Goal: Use online tool/utility: Use online tool/utility

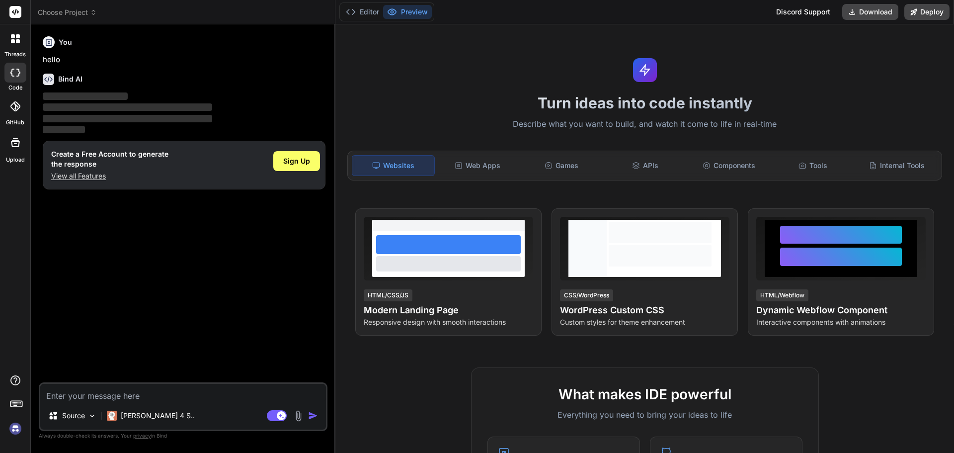
type textarea "x"
click at [129, 390] on textarea at bounding box center [183, 393] width 286 height 18
paste textarea "import autoTable from "jspdf-autotable";"
type textarea "import autoTable from "jspdf-autotable";"
type textarea "x"
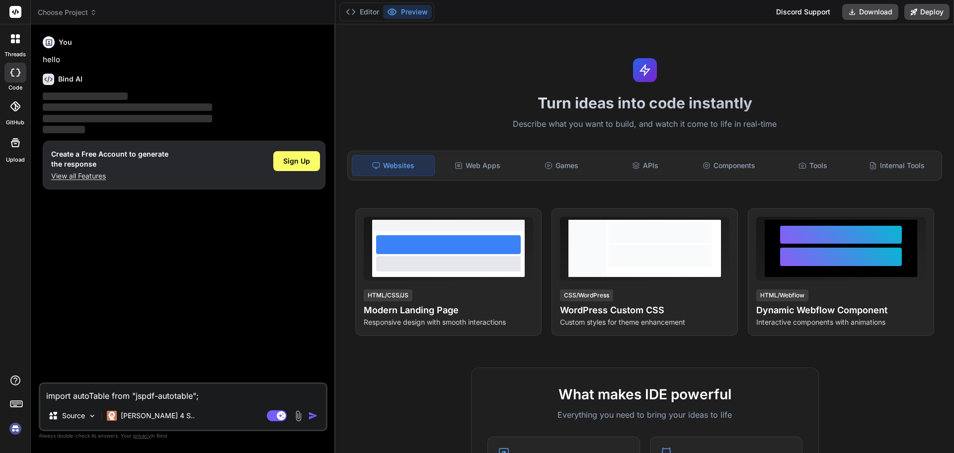
paste textarea "import jsPDF from "jspdf";"
type textarea "import autoTable from "jspdf-autotable";import jsPDF from "jspdf";"
type textarea "x"
type textarea "import autoTable from "jspdf-autotable";import jsPDF from "jspdf";"
click at [299, 159] on span "Sign Up" at bounding box center [296, 161] width 27 height 10
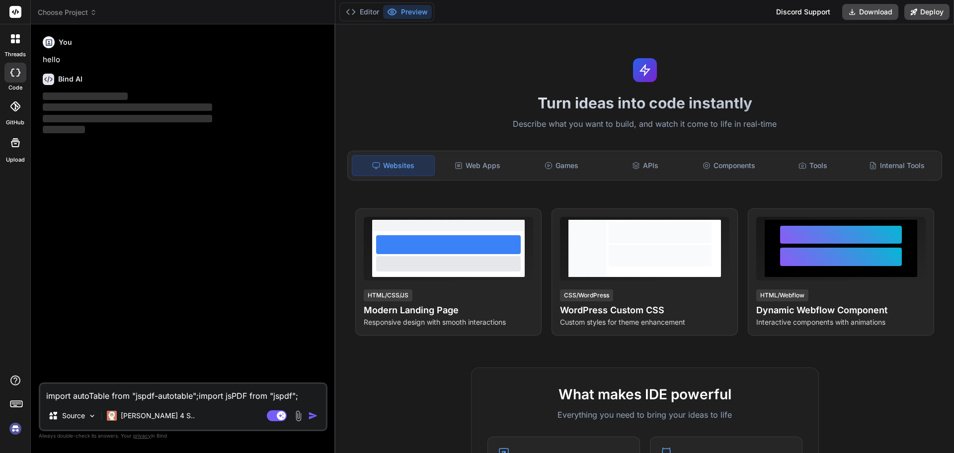
type textarea "x"
drag, startPoint x: 298, startPoint y: 396, endPoint x: 0, endPoint y: 384, distance: 297.9
click at [0, 384] on div "threads code GitHub Upload Choose Project Created with Pixso. Bind AI Web Searc…" at bounding box center [477, 226] width 954 height 453
type textarea "x"
click at [19, 428] on img at bounding box center [15, 428] width 17 height 17
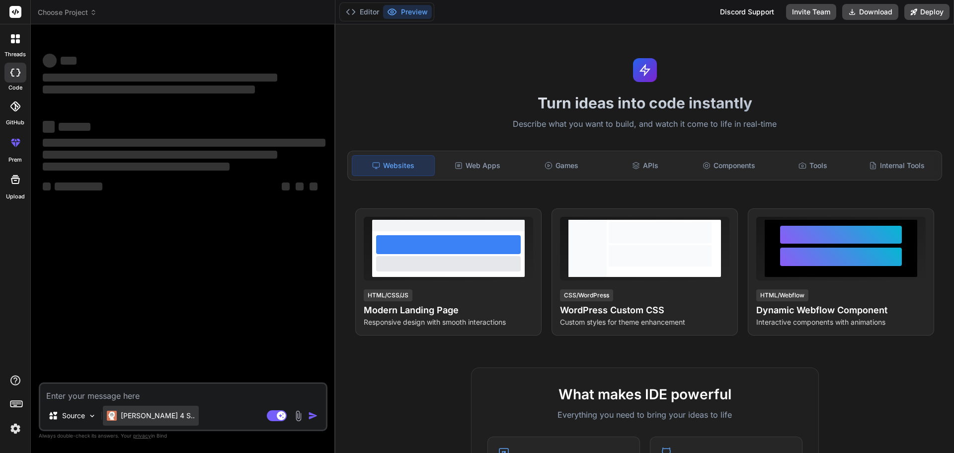
type textarea "x"
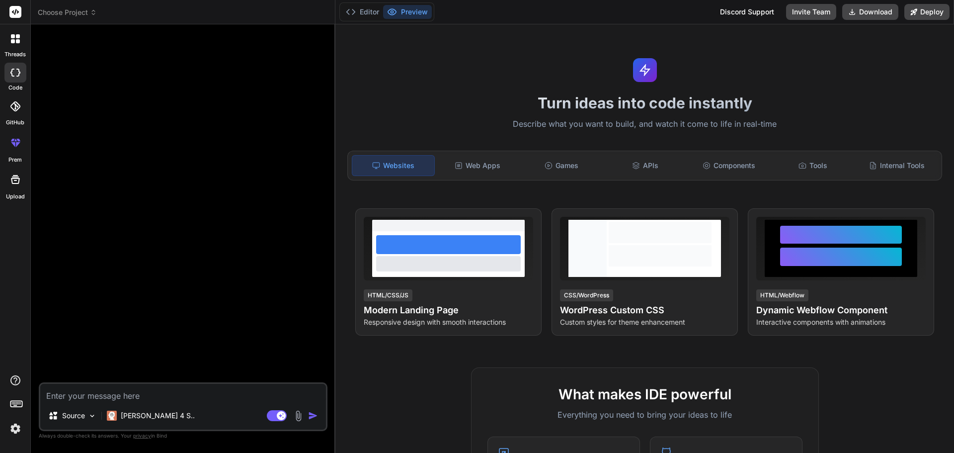
click at [150, 392] on textarea at bounding box center [183, 393] width 286 height 18
paste textarea "import autoTable from "jspdf-autotable";import jsPDF from "jspdf";"
type textarea "import autoTable from "jspdf-autotable";import jsPDF from "jspdf";"
type textarea "x"
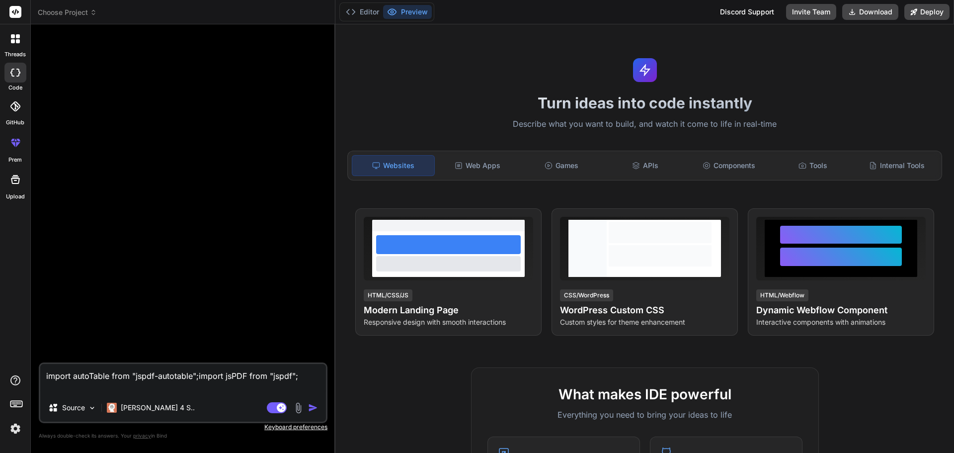
type textarea "import autoTable from "jspdf-autotable";import jsPDF from "jspdf";"
type textarea "x"
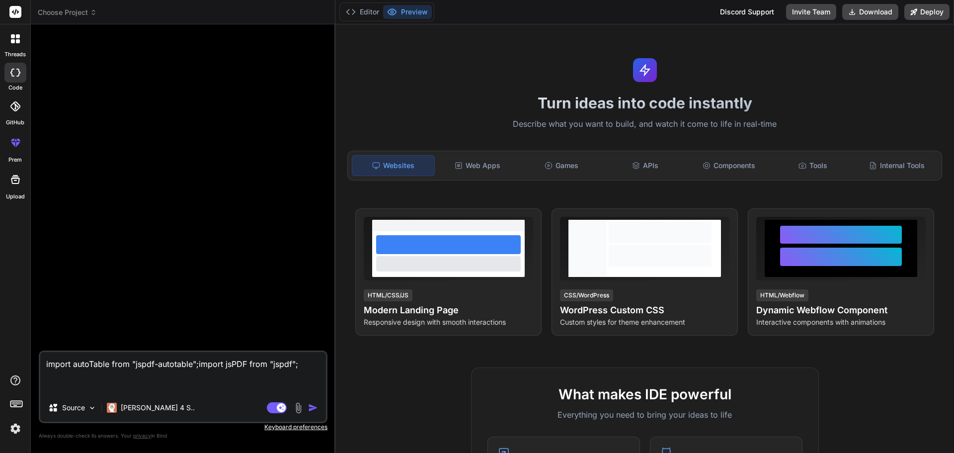
type textarea "import autoTable from "jspdf-autotable";import jsPDF from "jspdf"; u"
type textarea "x"
type textarea "import autoTable from "jspdf-autotable";import jsPDF from "jspdf"; us"
type textarea "x"
type textarea "import autoTable from "jspdf-autotable";import jsPDF from "jspdf"; usi"
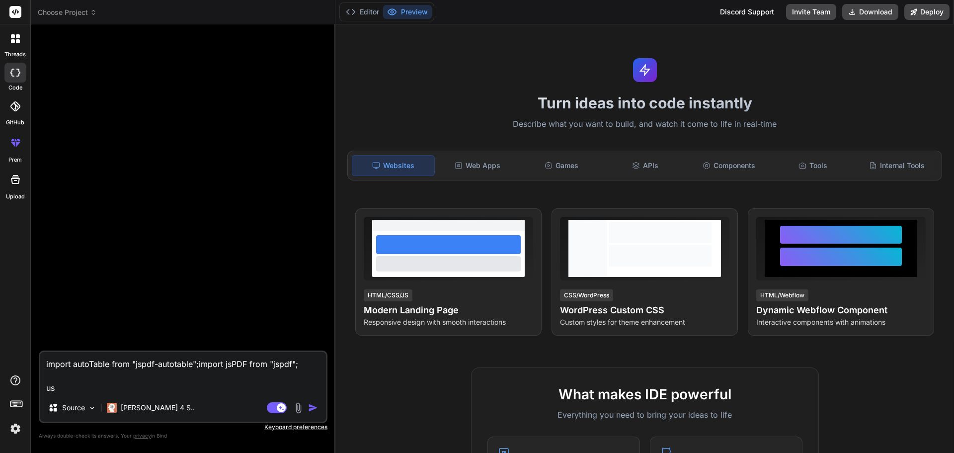
type textarea "x"
type textarea "import autoTable from "jspdf-autotable";import jsPDF from "jspdf"; usin"
type textarea "x"
type textarea "import autoTable from "jspdf-autotable";import jsPDF from "jspdf"; using"
type textarea "x"
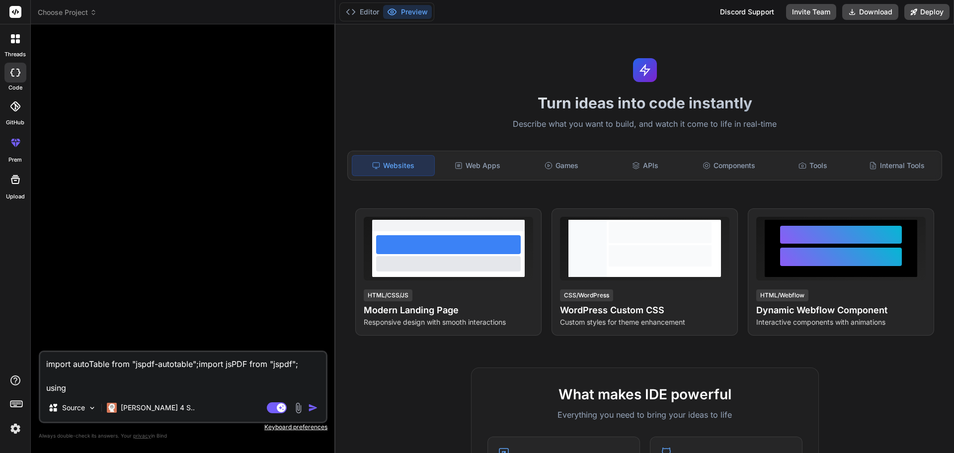
type textarea "import autoTable from "jspdf-autotable";import jsPDF from "jspdf"; using"
type textarea "x"
type textarea "import autoTable from "jspdf-autotable";import jsPDF from "jspdf"; using c"
type textarea "x"
type textarea "import autoTable from "jspdf-autotable";import jsPDF from "jspdf"; using cr"
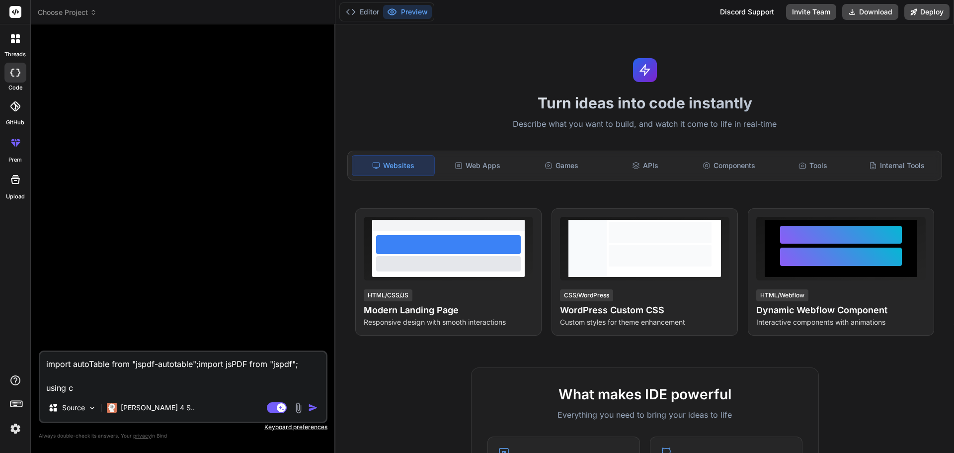
type textarea "x"
type textarea "import autoTable from "jspdf-autotable";import jsPDF from "jspdf"; using cre"
type textarea "x"
type textarea "import autoTable from "jspdf-autotable";import jsPDF from "jspdf"; using crea"
type textarea "x"
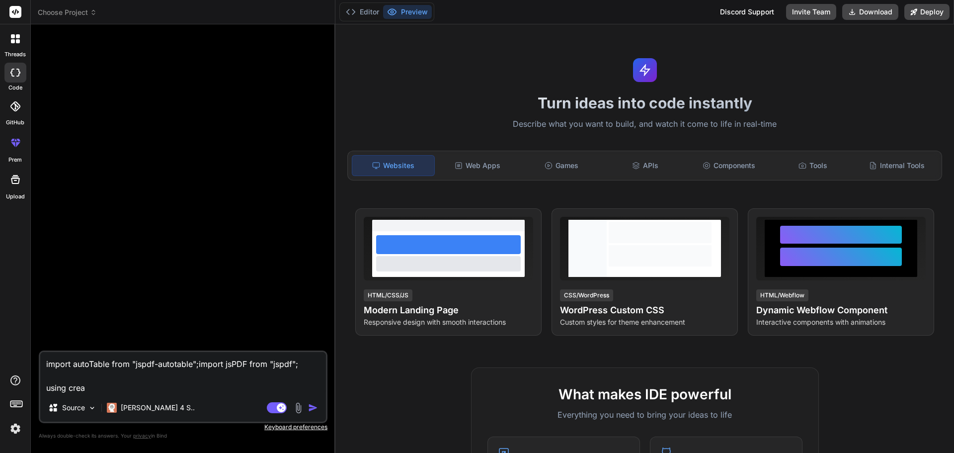
type textarea "import autoTable from "jspdf-autotable";import jsPDF from "jspdf"; using creat"
type textarea "x"
type textarea "import autoTable from "jspdf-autotable";import jsPDF from "jspdf"; using create"
type textarea "x"
type textarea "import autoTable from "jspdf-autotable";import jsPDF from "jspdf"; using create"
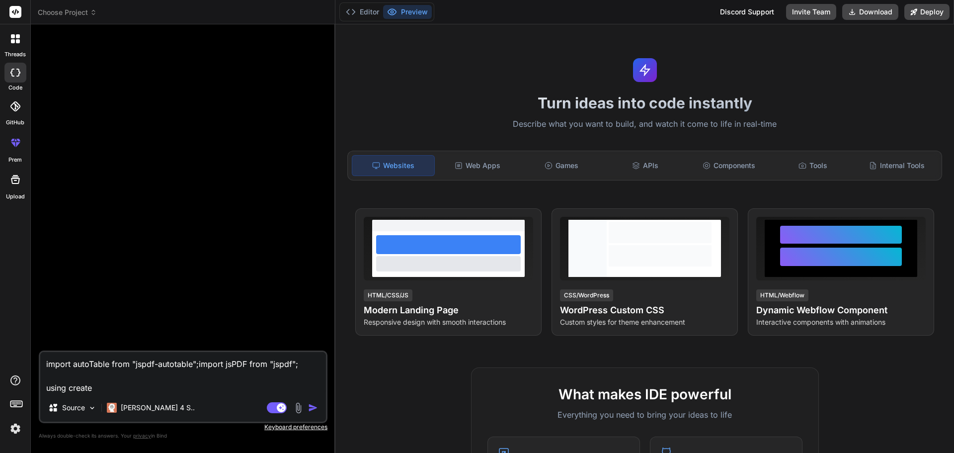
type textarea "x"
type textarea "import autoTable from "jspdf-autotable";import jsPDF from "jspdf"; using create…"
type textarea "x"
type textarea "import autoTable from "jspdf-autotable";import jsPDF from "jspdf"; using create…"
type textarea "x"
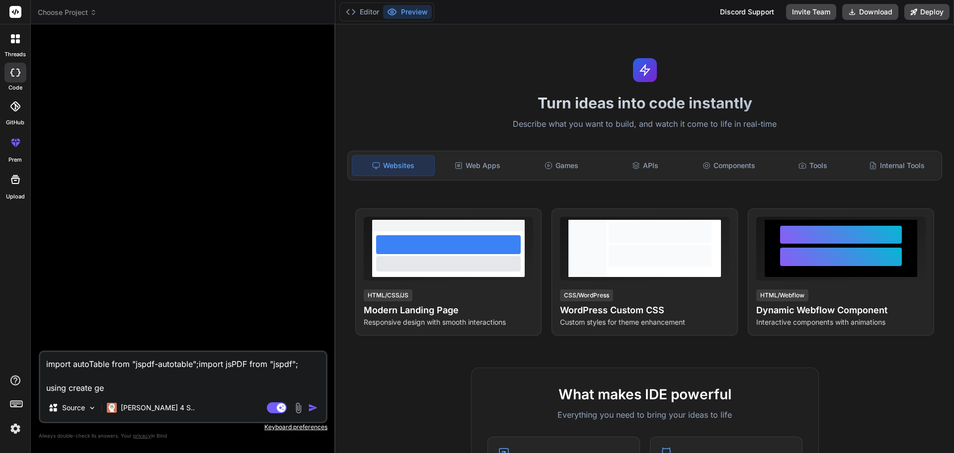
type textarea "import autoTable from "jspdf-autotable";import jsPDF from "jspdf"; using create…"
type textarea "x"
type textarea "import autoTable from "jspdf-autotable";import jsPDF from "jspdf"; using create…"
type textarea "x"
type textarea "import autoTable from "jspdf-autotable";import jsPDF from "jspdf"; using create…"
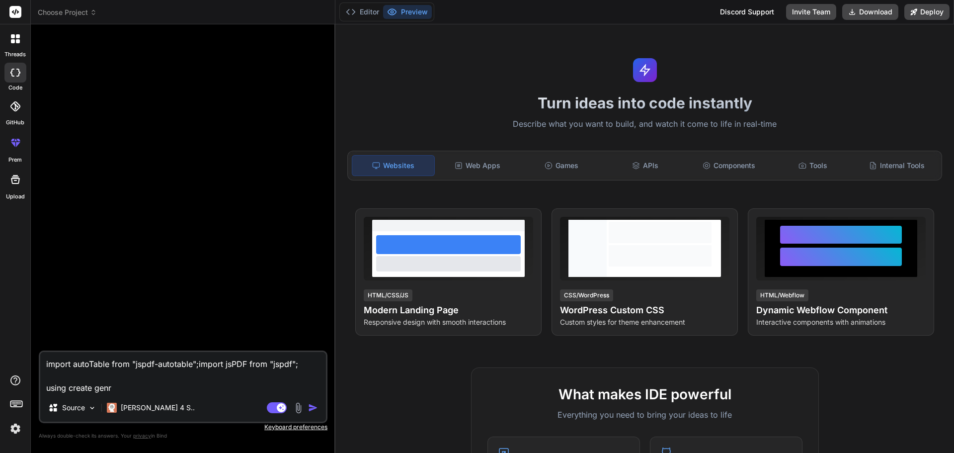
type textarea "x"
type textarea "import autoTable from "jspdf-autotable";import jsPDF from "jspdf"; using create…"
type textarea "x"
type textarea "import autoTable from "jspdf-autotable";import jsPDF from "jspdf"; using create…"
type textarea "x"
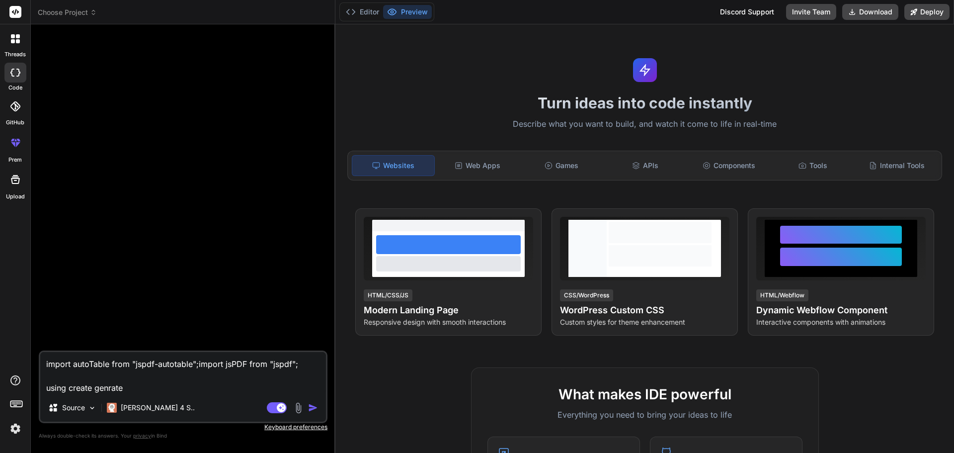
type textarea "import autoTable from "jspdf-autotable";import jsPDF from "jspdf"; using create…"
type textarea "x"
type textarea "import autoTable from "jspdf-autotable";import jsPDF from "jspdf"; using create…"
type textarea "x"
type textarea "import autoTable from "jspdf-autotable";import jsPDF from "jspdf"; using create…"
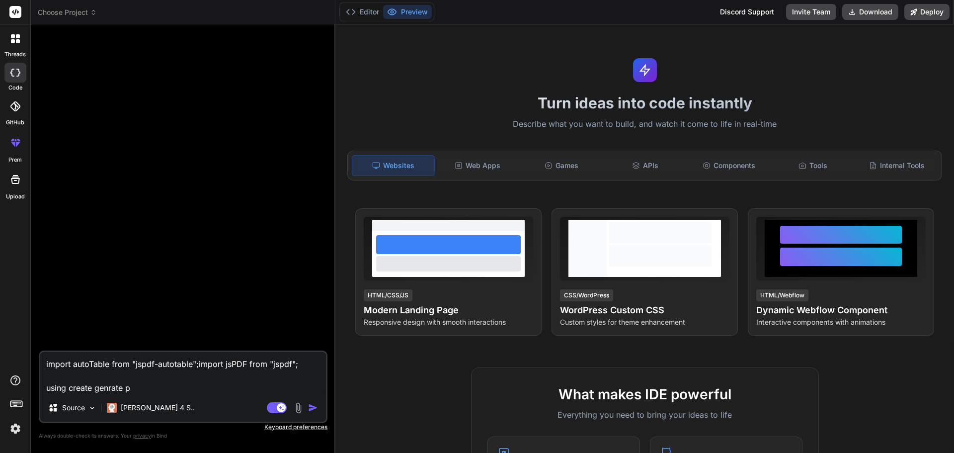
type textarea "x"
type textarea "import autoTable from "jspdf-autotable";import jsPDF from "jspdf"; using create…"
type textarea "x"
type textarea "import autoTable from "jspdf-autotable";import jsPDF from "jspdf"; using create…"
type textarea "x"
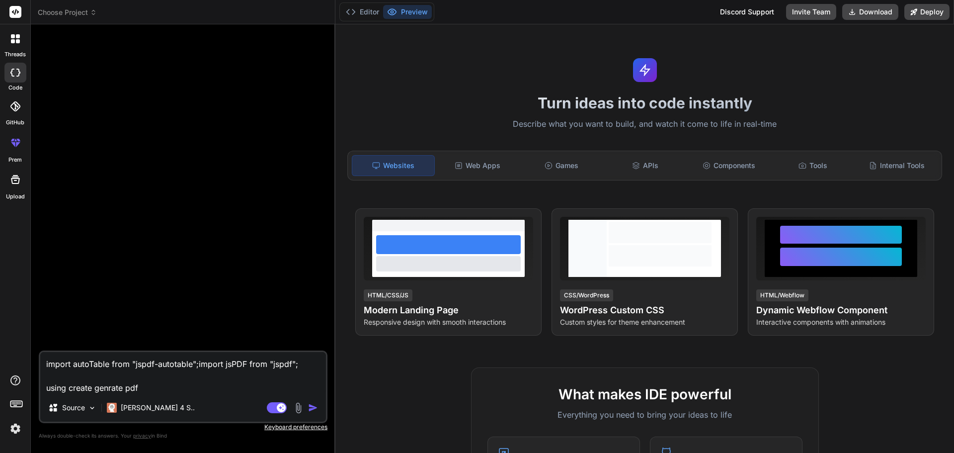
type textarea "import autoTable from "jspdf-autotable";import jsPDF from "jspdf"; using create…"
type textarea "x"
type textarea "import autoTable from "jspdf-autotable";import jsPDF from "jspdf"; using create…"
type textarea "x"
type textarea "import autoTable from "jspdf-autotable";import jsPDF from "jspdf"; using create…"
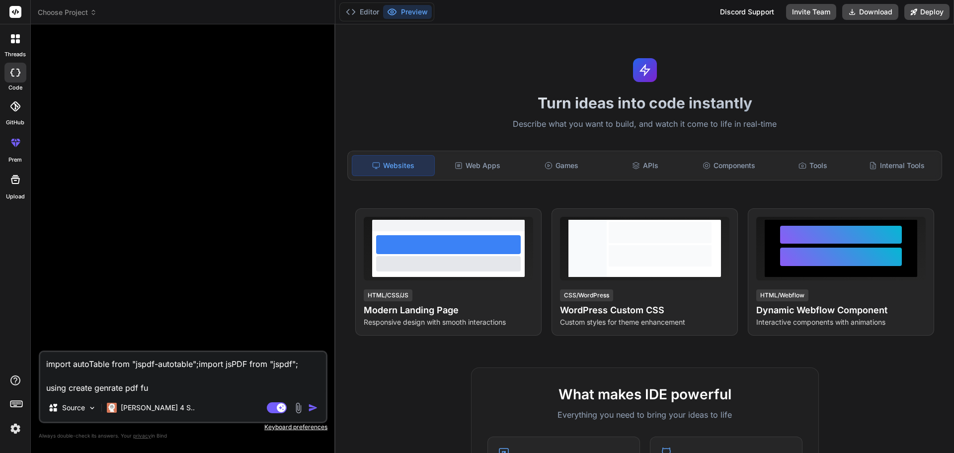
type textarea "x"
type textarea "import autoTable from "jspdf-autotable";import jsPDF from "jspdf"; using create…"
type textarea "x"
type textarea "import autoTable from "jspdf-autotable";import jsPDF from "jspdf"; using create…"
type textarea "x"
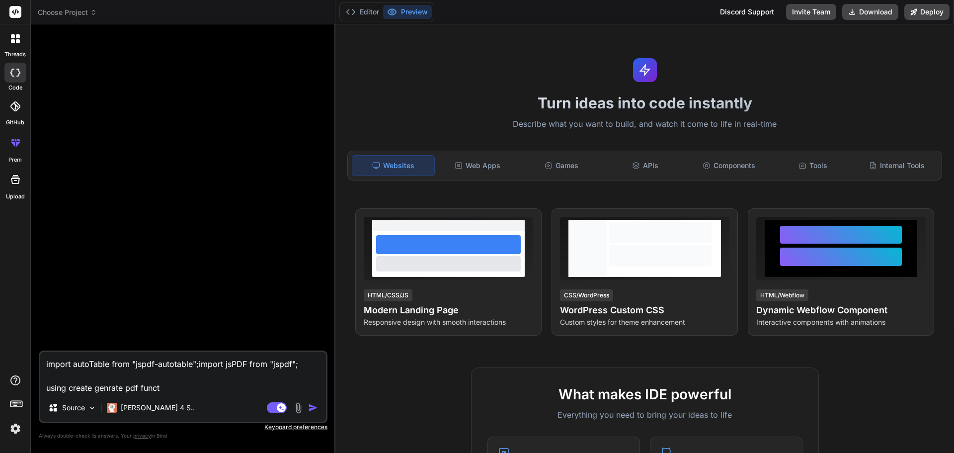
type textarea "import autoTable from "jspdf-autotable";import jsPDF from "jspdf"; using create…"
type textarea "x"
type textarea "import autoTable from "jspdf-autotable";import jsPDF from "jspdf"; using create…"
type textarea "x"
type textarea "import autoTable from "jspdf-autotable";import jsPDF from "jspdf"; using create…"
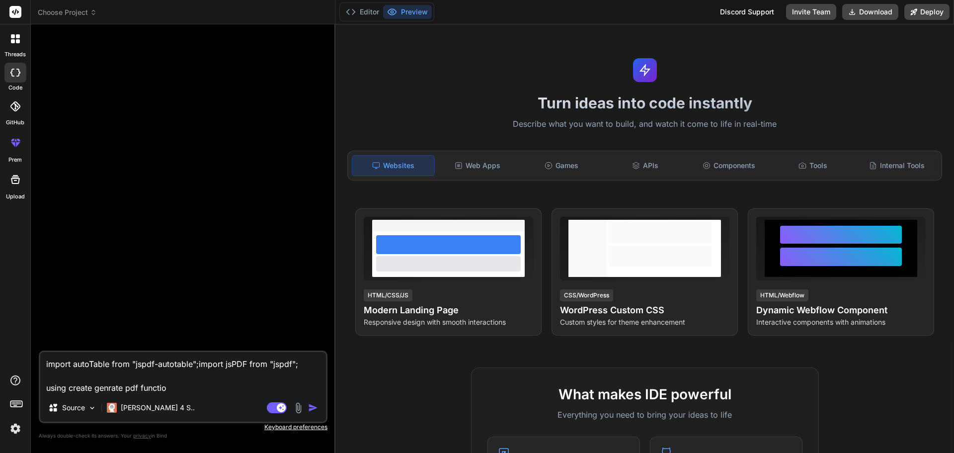
type textarea "x"
type textarea "import autoTable from "jspdf-autotable";import jsPDF from "jspdf"; using create…"
type textarea "x"
type textarea "import autoTable from "jspdf-autotable";import jsPDF from "jspdf"; using create…"
type textarea "x"
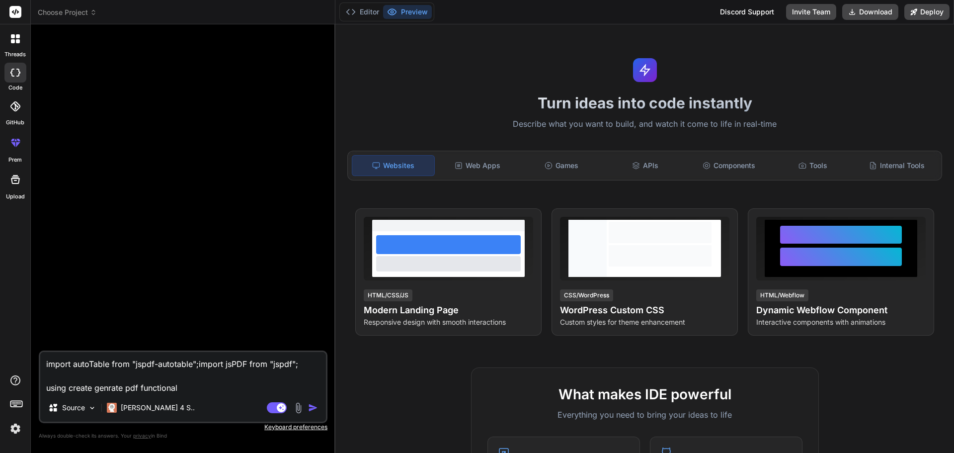
type textarea "import autoTable from "jspdf-autotable";import jsPDF from "jspdf"; using create…"
type textarea "x"
type textarea "import autoTable from "jspdf-autotable";import jsPDF from "jspdf"; using create…"
type textarea "x"
type textarea "import autoTable from "jspdf-autotable";import jsPDF from "jspdf"; using create…"
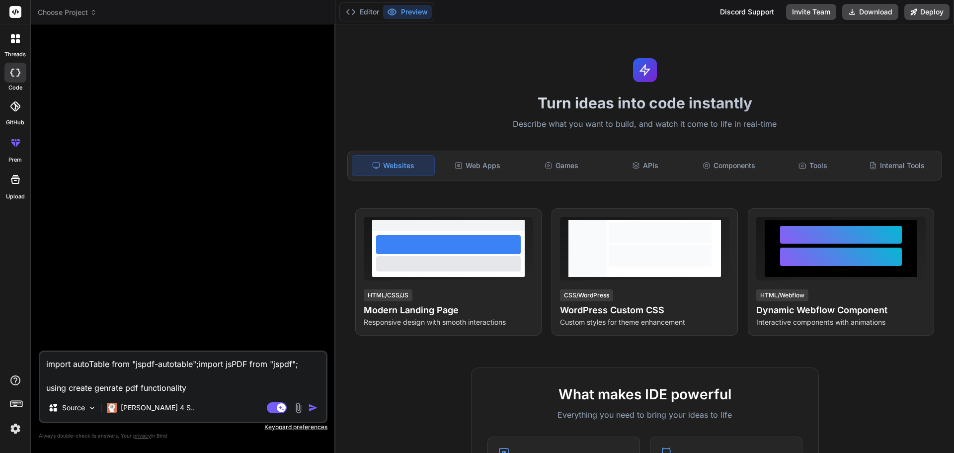
type textarea "x"
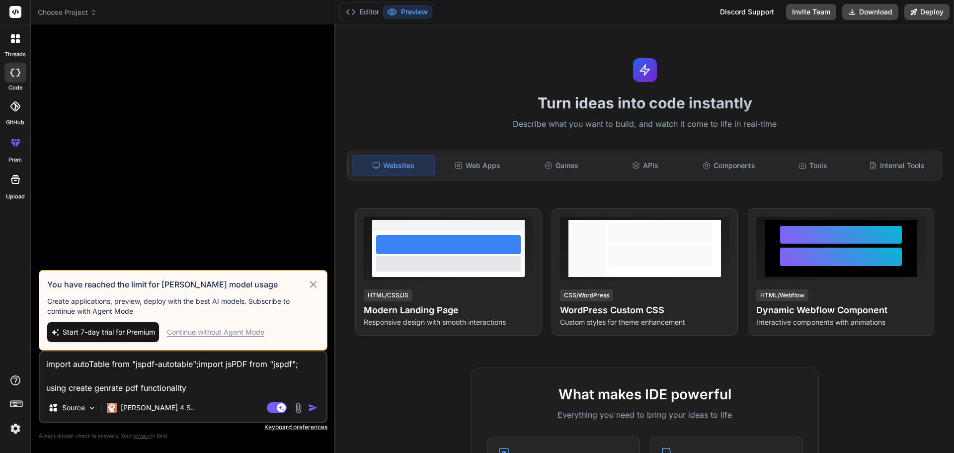
type textarea "import autoTable from "jspdf-autotable";import jsPDF from "jspdf"; using create…"
click at [254, 333] on div "Continue without Agent Mode" at bounding box center [215, 332] width 97 height 10
type textarea "x"
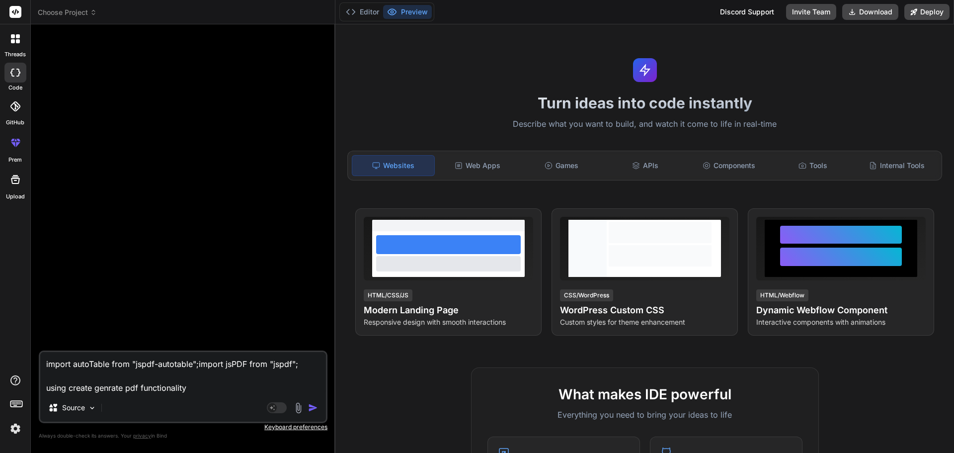
click at [213, 393] on textarea "import autoTable from "jspdf-autotable";import jsPDF from "jspdf"; using create…" at bounding box center [183, 373] width 286 height 42
type textarea "import autoTable from "jspdf-autotable";import jsPDF from "jspdf"; using create…"
type textarea "x"
type textarea "import autoTable from "jspdf-autotable";import jsPDF from "jspdf"; using create…"
type textarea "x"
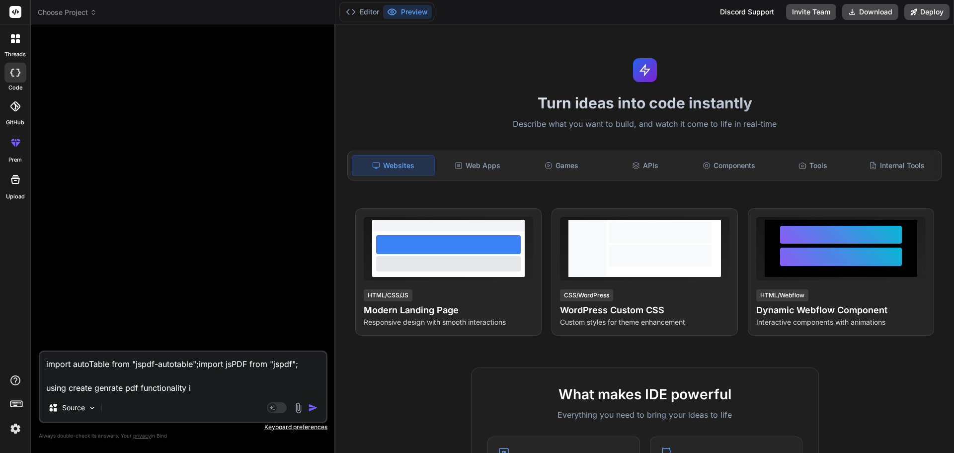
type textarea "import autoTable from "jspdf-autotable";import jsPDF from "jspdf"; using create…"
type textarea "x"
type textarea "import autoTable from "jspdf-autotable";import jsPDF from "jspdf"; using create…"
type textarea "x"
type textarea "import autoTable from "jspdf-autotable";import jsPDF from "jspdf"; using create…"
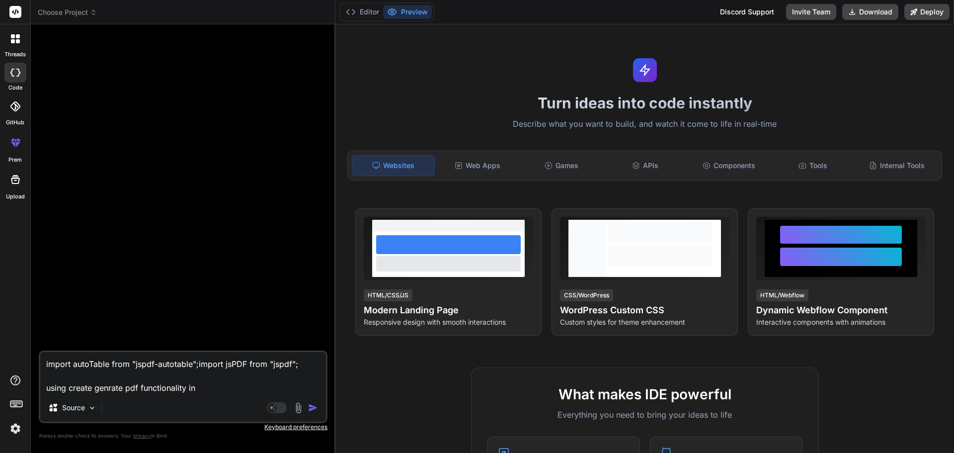
type textarea "x"
type textarea "import autoTable from "jspdf-autotable";import jsPDF from "jspdf"; using create…"
type textarea "x"
type textarea "import autoTable from "jspdf-autotable";import jsPDF from "jspdf"; using create…"
type textarea "x"
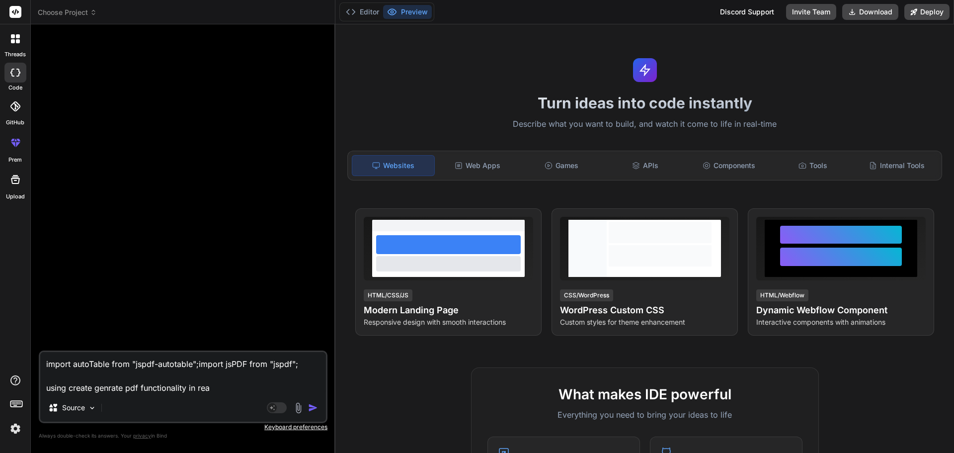
type textarea "import autoTable from "jspdf-autotable";import jsPDF from "jspdf"; using create…"
type textarea "x"
type textarea "import autoTable from "jspdf-autotable";import jsPDF from "jspdf"; using create…"
type textarea "x"
type textarea "import autoTable from "jspdf-autotable";import jsPDF from "jspdf"; using create…"
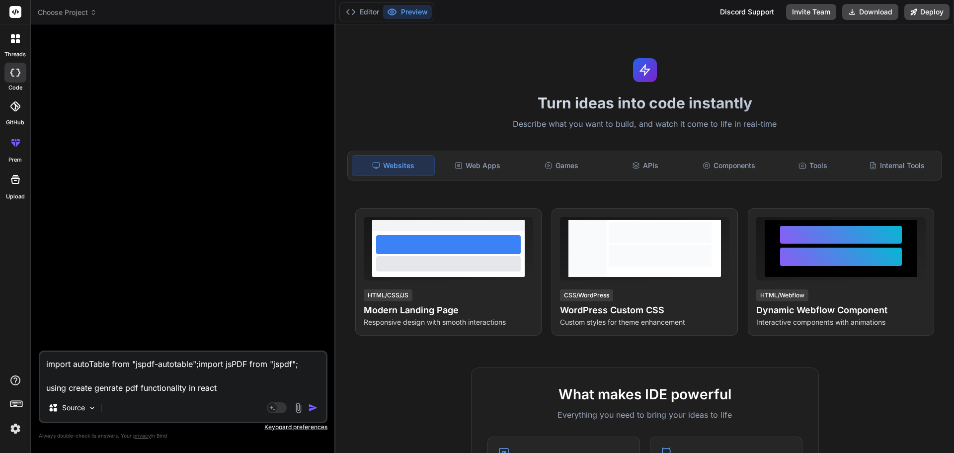
type textarea "x"
type textarea "import autoTable from "jspdf-autotable";import jsPDF from "jspdf"; using create…"
type textarea "x"
type textarea "import autoTable from "jspdf-autotable";import jsPDF from "jspdf"; using create…"
type textarea "x"
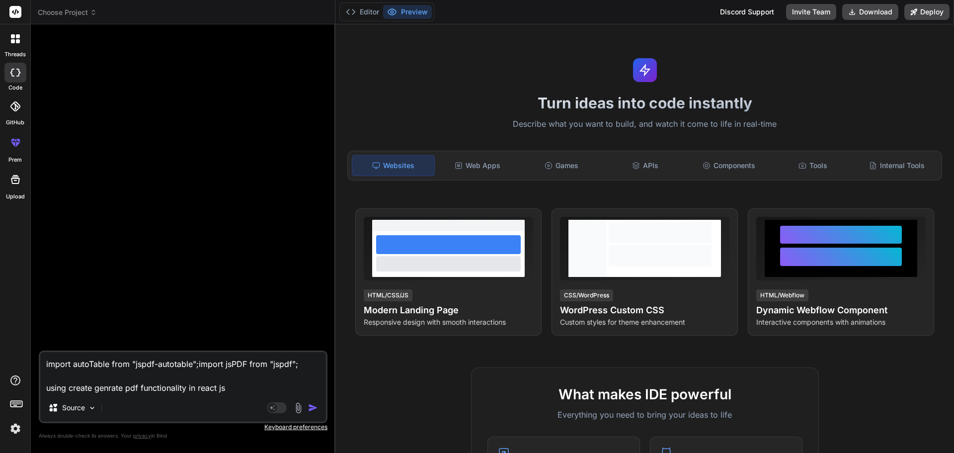
type textarea "import autoTable from "jspdf-autotable";import jsPDF from "jspdf"; using create…"
click at [312, 406] on img "button" at bounding box center [313, 408] width 10 height 10
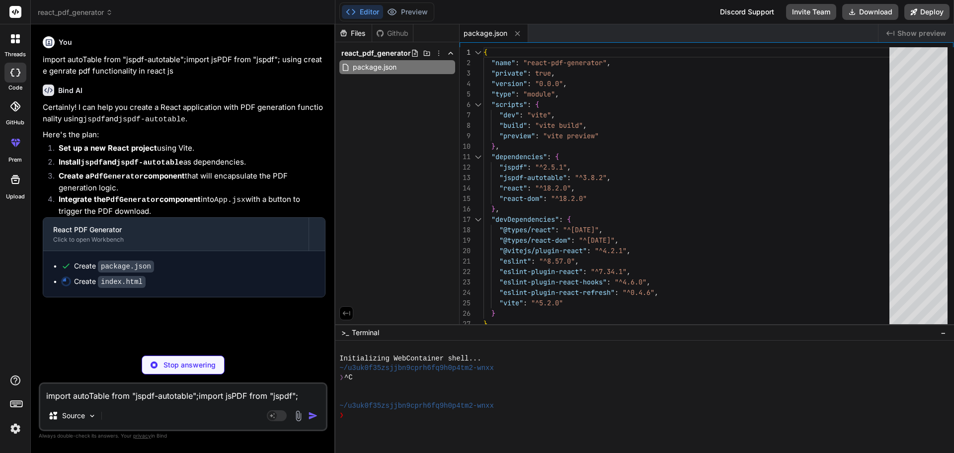
type textarea "x"
type textarea "<script type="module" src="/src/main.jsx"></script> </body> </html>"
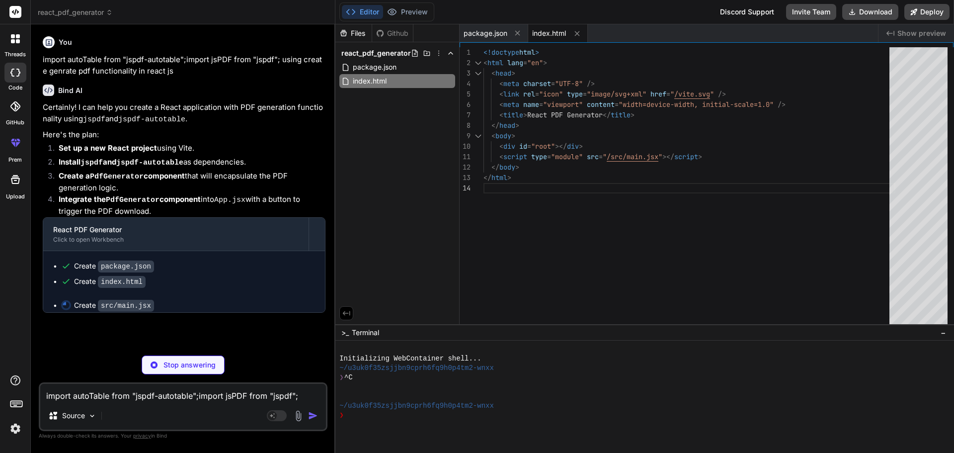
type textarea "x"
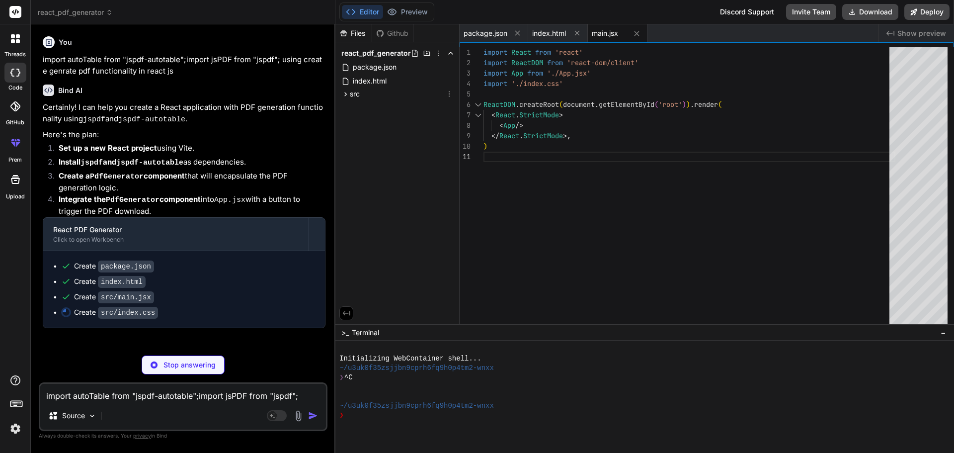
type textarea "x"
type textarea "background-color: #0056b3; }"
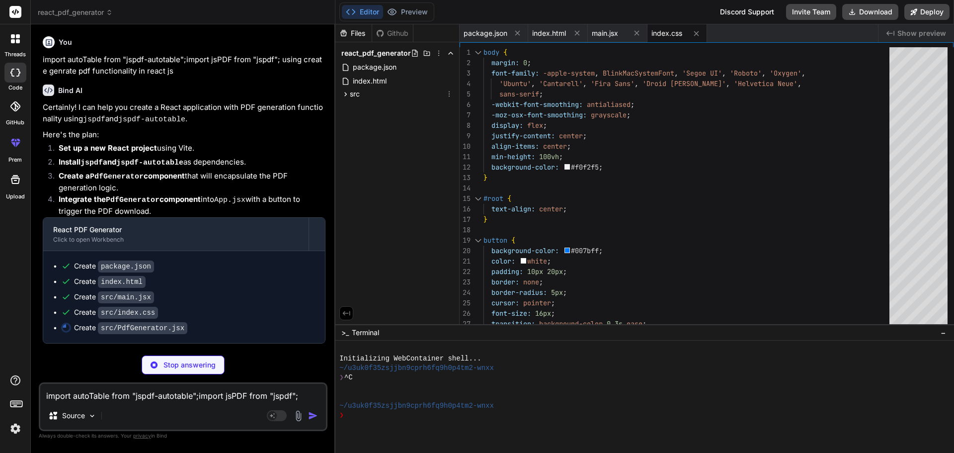
type textarea "x"
type textarea "export default PdfGenerator;"
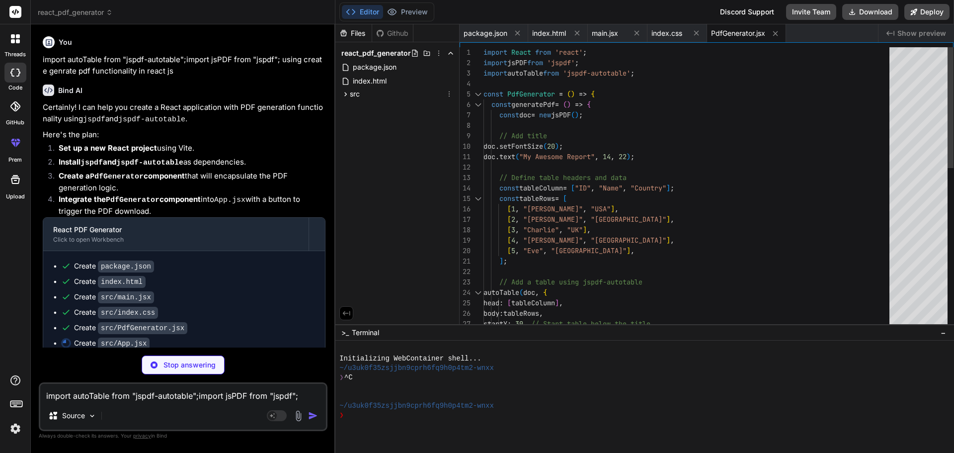
type textarea "x"
type textarea "} export default App;"
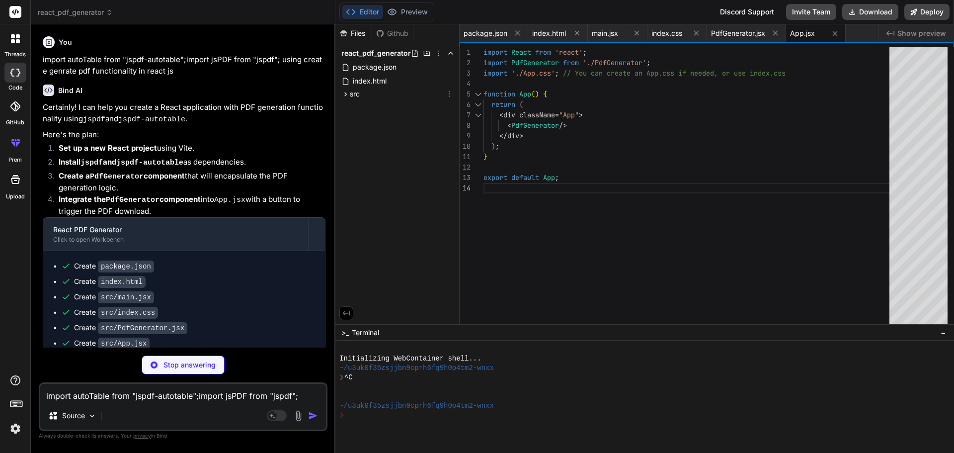
type textarea "x"
type textarea "} .App h1 { color: #333; margin-bottom: 30px; }"
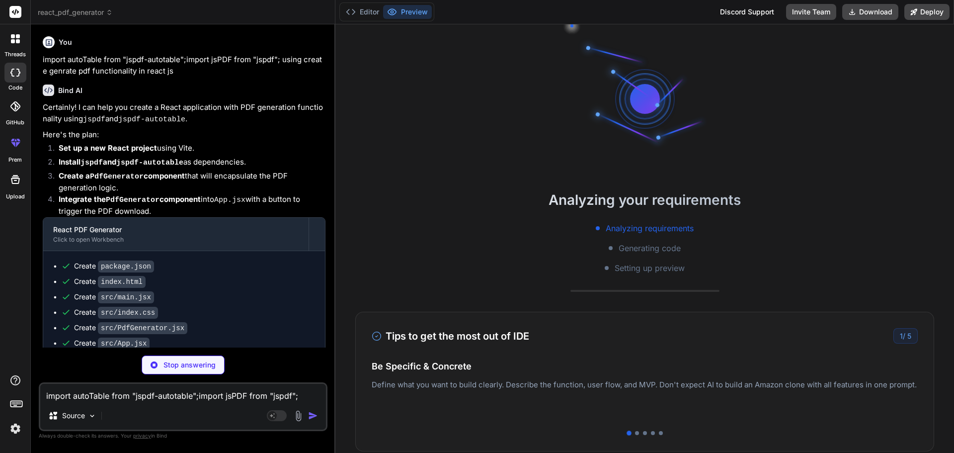
scroll to position [0, 27]
type textarea "x"
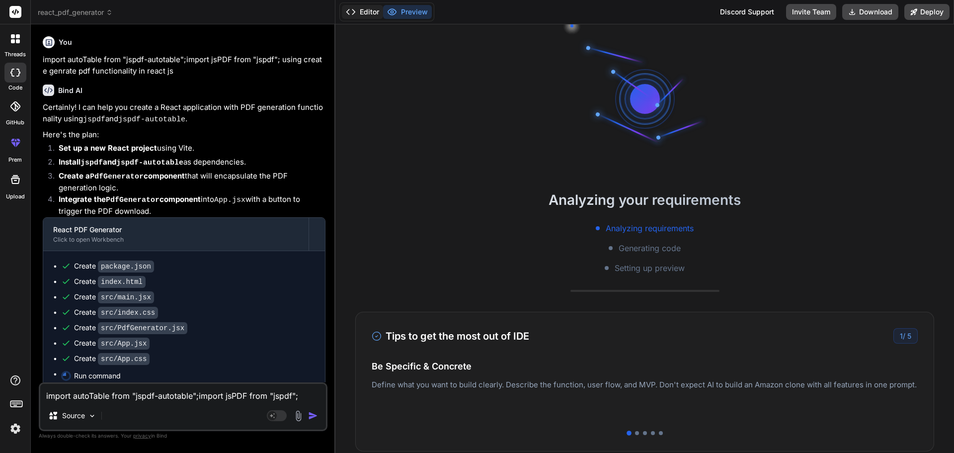
click at [367, 9] on button "Editor" at bounding box center [362, 12] width 41 height 14
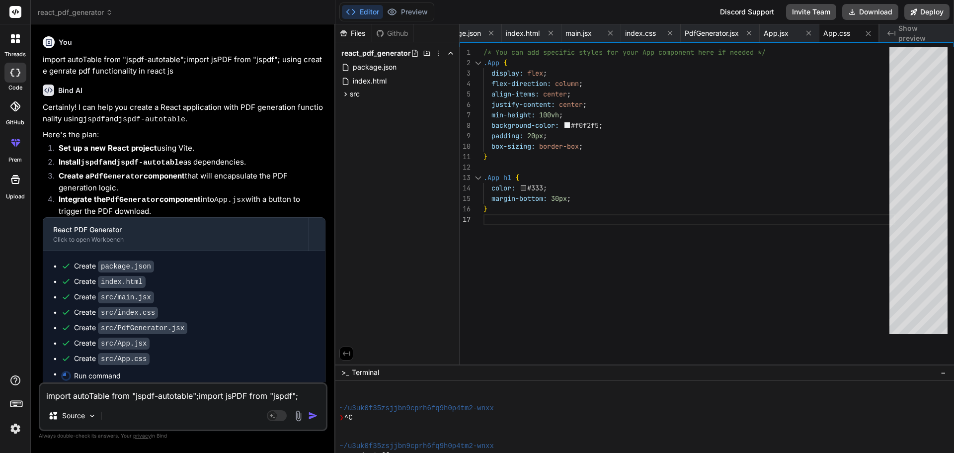
scroll to position [38, 0]
drag, startPoint x: 575, startPoint y: 325, endPoint x: 598, endPoint y: 475, distance: 151.9
click at [598, 452] on html "threads code GitHub prem Upload react_pdf_generator Created with Pixso. Bind AI…" at bounding box center [477, 226] width 954 height 453
click at [367, 97] on div "src" at bounding box center [397, 94] width 116 height 12
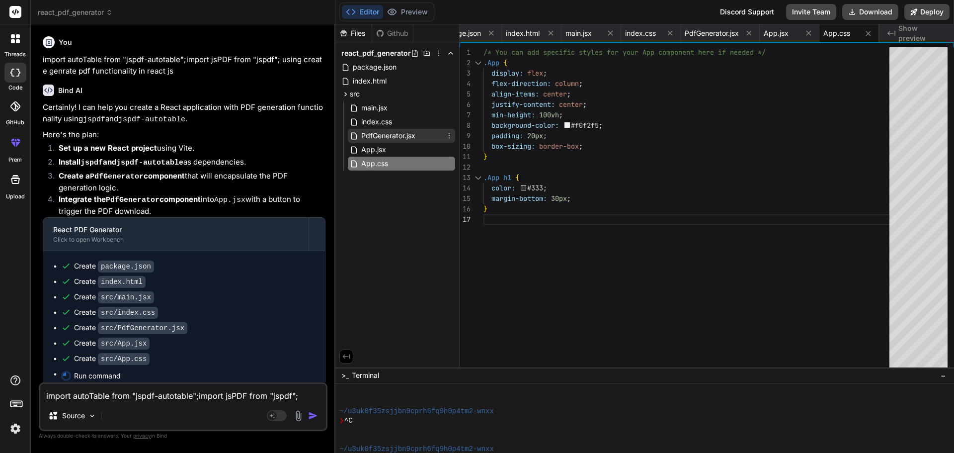
click at [378, 137] on span "PdfGenerator.jsx" at bounding box center [388, 136] width 56 height 12
type textarea "export default PdfGenerator;"
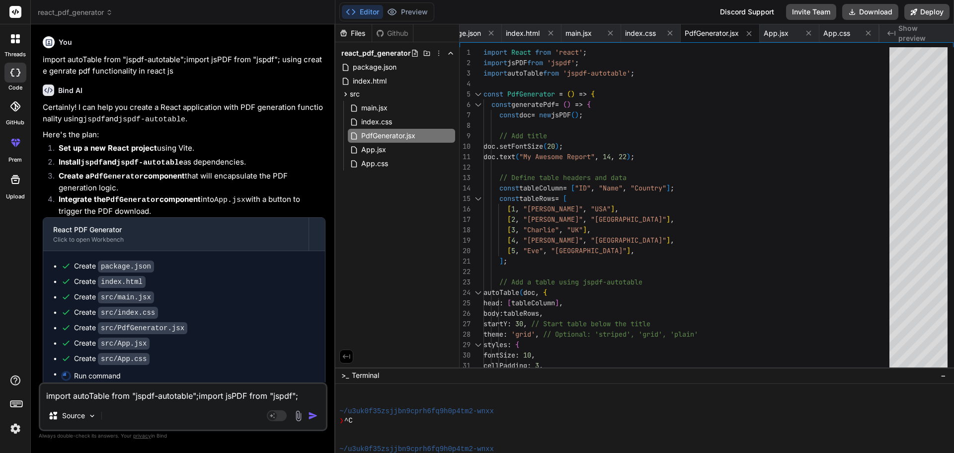
scroll to position [66, 0]
drag, startPoint x: 723, startPoint y: 367, endPoint x: 757, endPoint y: 476, distance: 114.1
click at [757, 452] on html "threads code GitHub prem Upload react_pdf_generator Created with Pixso. Bind AI…" at bounding box center [477, 226] width 954 height 453
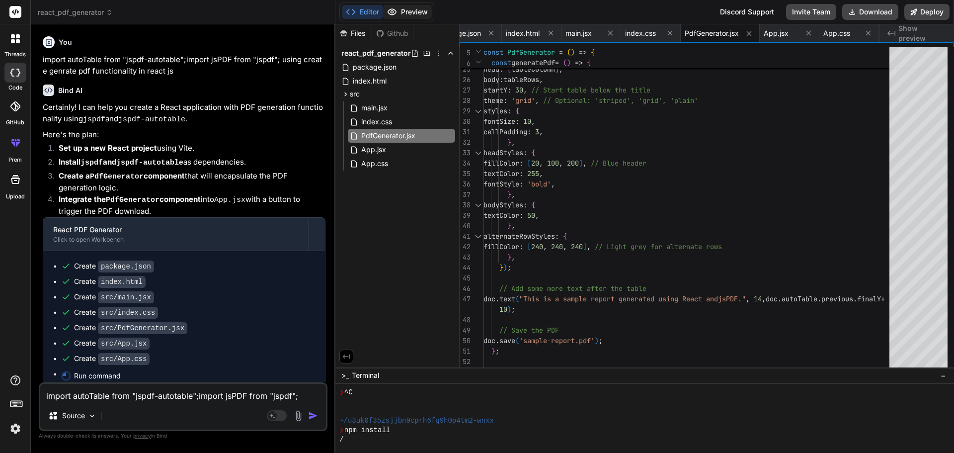
click at [420, 15] on button "Preview" at bounding box center [407, 12] width 49 height 14
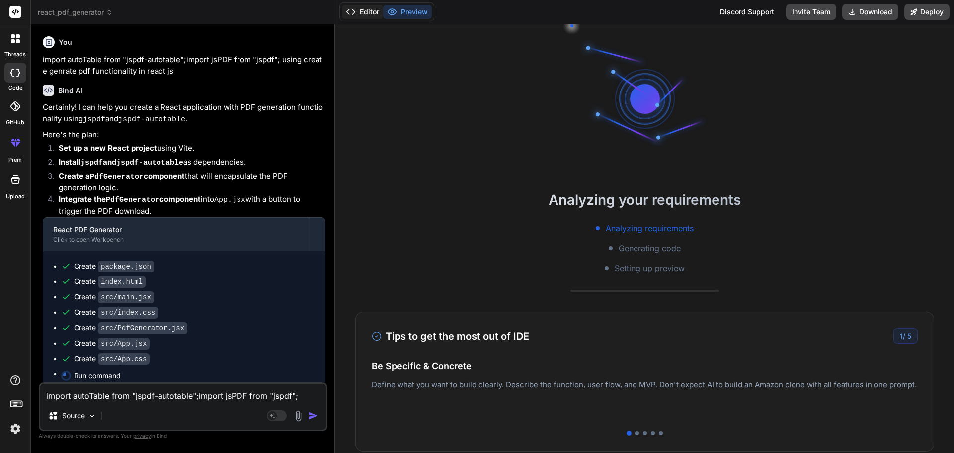
click at [368, 12] on button "Editor" at bounding box center [362, 12] width 41 height 14
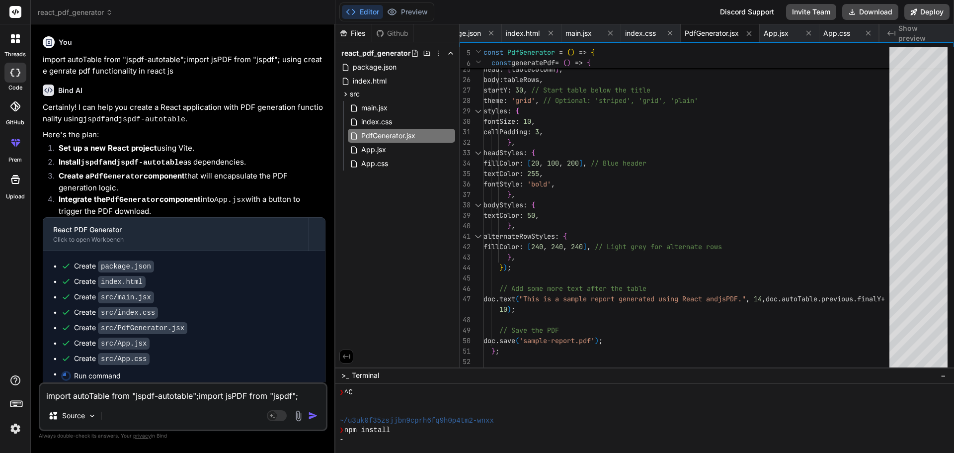
drag, startPoint x: 698, startPoint y: 368, endPoint x: 725, endPoint y: 476, distance: 111.7
click at [725, 452] on html "threads code GitHub prem Upload react_pdf_generator Created with Pixso. Bind AI…" at bounding box center [477, 226] width 954 height 453
drag, startPoint x: 678, startPoint y: 367, endPoint x: 678, endPoint y: 454, distance: 87.0
click at [678, 452] on html "threads code GitHub prem Upload react_pdf_generator Created with Pixso. Bind AI…" at bounding box center [477, 226] width 954 height 453
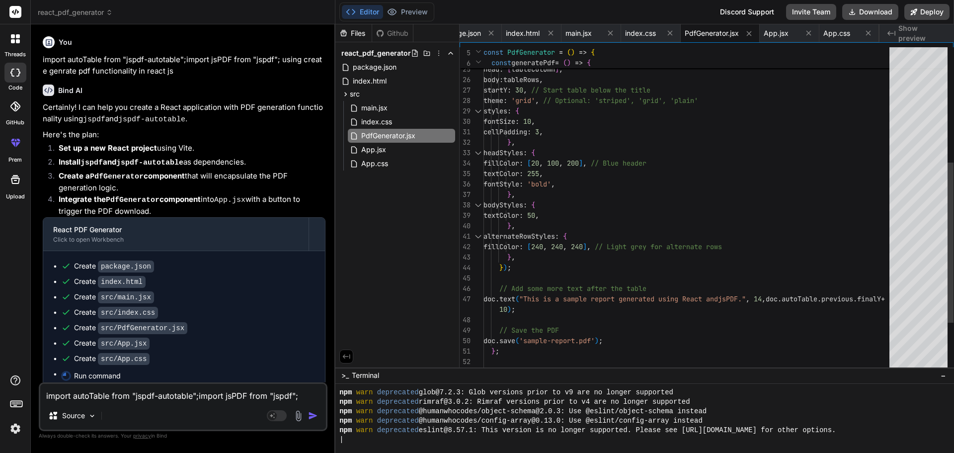
scroll to position [132, 0]
click at [406, 14] on button "Preview" at bounding box center [407, 12] width 49 height 14
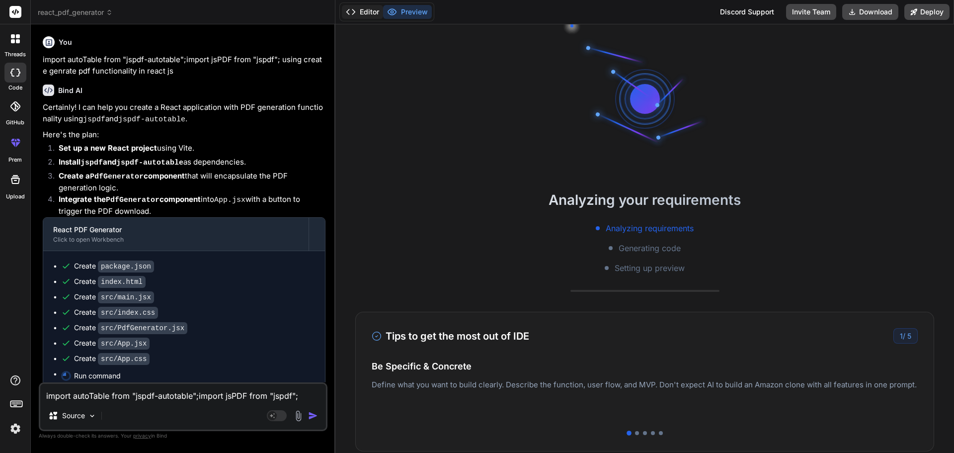
click at [363, 16] on button "Editor" at bounding box center [362, 12] width 41 height 14
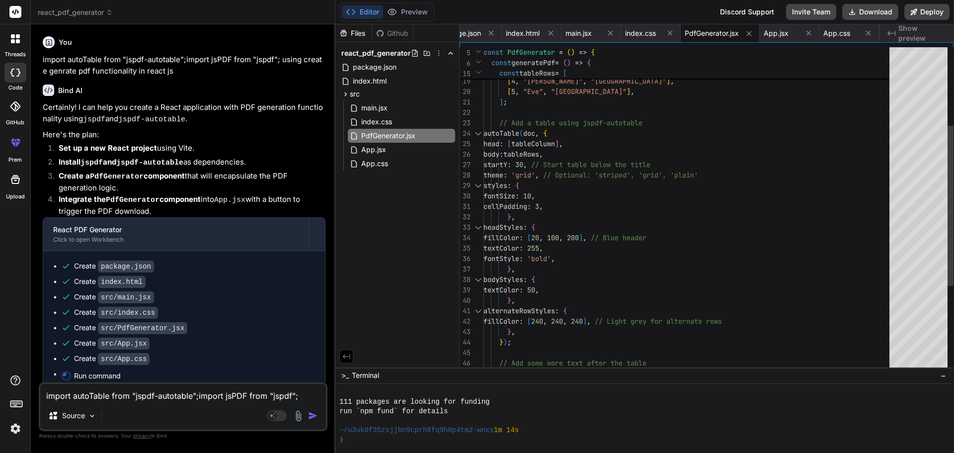
scroll to position [198, 0]
type textarea "x"
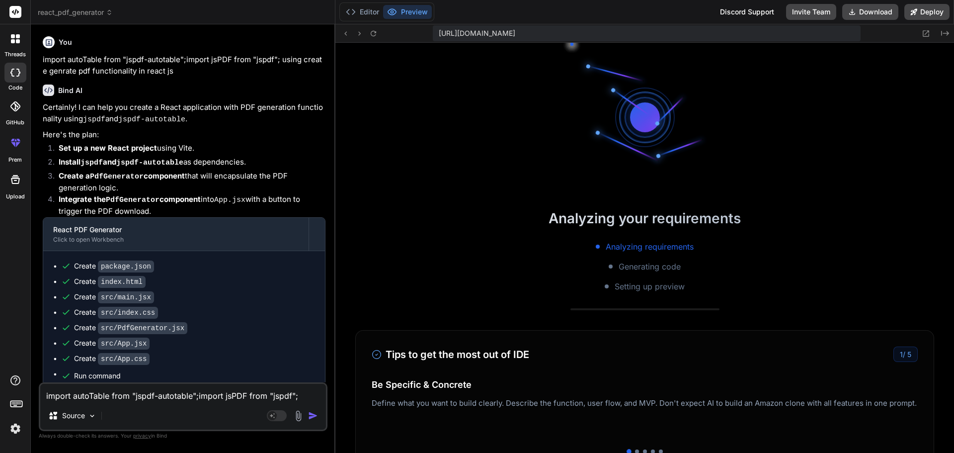
scroll to position [397, 0]
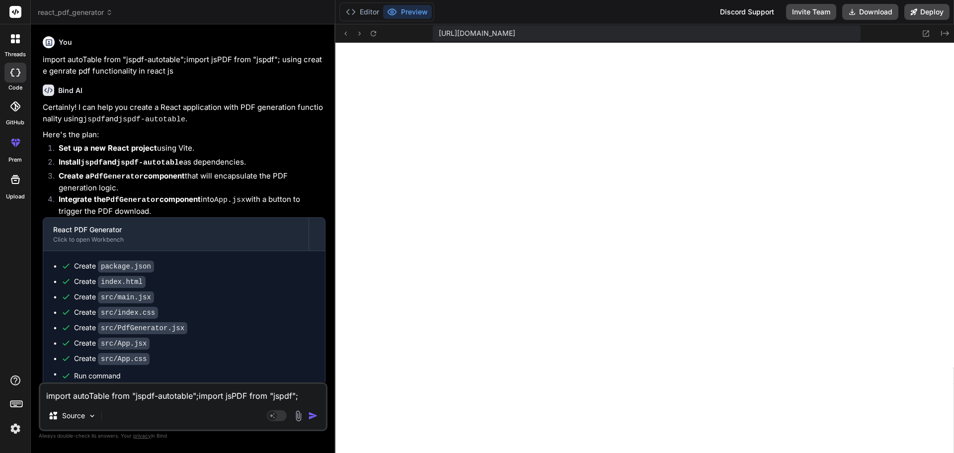
click at [169, 401] on textarea "import autoTable from "jspdf-autotable";import jsPDF from "jspdf"; using create…" at bounding box center [183, 393] width 286 height 18
type textarea "a"
type textarea "x"
type textarea "ad"
type textarea "x"
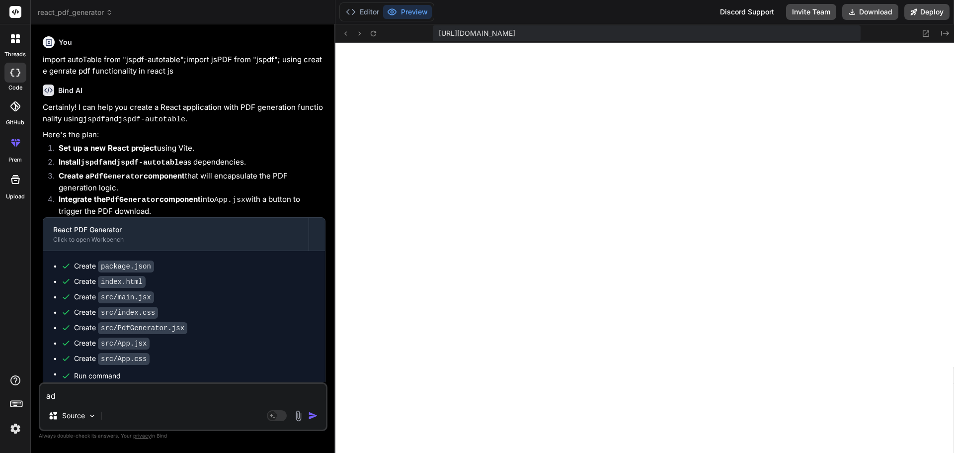
type textarea "add"
type textarea "x"
type textarea "add"
type textarea "x"
type textarea "add f"
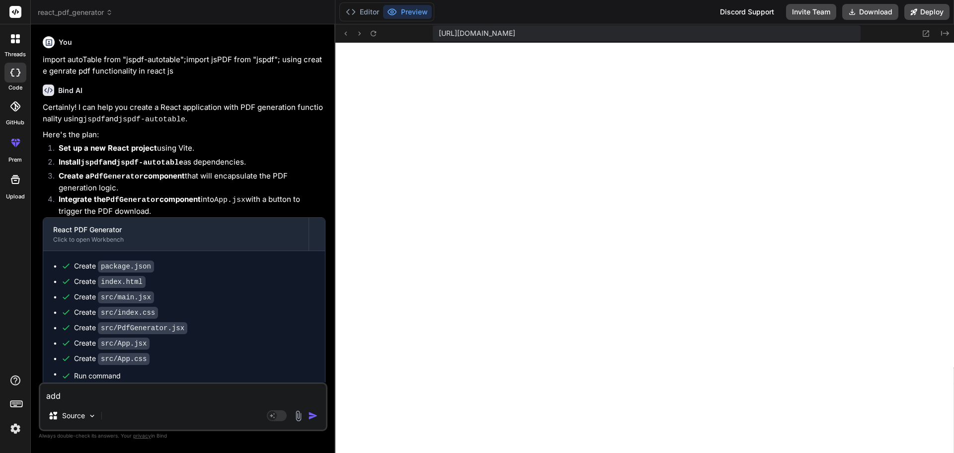
type textarea "x"
type textarea "add fo"
type textarea "x"
type textarea "add fon"
type textarea "x"
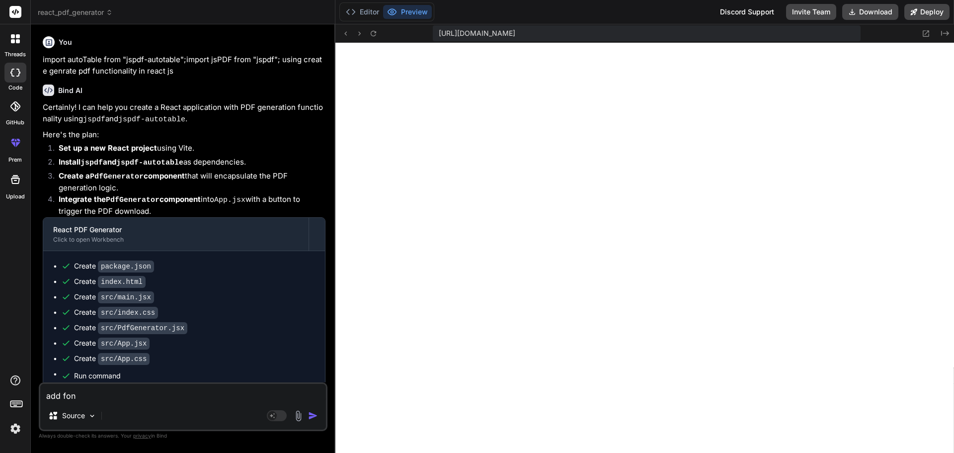
type textarea "add font"
type textarea "x"
type textarea "add font"
type textarea "x"
type textarea "add font f"
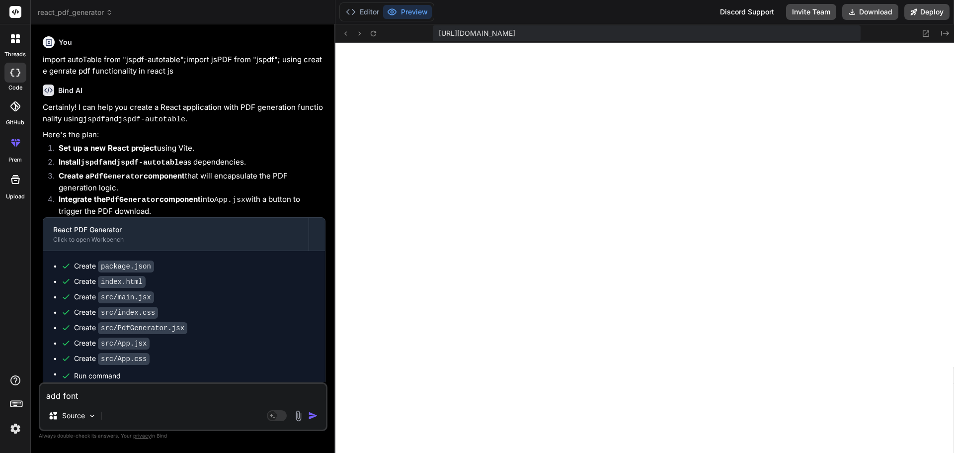
type textarea "x"
type textarea "add font fa"
type textarea "x"
type textarea "add font fam"
type textarea "x"
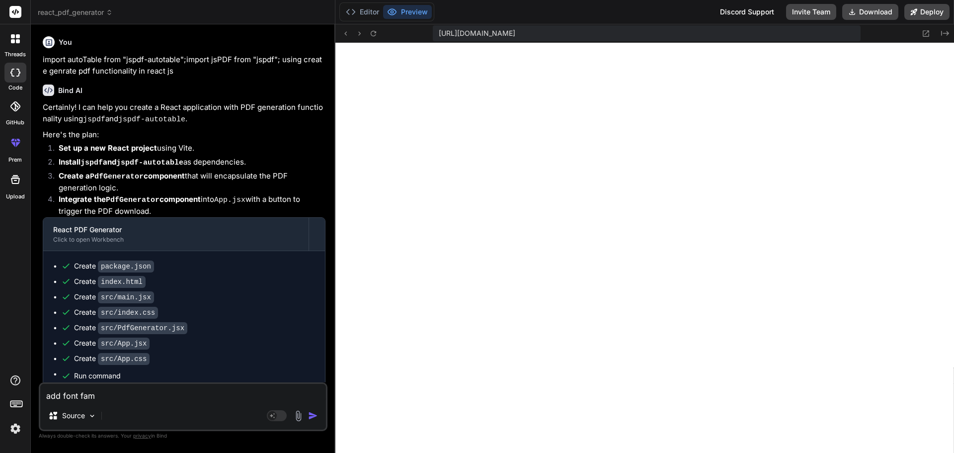
type textarea "add font fami"
type textarea "x"
type textarea "add font famil"
type textarea "x"
type textarea "add font family"
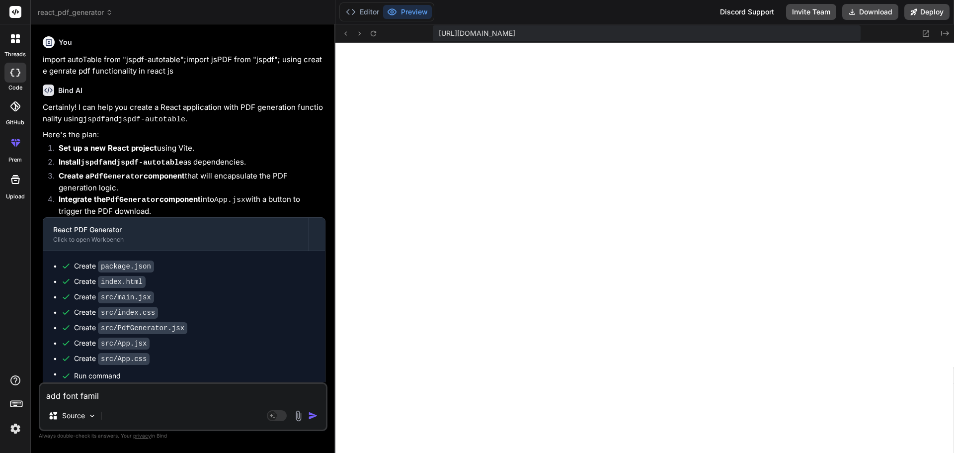
type textarea "x"
type textarea "add font family"
type textarea "x"
type textarea "add font family o"
type textarea "x"
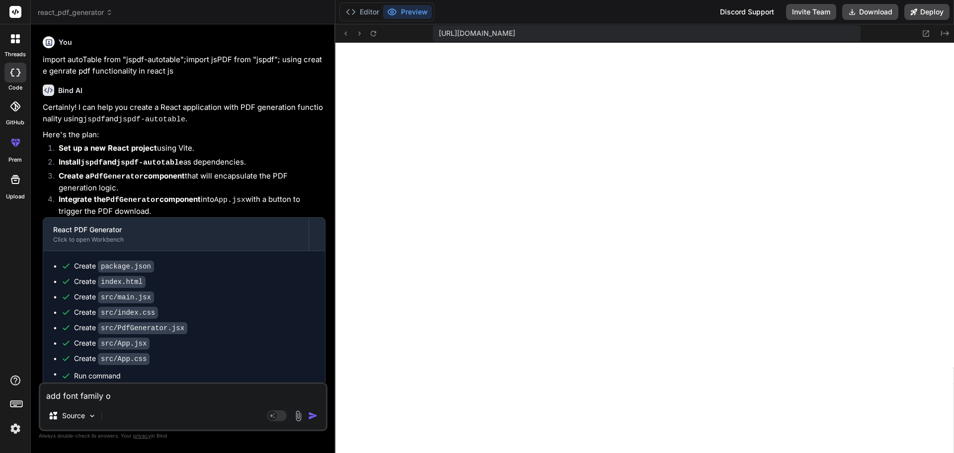
type textarea "add font family or"
type textarea "x"
type textarea "add font family or"
type textarea "x"
type textarea "add font family or f"
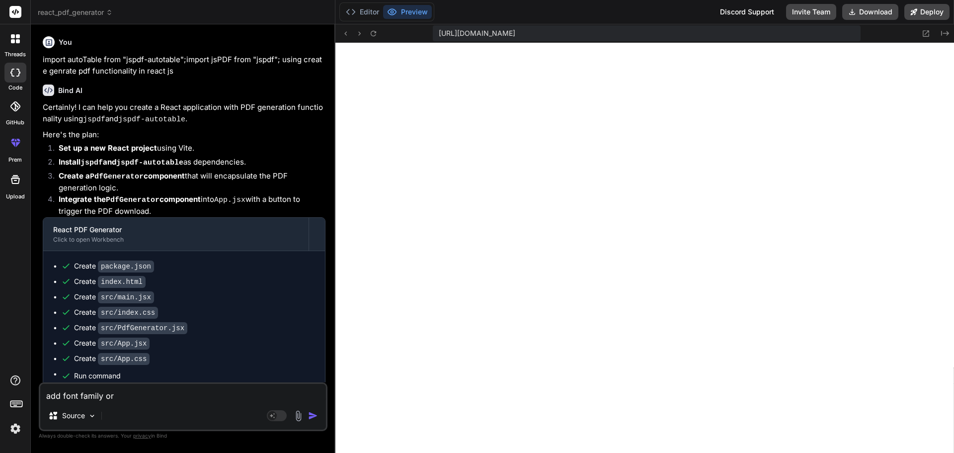
type textarea "x"
type textarea "add font family or fo"
type textarea "x"
type textarea "add font family or fon"
type textarea "x"
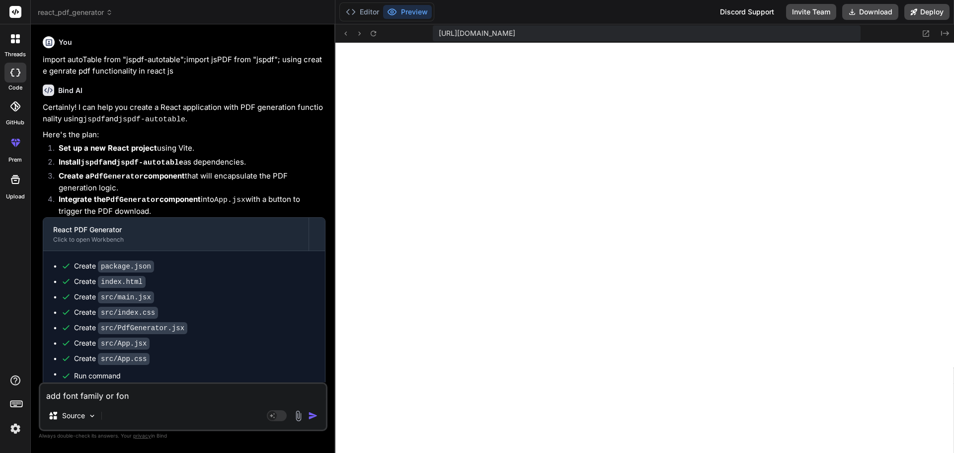
type textarea "add font family or font"
type textarea "x"
type textarea "add font family or font"
type textarea "x"
type textarea "add font family or font s"
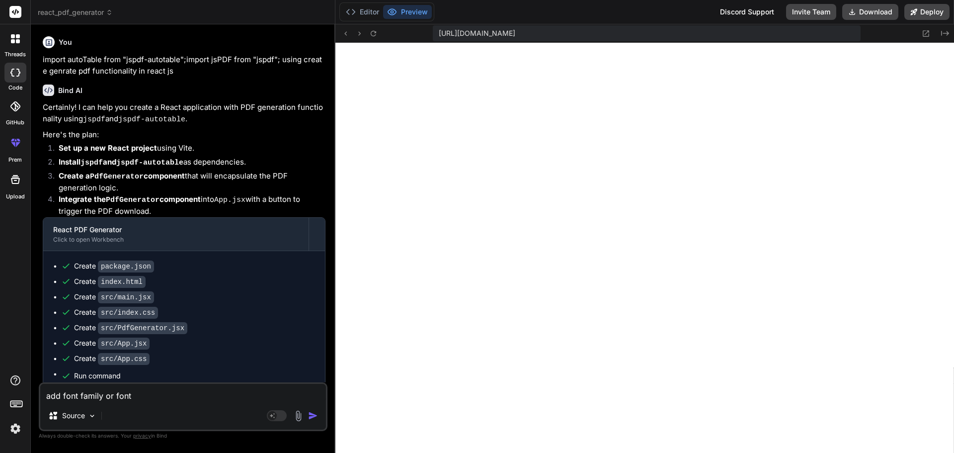
type textarea "x"
type textarea "add font family or font st"
type textarea "x"
type textarea "add font family or font sty"
type textarea "x"
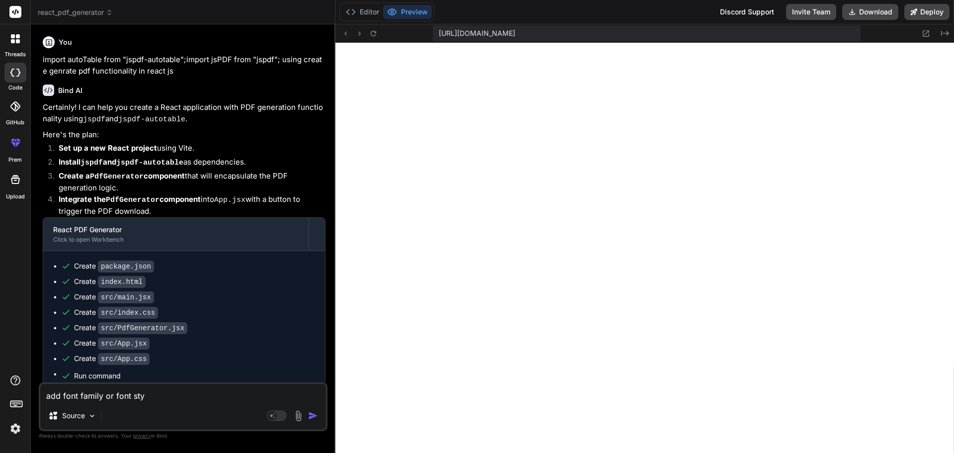
type textarea "add font family or font styl"
type textarea "x"
type textarea "add font family or font style"
type textarea "x"
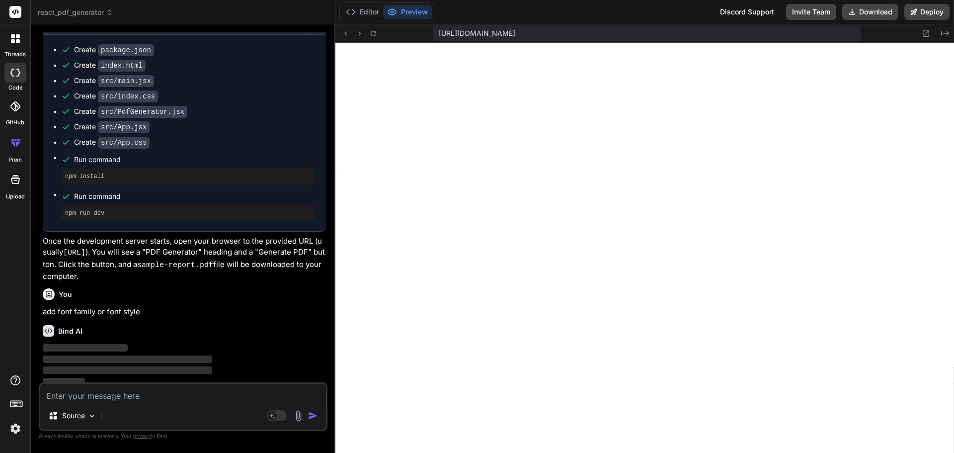
scroll to position [216, 0]
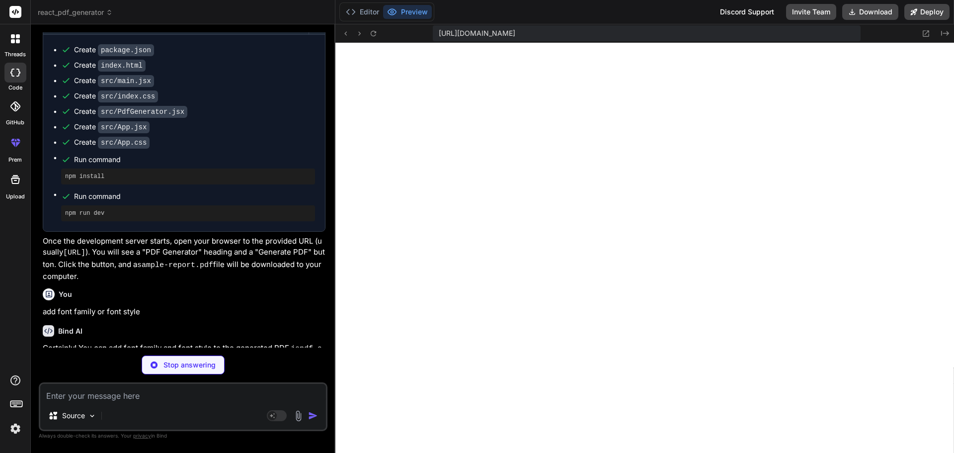
type textarea "x"
type textarea "}; export default PdfGenerator;"
type textarea "x"
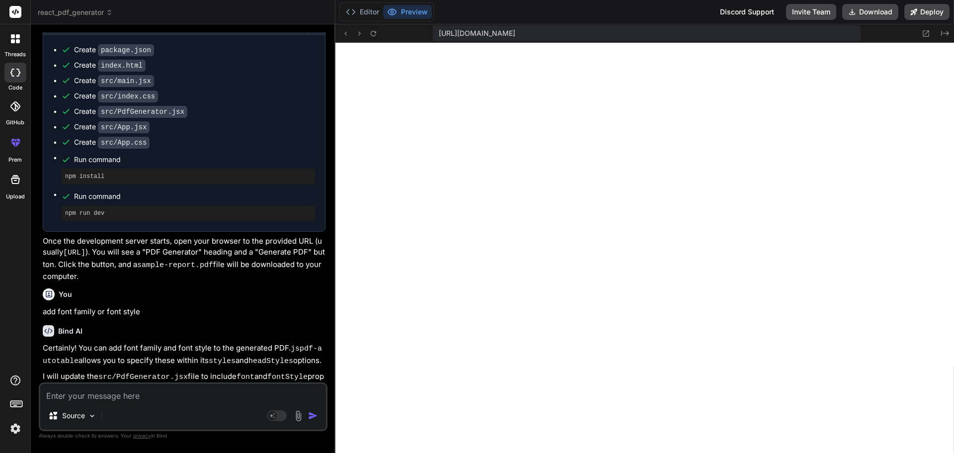
scroll to position [548, 0]
click at [120, 397] on textarea at bounding box center [183, 393] width 286 height 18
paste textarea "const fonts = [ "Arial", "Avenir", "[PERSON_NAME]", "Calibri", "Cambria", "Comi…"
type textarea "const fonts = [ "Arial", "Avenir", "[PERSON_NAME]", "Calibri", "Cambria", "Comi…"
type textarea "x"
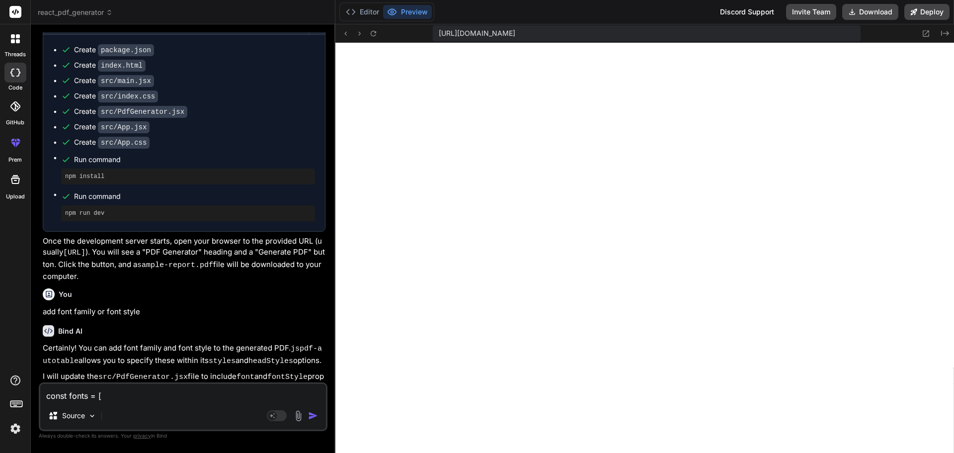
scroll to position [144, 0]
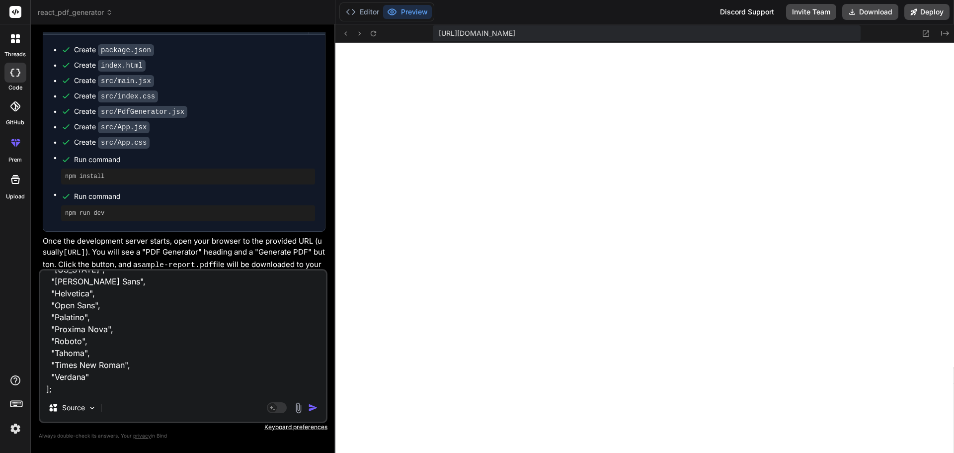
type textarea "const fonts = [ "Arial", "Avenir", "[PERSON_NAME]", "Calibri", "Cambria", "Comi…"
type textarea "x"
type textarea "const fonts = [ "Arial", "Avenir", "[PERSON_NAME]", "Calibri", "Cambria", "Comi…"
click at [57, 386] on textarea "const fonts = [ "Arial", "Avenir", "[PERSON_NAME]", "Calibri", "Cambria", "Comi…" at bounding box center [183, 331] width 286 height 123
click at [253, 388] on textarea "const fonts = [ "Arial", "Avenir", "[PERSON_NAME]", "Calibri", "Cambria", "Comi…" at bounding box center [183, 331] width 286 height 123
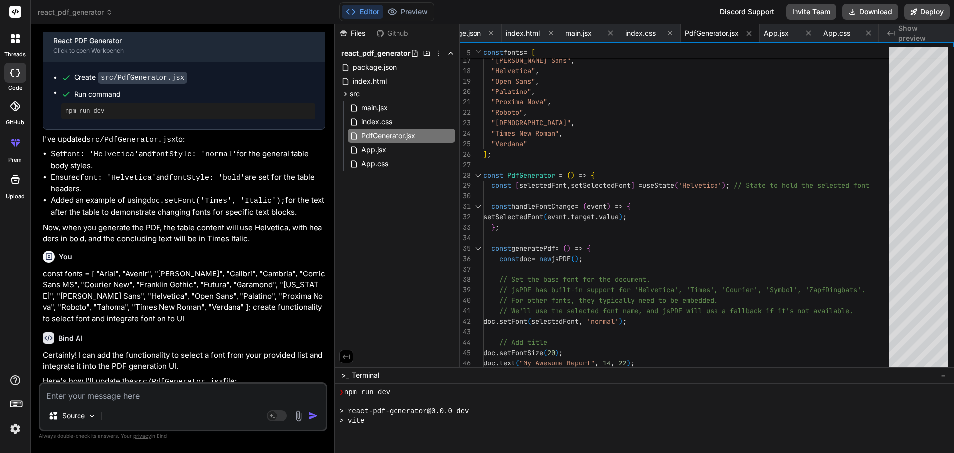
scroll to position [699, 0]
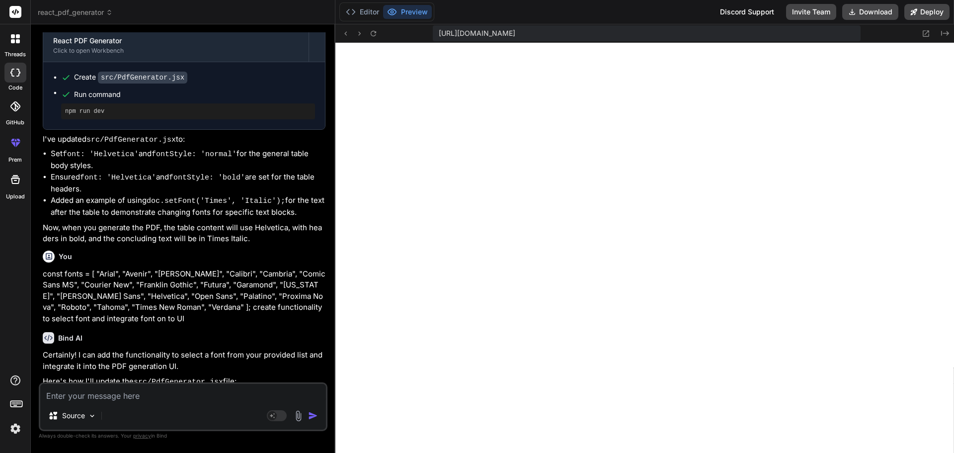
click at [370, 19] on div "Editor Preview" at bounding box center [386, 11] width 95 height 19
click at [370, 13] on button "Editor" at bounding box center [362, 12] width 41 height 14
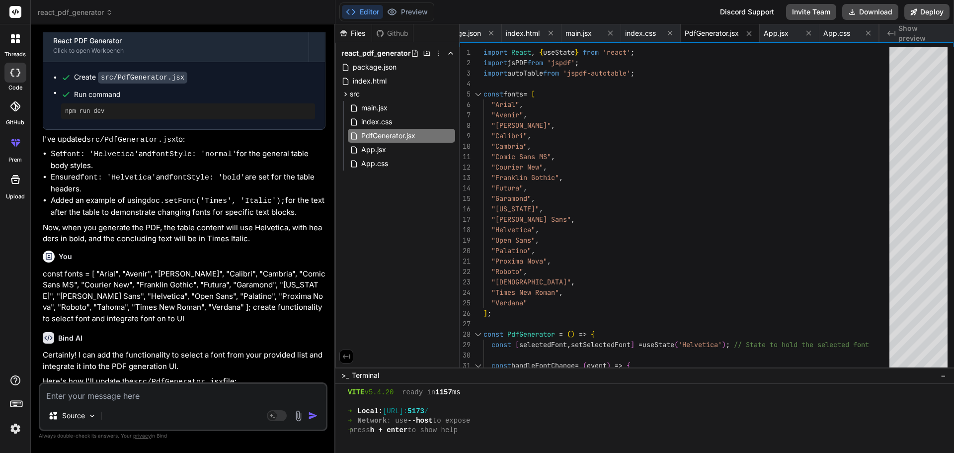
drag, startPoint x: 723, startPoint y: 367, endPoint x: 747, endPoint y: 476, distance: 111.4
click at [747, 452] on html "threads code GitHub prem Upload react_pdf_generator Created with Pixso. Bind AI…" at bounding box center [477, 226] width 954 height 453
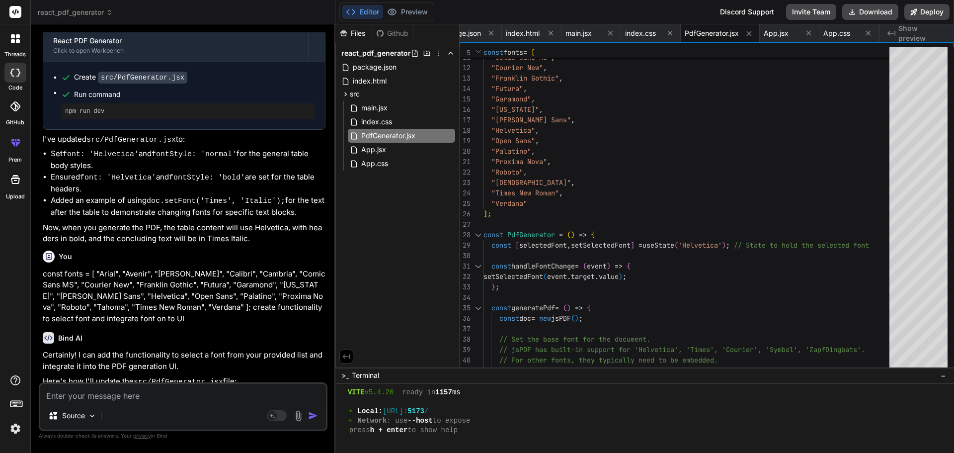
click at [200, 396] on textarea at bounding box center [183, 393] width 286 height 18
paste textarea "const fonts = [ "Arial", "Avenir", "[PERSON_NAME]", "Calibri", "Cambria", "Comi…"
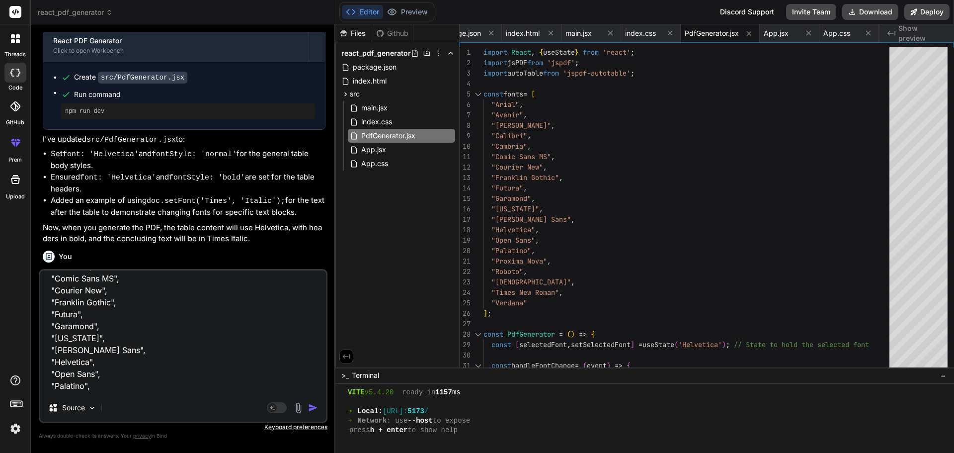
scroll to position [145, 0]
click at [410, 19] on div "Editor Preview" at bounding box center [386, 11] width 95 height 19
click at [410, 16] on button "Preview" at bounding box center [407, 12] width 49 height 14
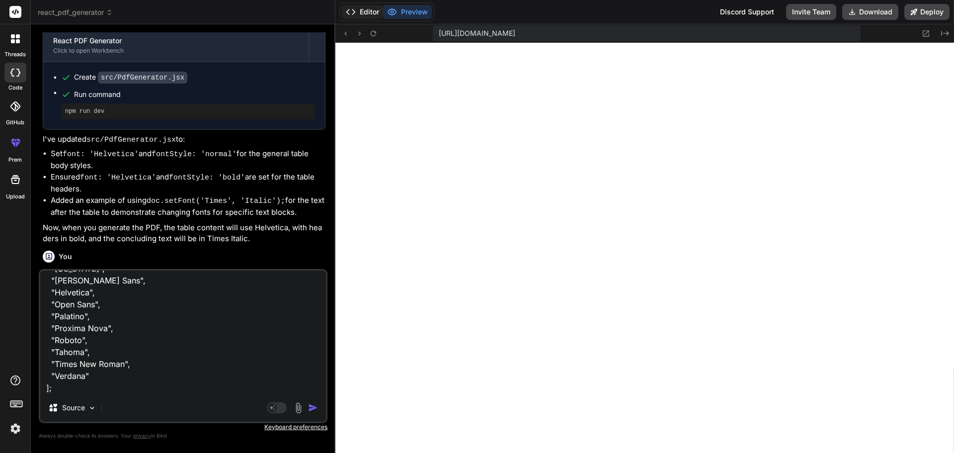
click at [365, 11] on button "Editor" at bounding box center [362, 12] width 41 height 14
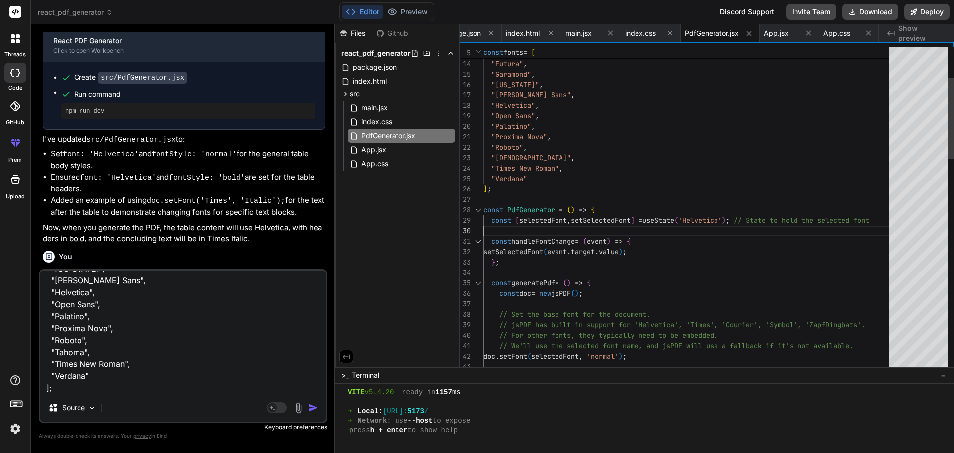
scroll to position [0, 0]
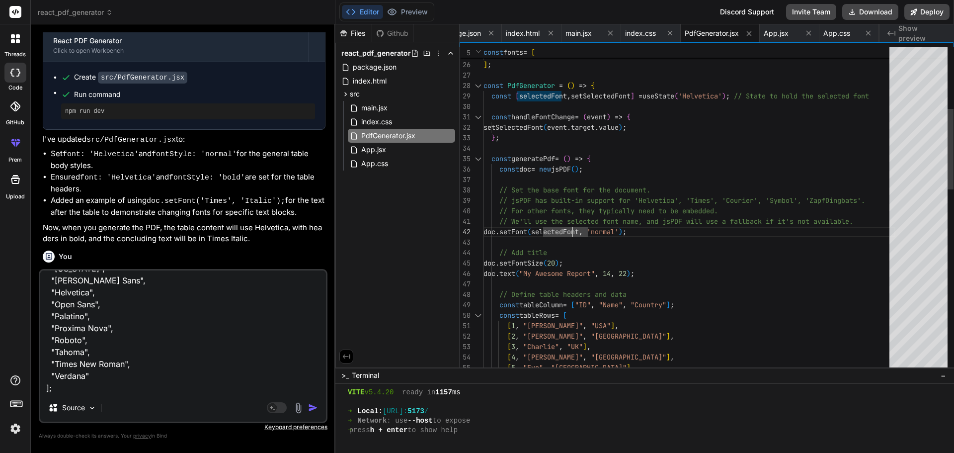
click at [582, 232] on div "setSelectedFont ( event . target . value ) ; const handleFontChange = ( event )…" at bounding box center [690, 451] width 412 height 1305
click at [603, 249] on div "setSelectedFont ( event . target . value ) ; const handleFontChange = ( event )…" at bounding box center [690, 451] width 412 height 1305
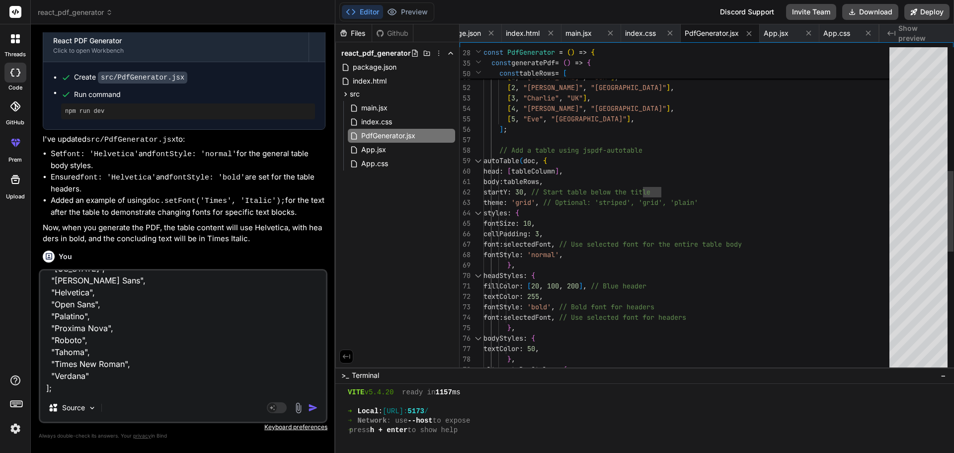
click at [769, 249] on div "fontSize : 10 , cellPadding : 3 , font : selectedFont , // Use selected font fo…" at bounding box center [690, 202] width 412 height 1305
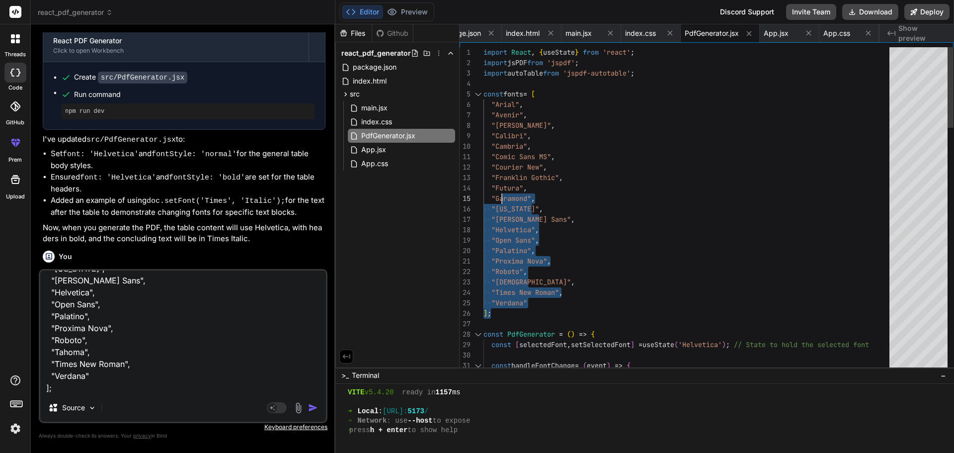
drag, startPoint x: 535, startPoint y: 305, endPoint x: 505, endPoint y: 187, distance: 121.4
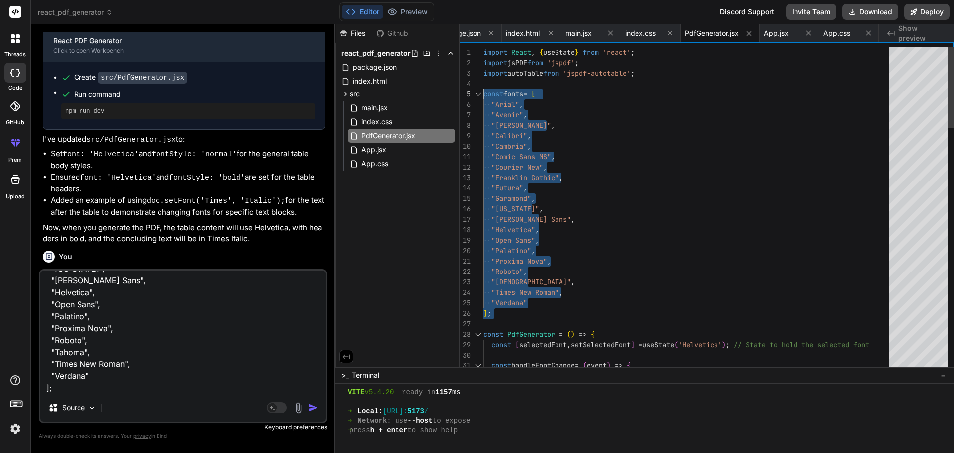
drag, startPoint x: 501, startPoint y: 317, endPoint x: 478, endPoint y: 92, distance: 225.9
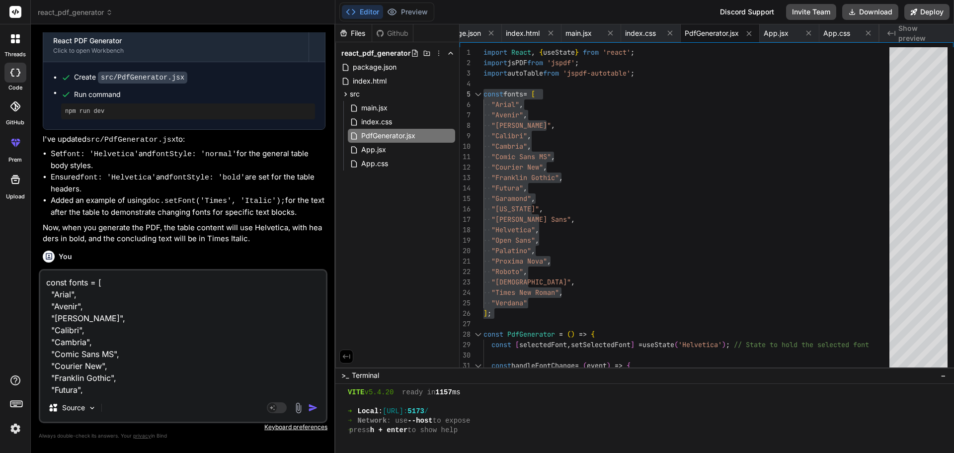
drag, startPoint x: 104, startPoint y: 389, endPoint x: 0, endPoint y: 238, distance: 183.3
click at [0, 238] on div "threads code GitHub prem Upload react_pdf_generator Created with Pixso. Bind AI…" at bounding box center [477, 226] width 954 height 453
paste textarea "const downloadPdf = () => { const doc = new jsPDF("l", "mm", "a4"); let y = 15;…"
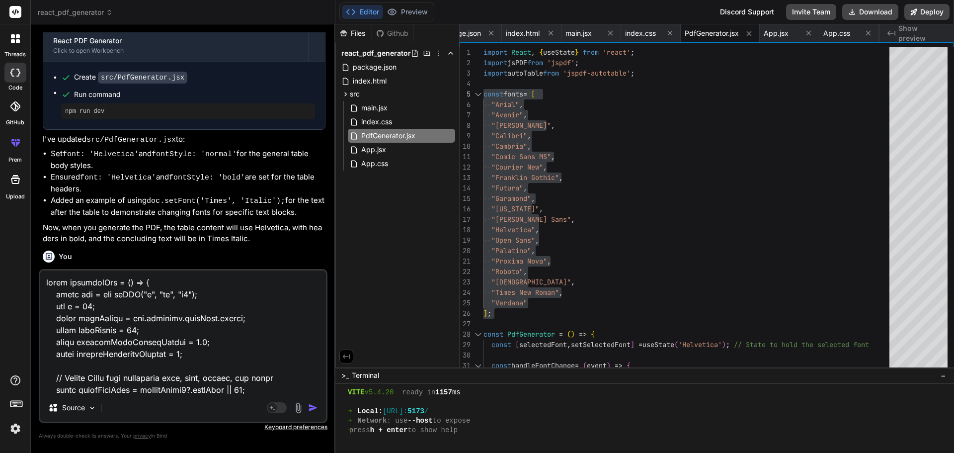
scroll to position [2100, 0]
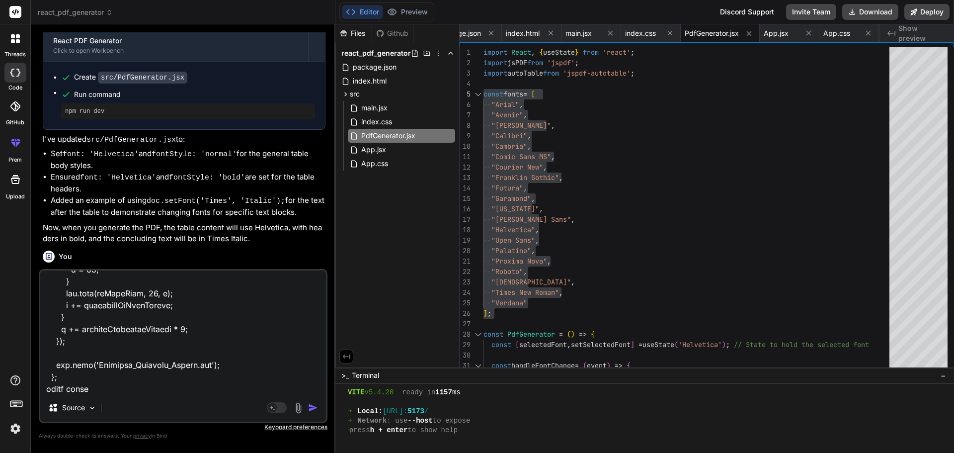
paste textarea "Invalid argument passed to jsPDF.hpf"
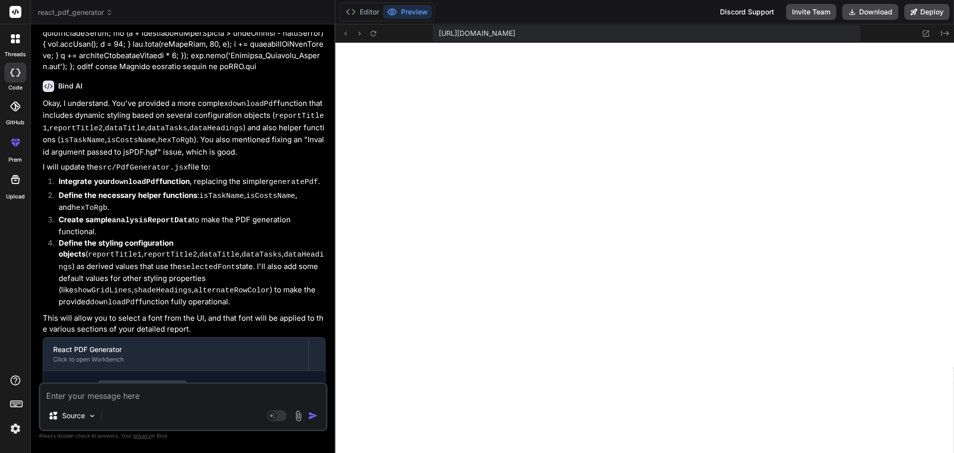
scroll to position [2040, 0]
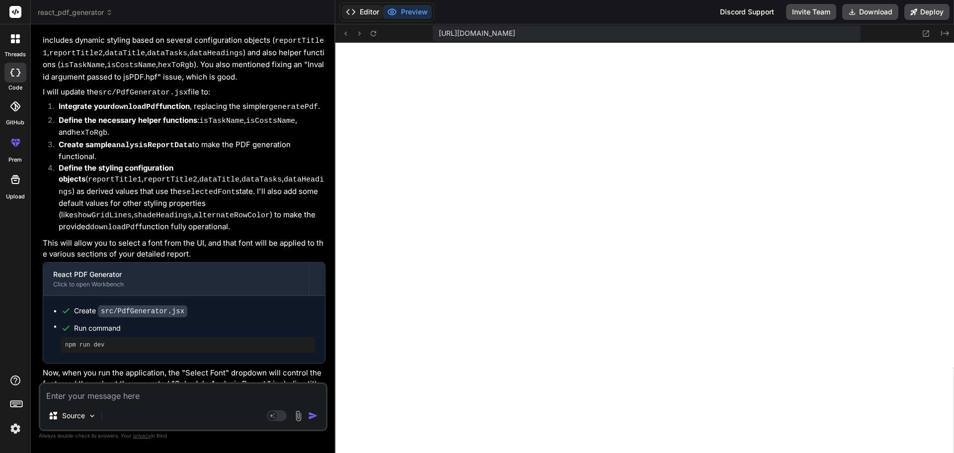
click at [368, 7] on button "Editor" at bounding box center [362, 12] width 41 height 14
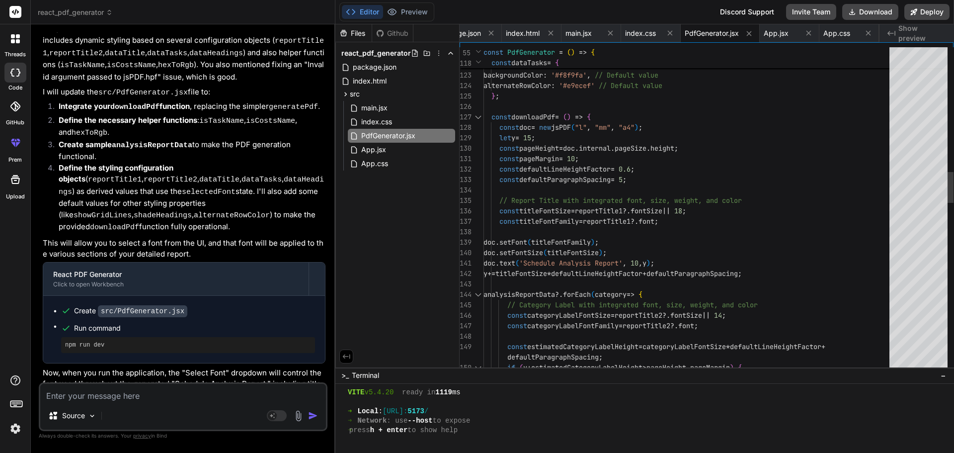
click at [475, 115] on div at bounding box center [478, 117] width 13 height 10
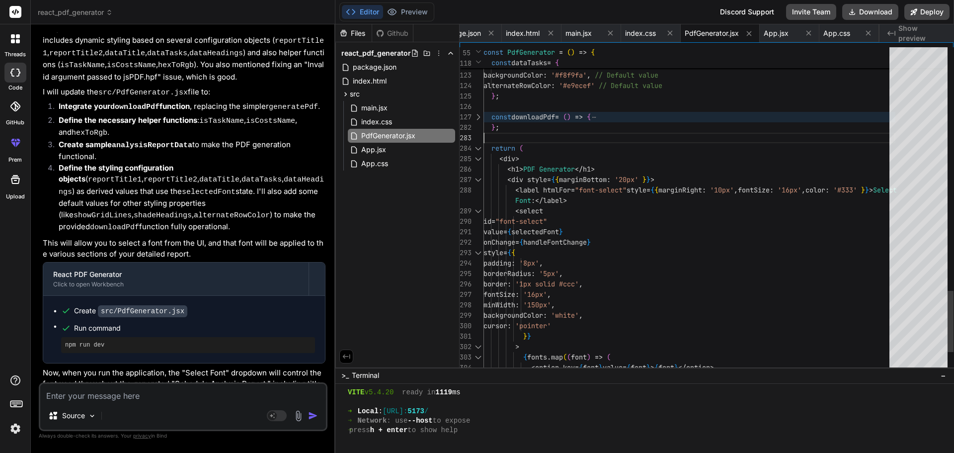
scroll to position [0, 0]
drag, startPoint x: 517, startPoint y: 135, endPoint x: 479, endPoint y: 115, distance: 43.4
click at [146, 403] on div "Source Agent Mode. When this toggle is activated, AI automatically makes decisi…" at bounding box center [183, 406] width 289 height 49
click at [146, 400] on textarea at bounding box center [183, 393] width 286 height 18
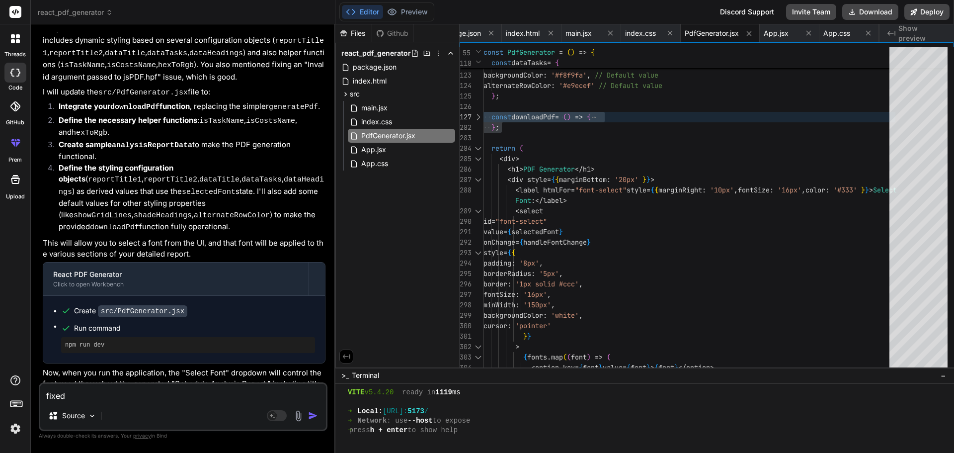
paste textarea "Invalid argument passed to jsPDF.hpf"
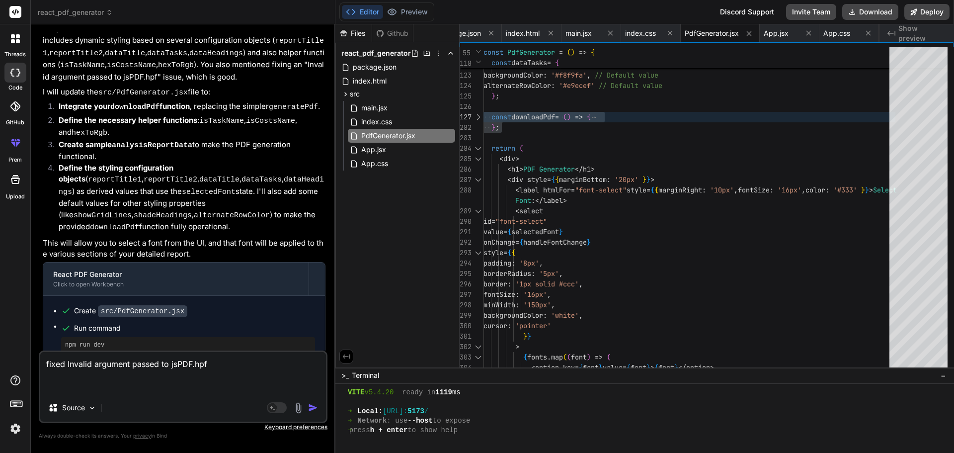
paste textarea "doc.text(name + ":", 10, y);"
click at [310, 406] on img "button" at bounding box center [313, 408] width 10 height 10
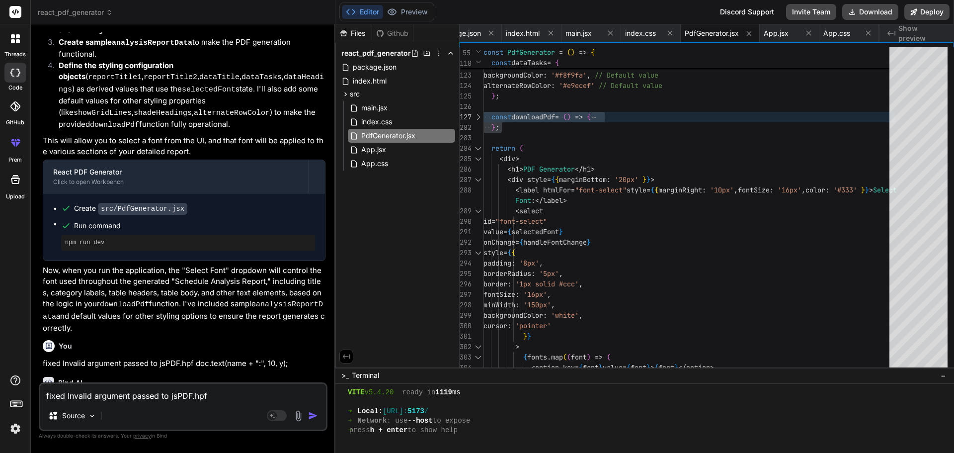
scroll to position [2143, 0]
click at [475, 115] on div at bounding box center [478, 117] width 13 height 10
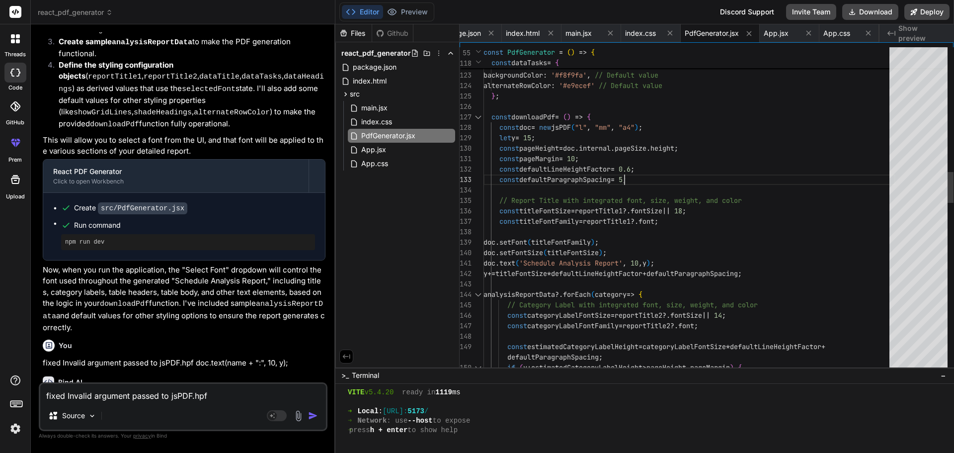
click at [692, 172] on div "fontSize : 10 , showGridLines : true , // Default value shadeHeadings : true , …" at bounding box center [690, 440] width 412 height 3371
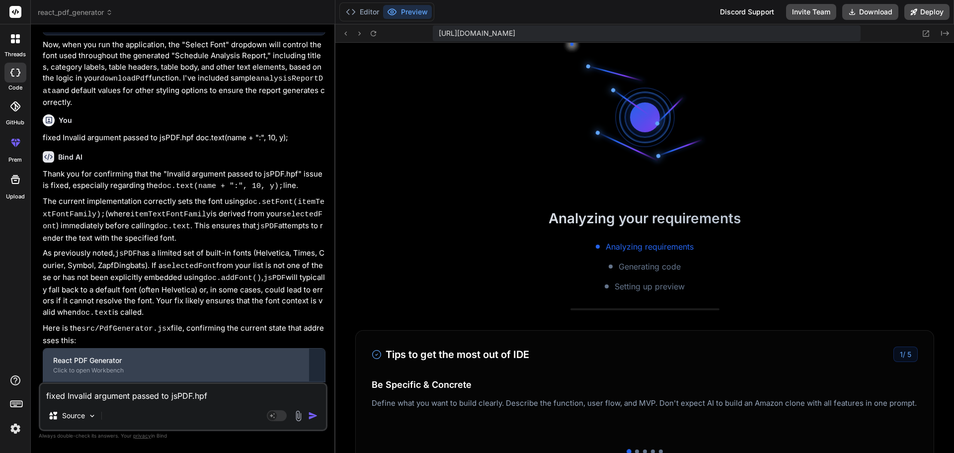
scroll to position [1237, 0]
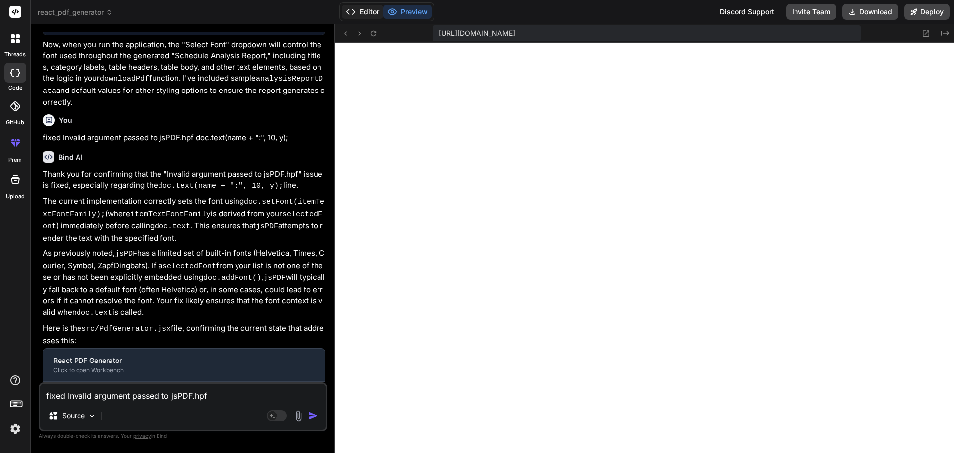
click at [373, 14] on button "Editor" at bounding box center [362, 12] width 41 height 14
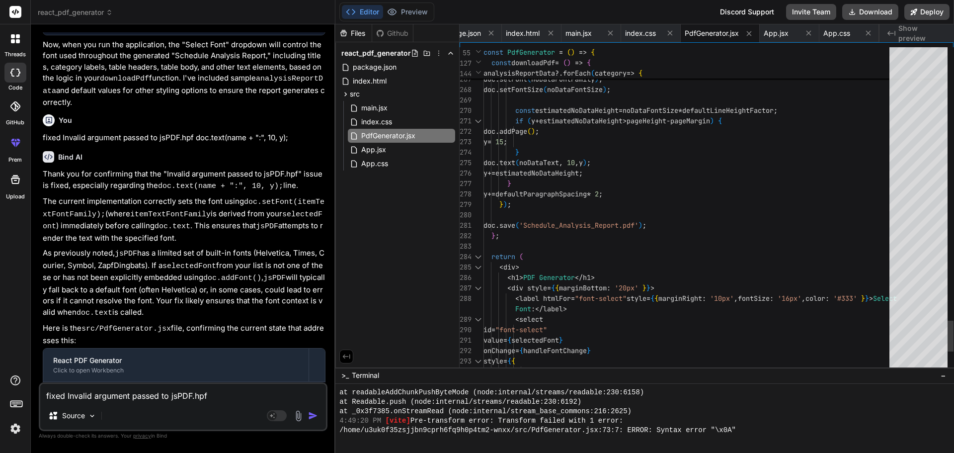
click at [903, 124] on div at bounding box center [919, 209] width 58 height 325
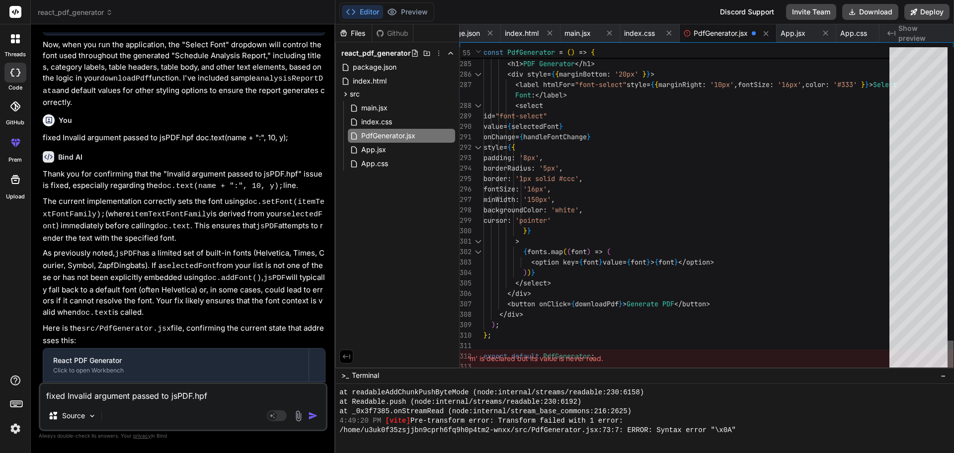
click at [954, 362] on div at bounding box center [951, 355] width 6 height 31
click at [359, 372] on span "Terminal" at bounding box center [365, 375] width 27 height 10
click at [924, 13] on button "Deploy" at bounding box center [926, 12] width 45 height 16
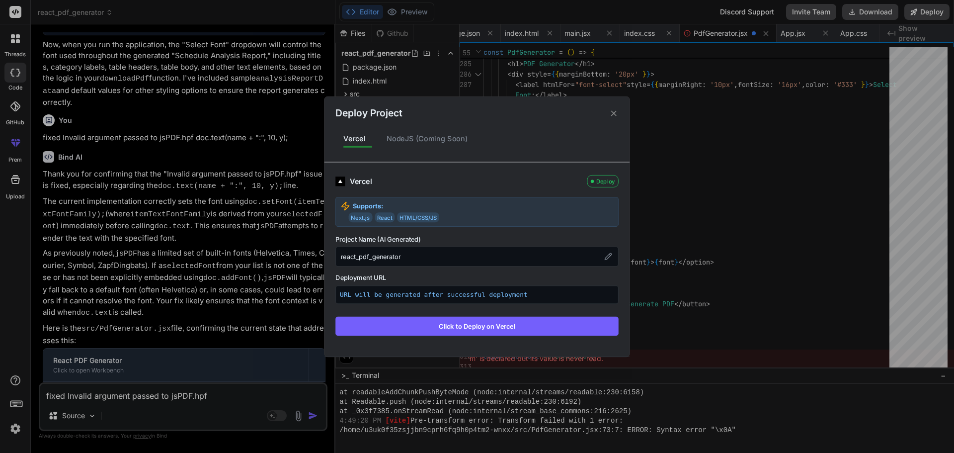
click at [613, 114] on icon at bounding box center [613, 112] width 5 height 5
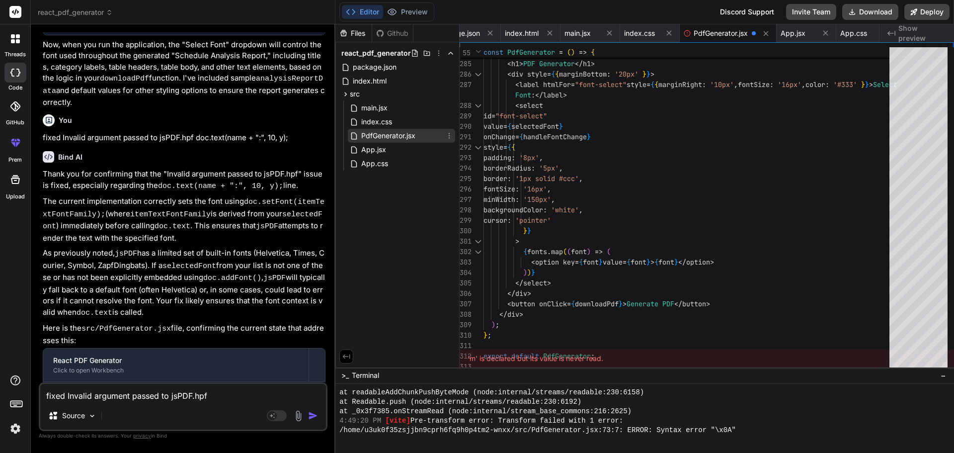
click at [410, 137] on span "PdfGenerator.jsx" at bounding box center [388, 136] width 56 height 12
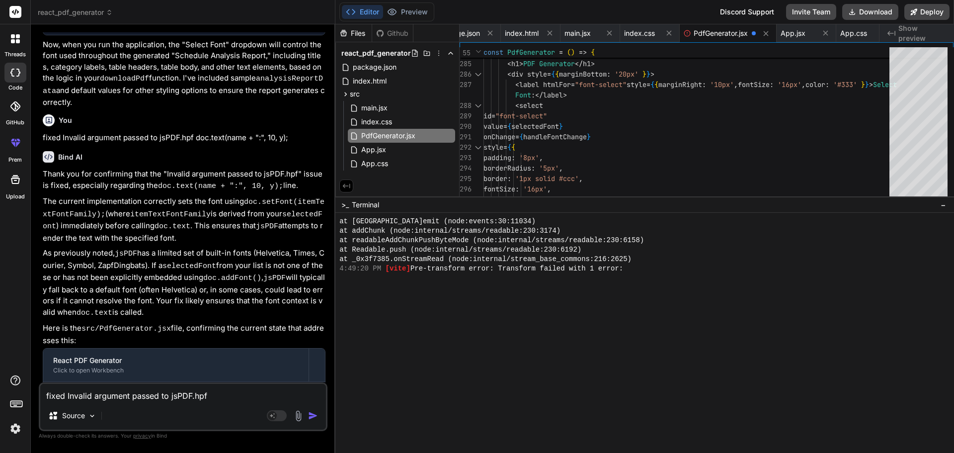
drag, startPoint x: 746, startPoint y: 368, endPoint x: 738, endPoint y: 196, distance: 172.2
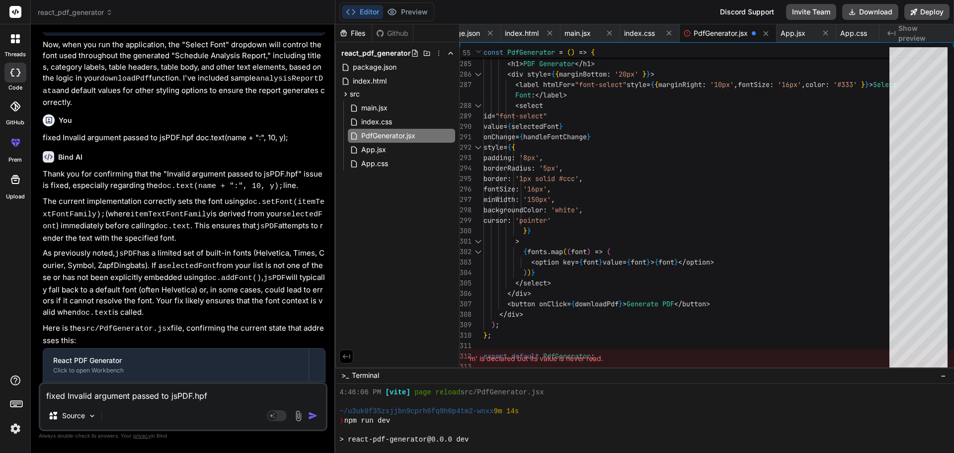
scroll to position [765, 0]
drag, startPoint x: 664, startPoint y: 197, endPoint x: 740, endPoint y: 476, distance: 289.3
click at [740, 452] on html "threads code GitHub prem Upload react_pdf_generator Created with Pixso. Bind AI…" at bounding box center [477, 226] width 954 height 453
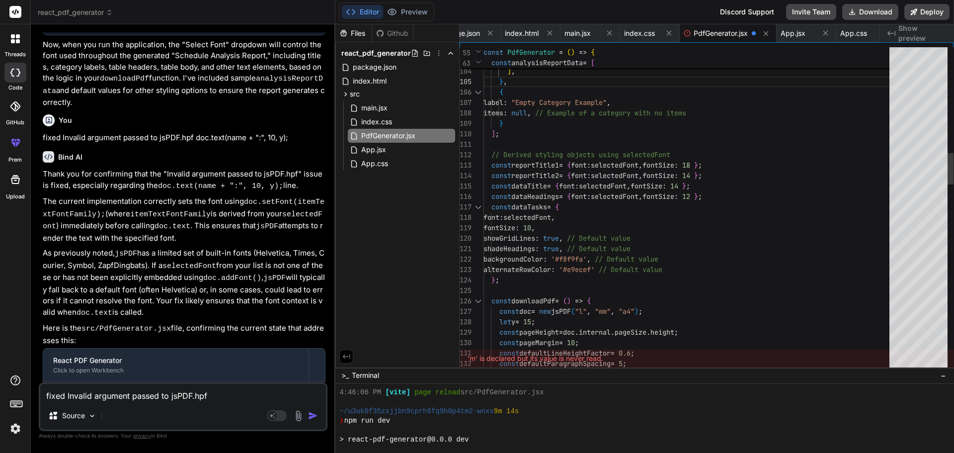
click at [481, 303] on div at bounding box center [478, 301] width 13 height 10
click at [476, 301] on div at bounding box center [478, 301] width 13 height 10
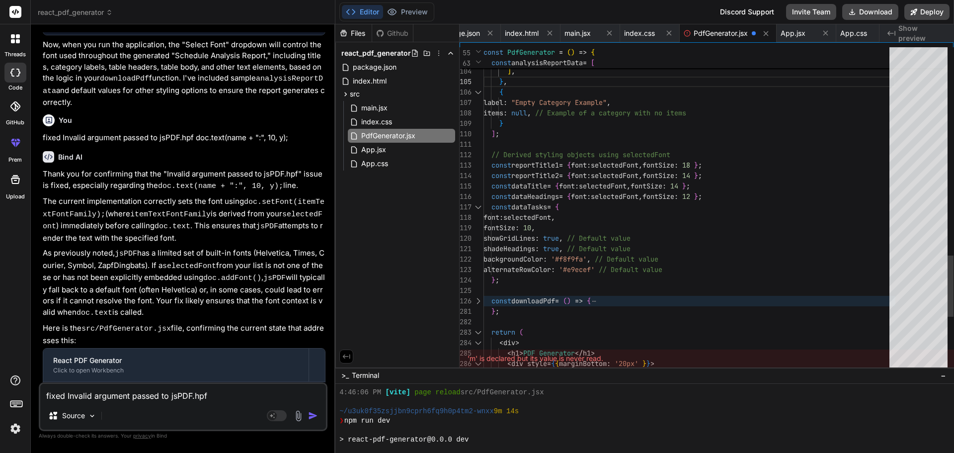
scroll to position [0, 0]
drag, startPoint x: 511, startPoint y: 317, endPoint x: 486, endPoint y: 303, distance: 29.2
drag, startPoint x: 505, startPoint y: 312, endPoint x: 483, endPoint y: 298, distance: 26.3
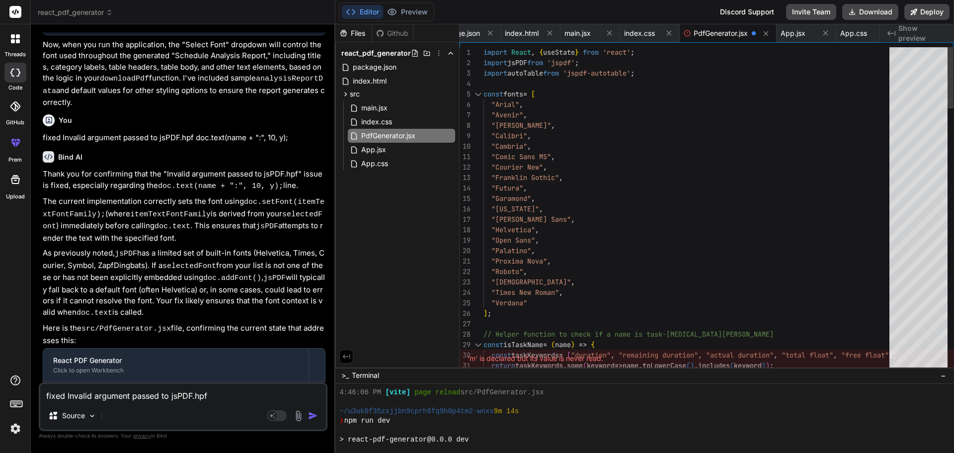
click at [900, 62] on div at bounding box center [919, 209] width 58 height 325
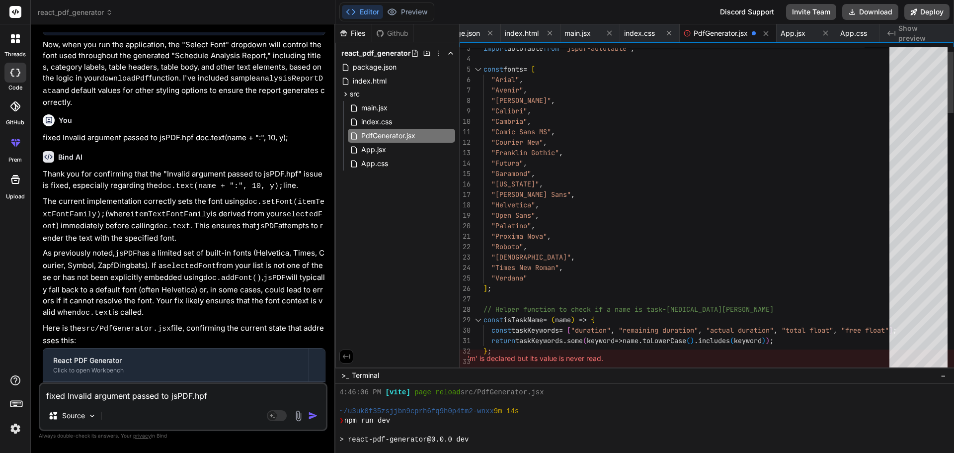
drag, startPoint x: 520, startPoint y: 79, endPoint x: 487, endPoint y: 79, distance: 33.3
click at [163, 398] on textarea "fixed Invalid argument passed to jsPDF.hpf doc.text(name + ":", 10, y);" at bounding box center [183, 393] width 286 height 18
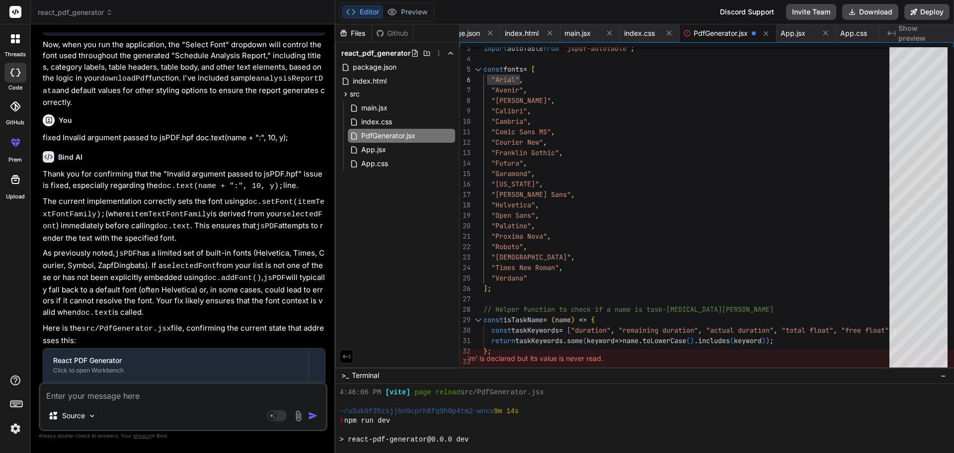
paste textarea "import { useRef, useState, useEffect } from "react"; import { Col, Container, R…"
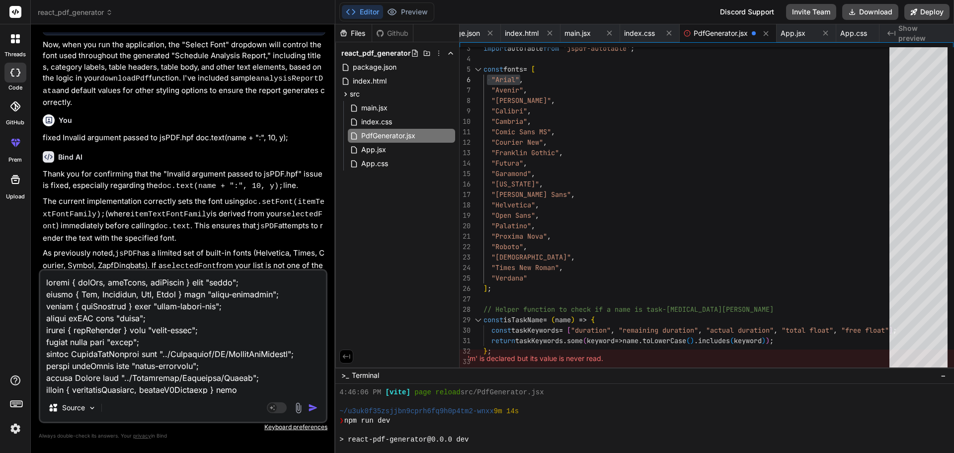
scroll to position [10210, 0]
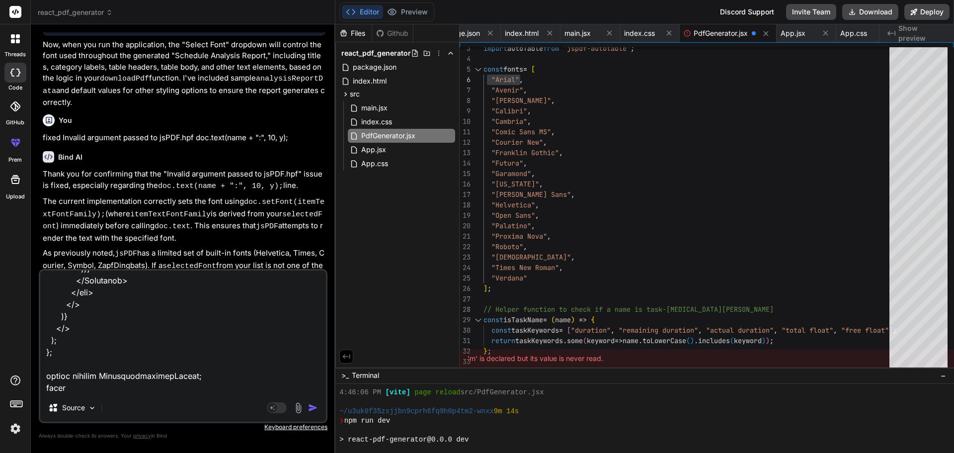
paste textarea "jspdf.js:502 Uncaught Error: Invalid argument passed to jsPDF.hpf"
click at [310, 408] on img "button" at bounding box center [313, 408] width 10 height 10
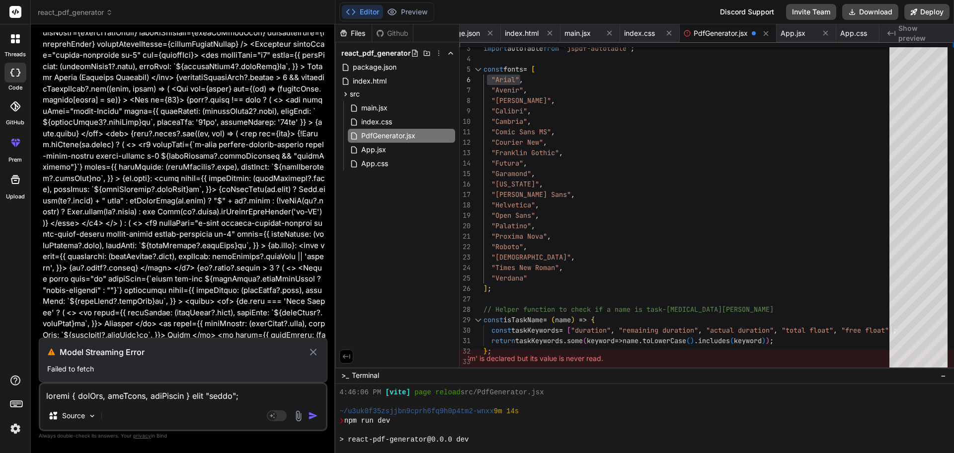
scroll to position [5300, 0]
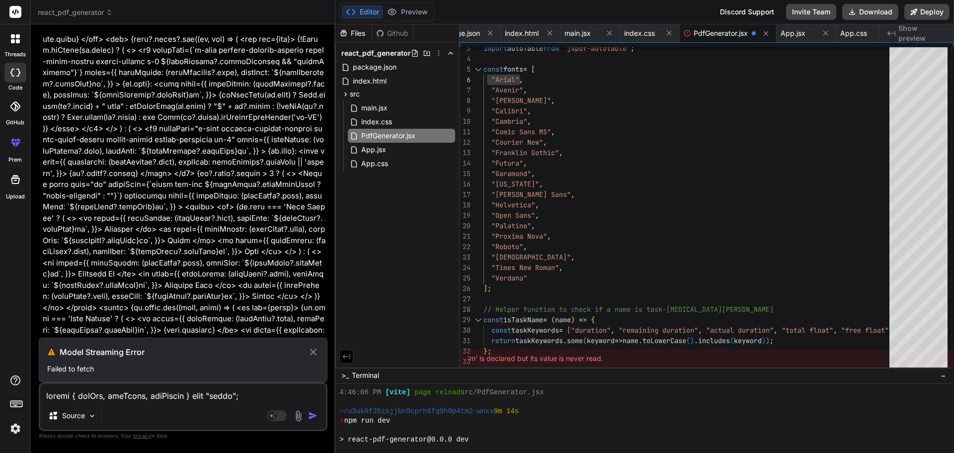
click at [313, 348] on icon at bounding box center [313, 352] width 11 height 12
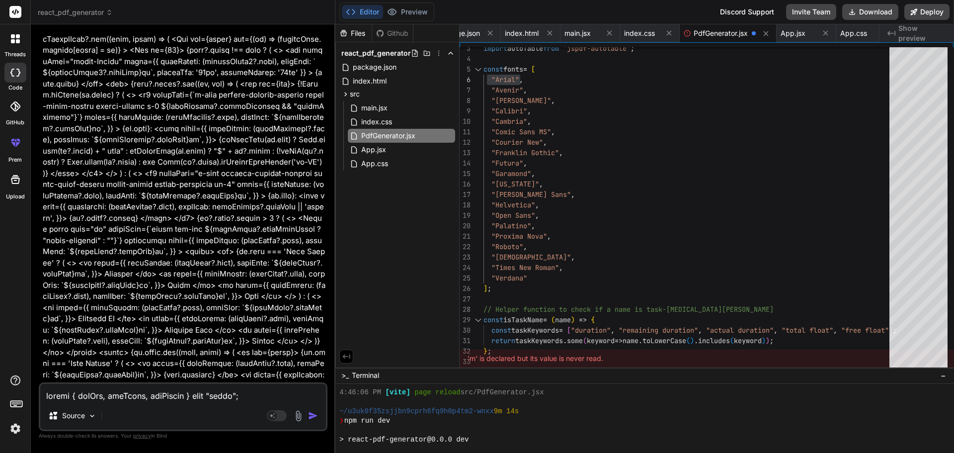
click at [121, 396] on textarea at bounding box center [183, 393] width 286 height 18
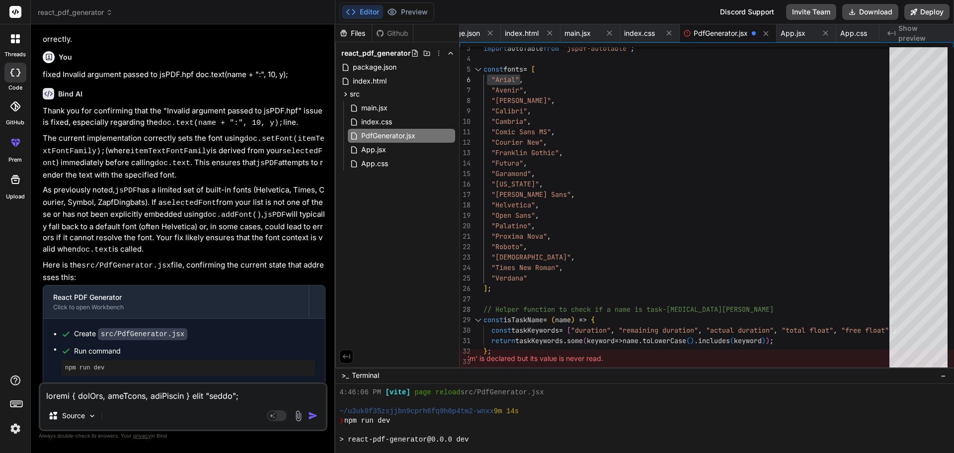
scroll to position [2540, 0]
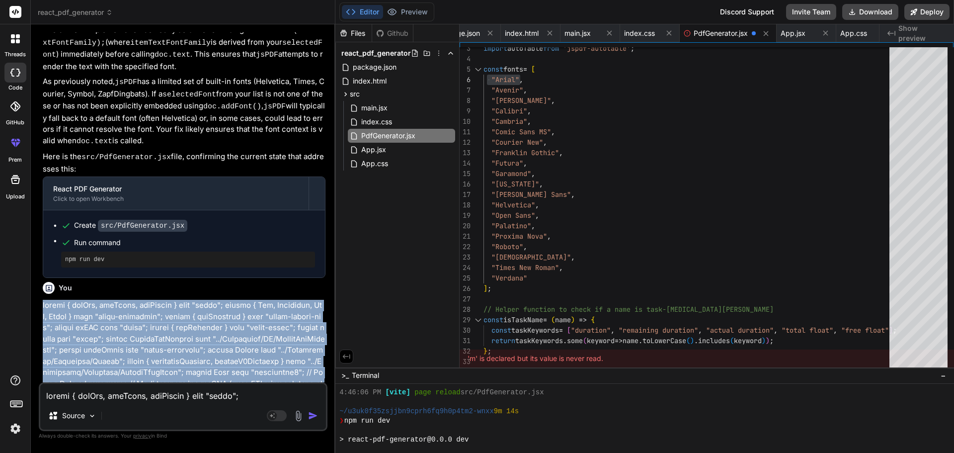
drag, startPoint x: 231, startPoint y: 375, endPoint x: 42, endPoint y: 241, distance: 231.5
click at [42, 241] on div "You import autoTable from "jspdf-autotable";import jsPDF from "jspdf"; using cr…" at bounding box center [184, 207] width 287 height 350
copy p "import { useRef, useState, useEffect } from "react"; import { Col, Container, R…"
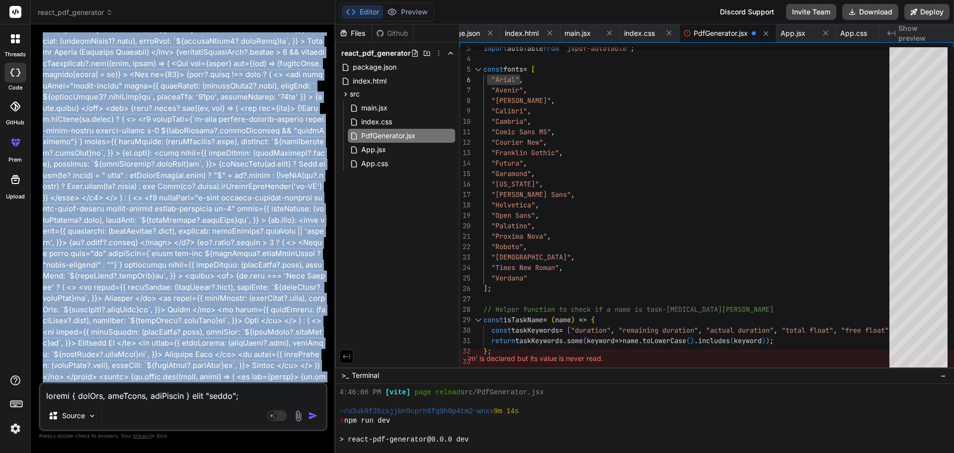
scroll to position [5255, 0]
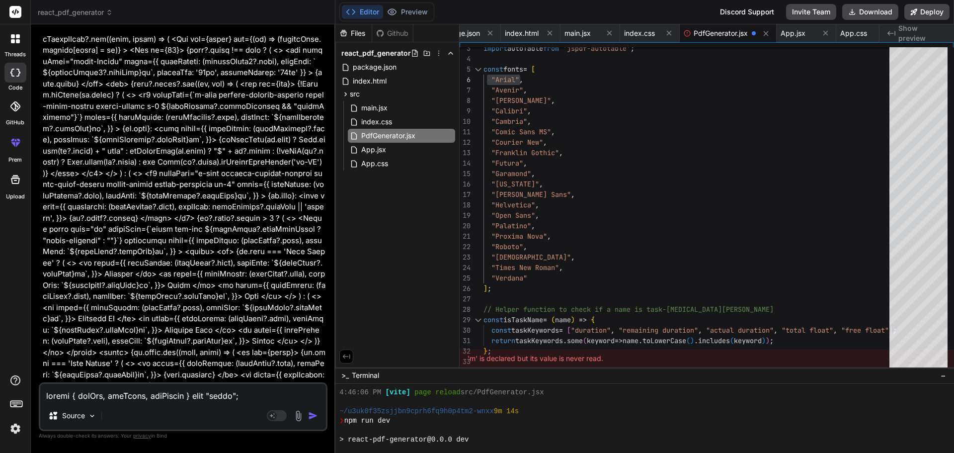
click at [101, 397] on textarea at bounding box center [183, 393] width 286 height 18
paste textarea "import { useRef, useState, useEffect } from "react"; import { Col, Container, R…"
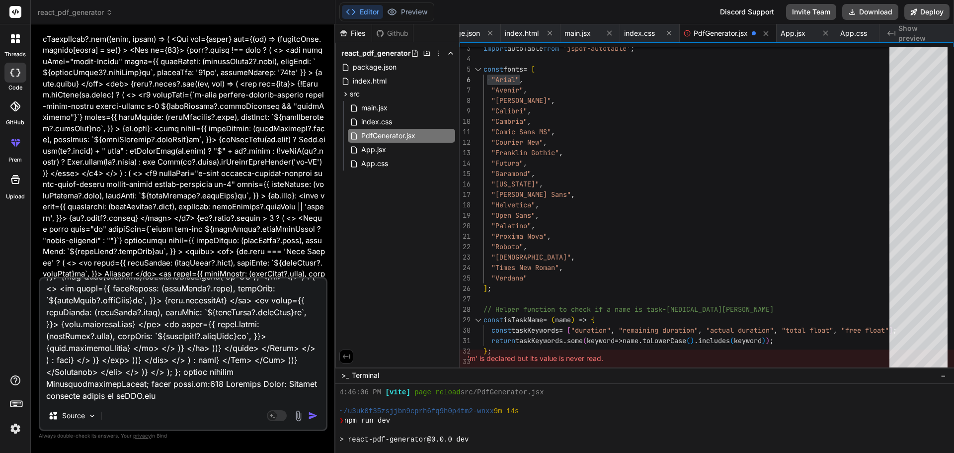
click at [312, 415] on img "button" at bounding box center [313, 415] width 10 height 10
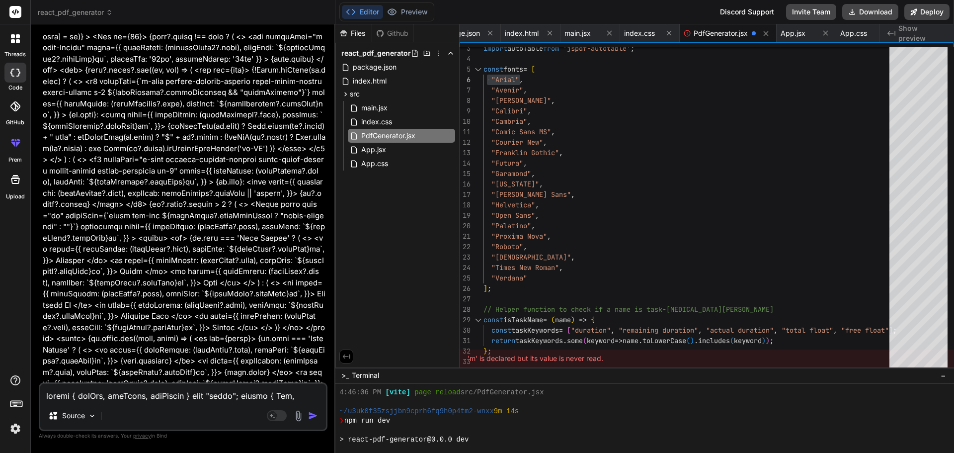
scroll to position [8209, 0]
click at [767, 35] on icon at bounding box center [766, 33] width 8 height 8
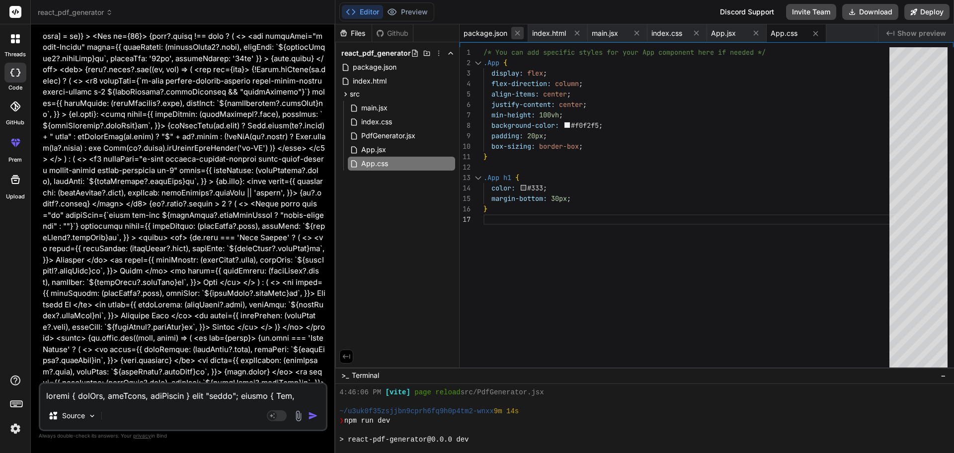
click at [517, 31] on icon at bounding box center [517, 33] width 8 height 8
click at [510, 34] on icon at bounding box center [508, 33] width 5 height 5
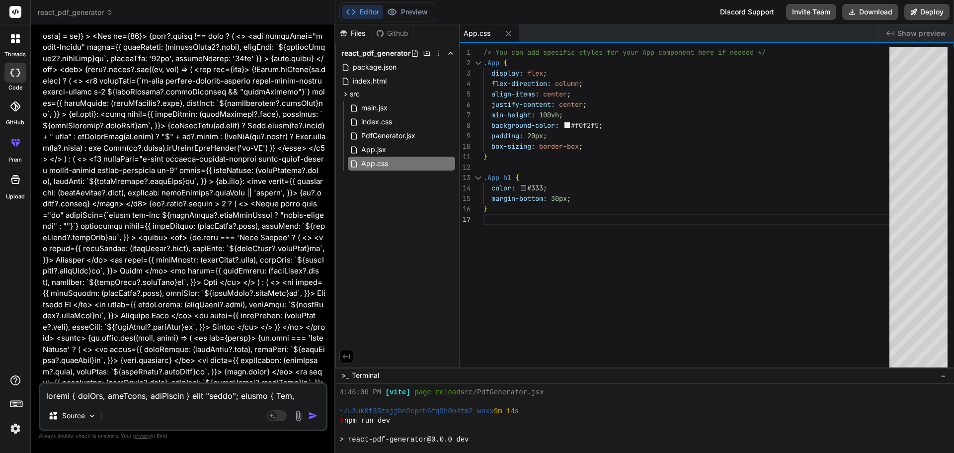
click at [510, 34] on icon at bounding box center [508, 33] width 8 height 8
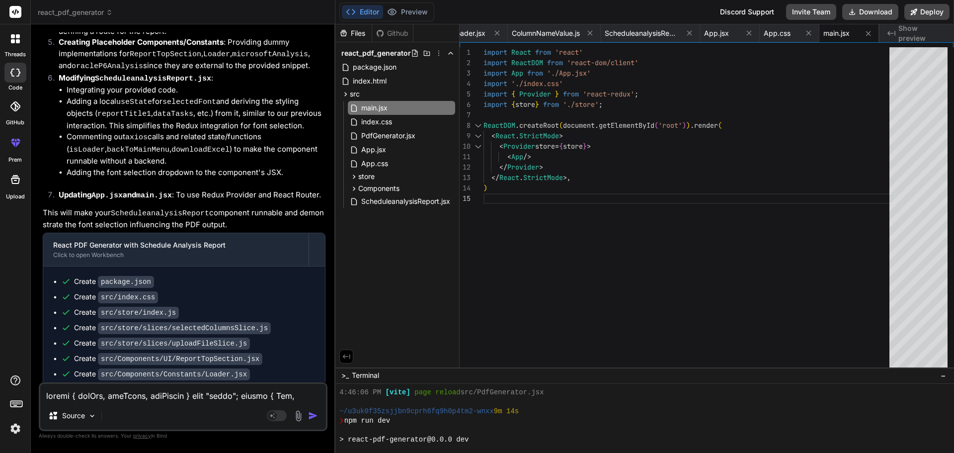
scroll to position [8887, 0]
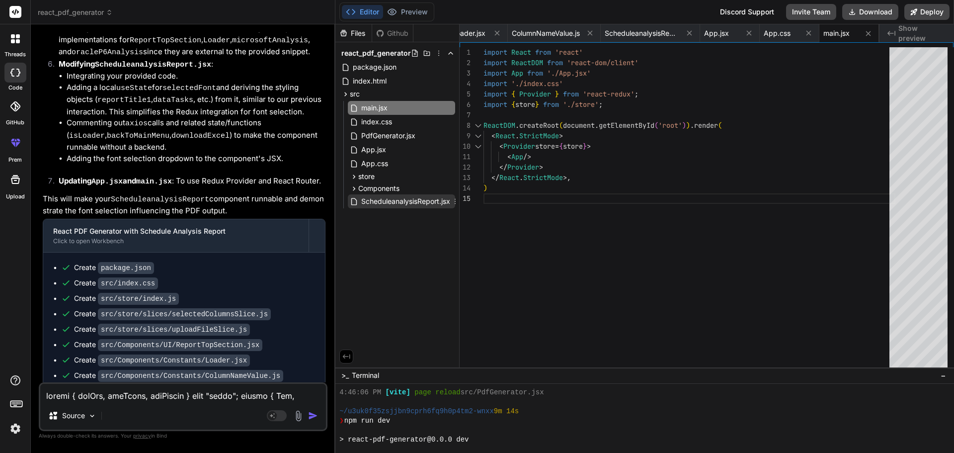
click at [393, 204] on span "ScheduleanalysisReport.jsx" at bounding box center [405, 201] width 91 height 12
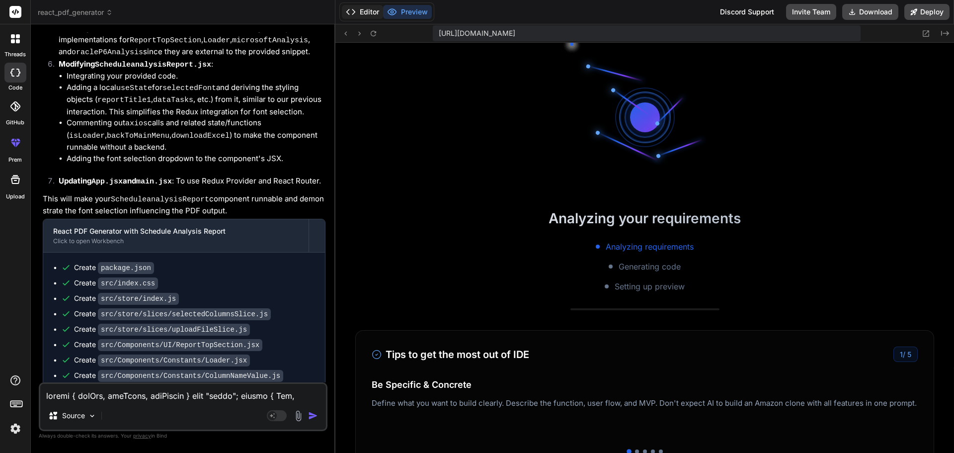
click at [365, 12] on button "Editor" at bounding box center [362, 12] width 41 height 14
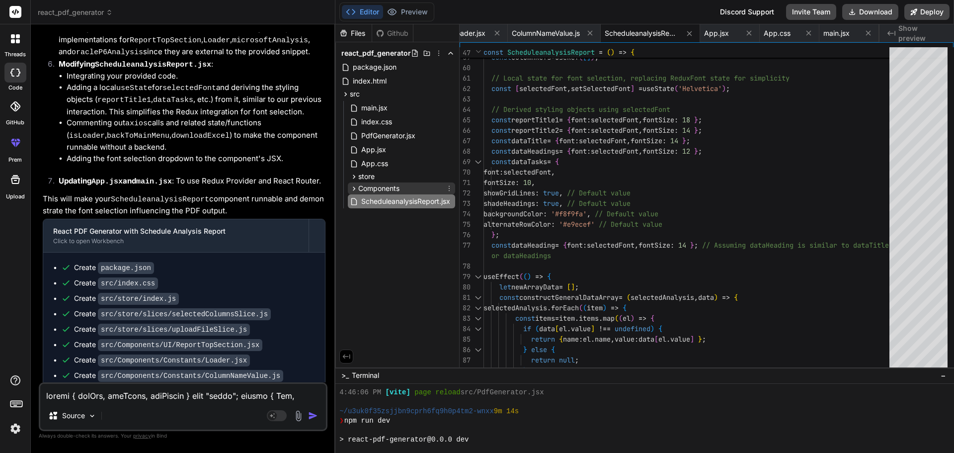
click at [357, 187] on icon at bounding box center [354, 188] width 8 height 8
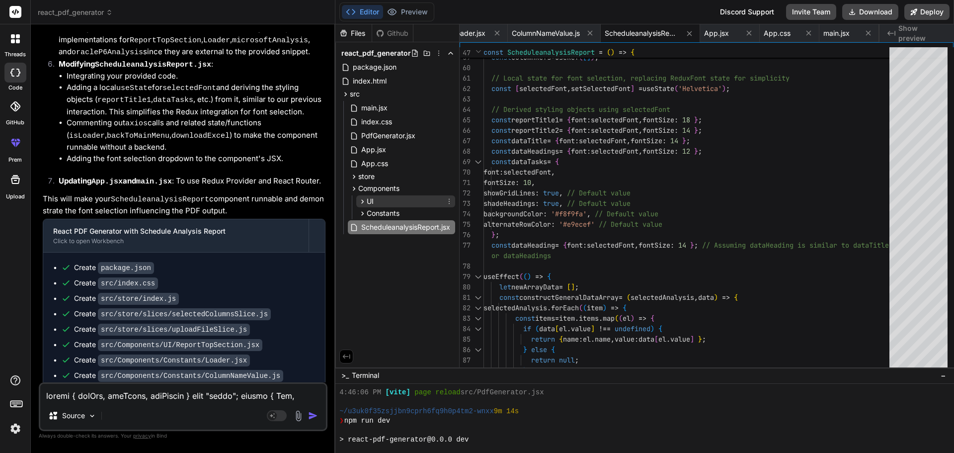
click at [358, 197] on icon at bounding box center [362, 201] width 8 height 8
click at [374, 231] on span "Constants" at bounding box center [383, 229] width 33 height 10
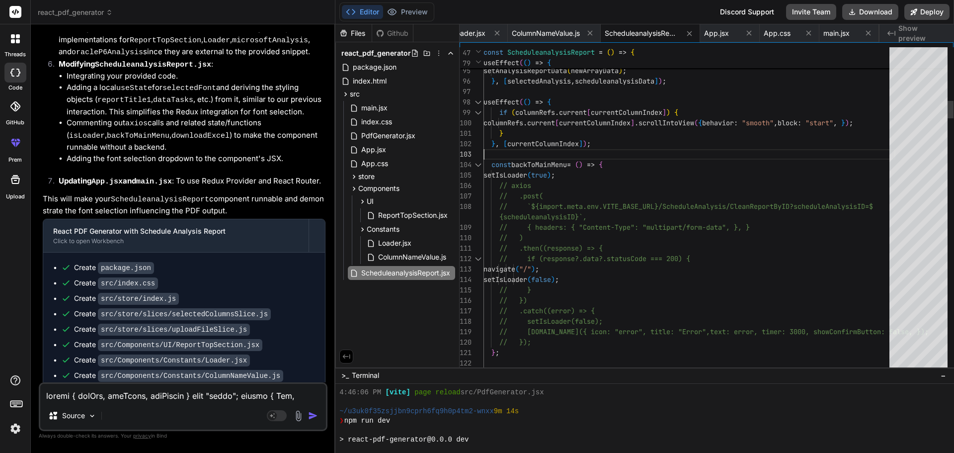
click at [480, 165] on div at bounding box center [478, 165] width 13 height 10
click at [478, 165] on div at bounding box center [478, 165] width 13 height 10
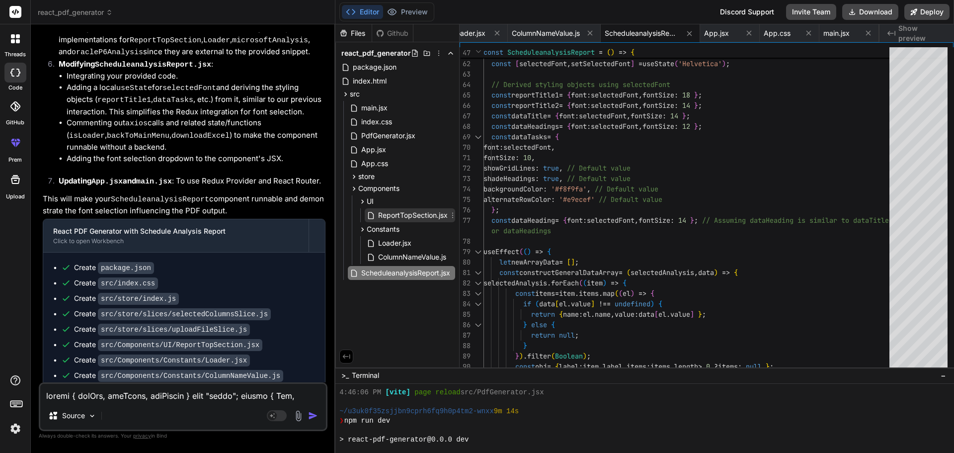
click at [410, 217] on span "ReportTopSection.jsx" at bounding box center [413, 215] width 72 height 12
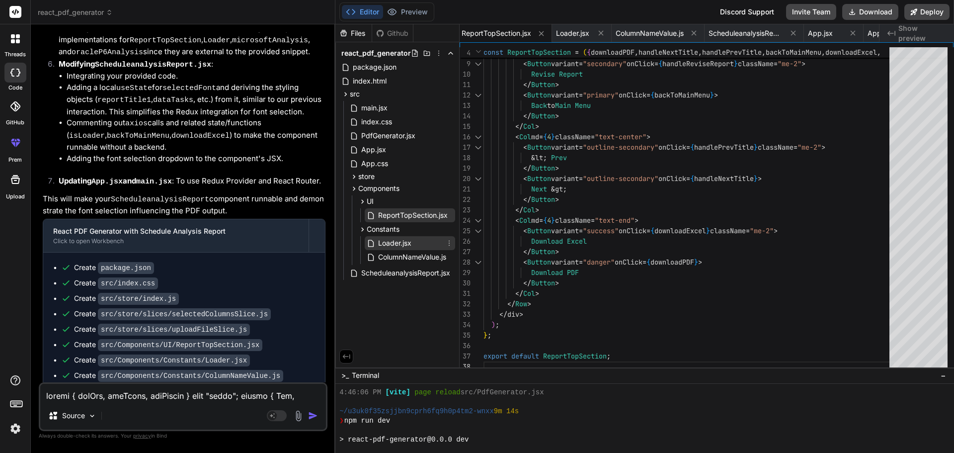
click at [400, 246] on span "Loader.jsx" at bounding box center [394, 243] width 35 height 12
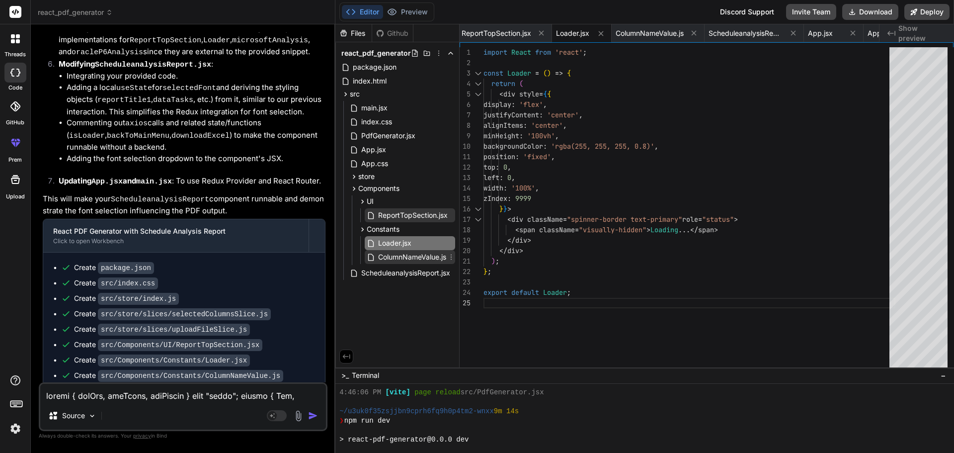
click at [403, 254] on span "ColumnNameValue.js" at bounding box center [412, 257] width 70 height 12
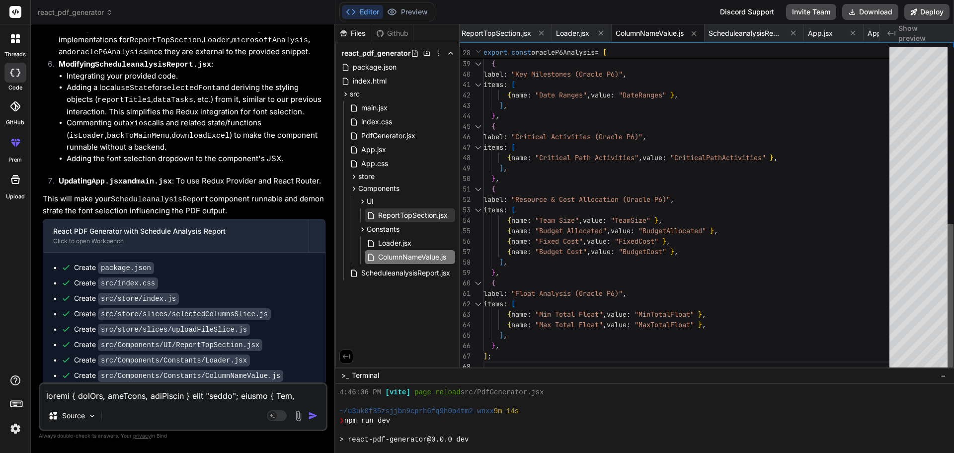
click at [954, 309] on div at bounding box center [951, 209] width 6 height 325
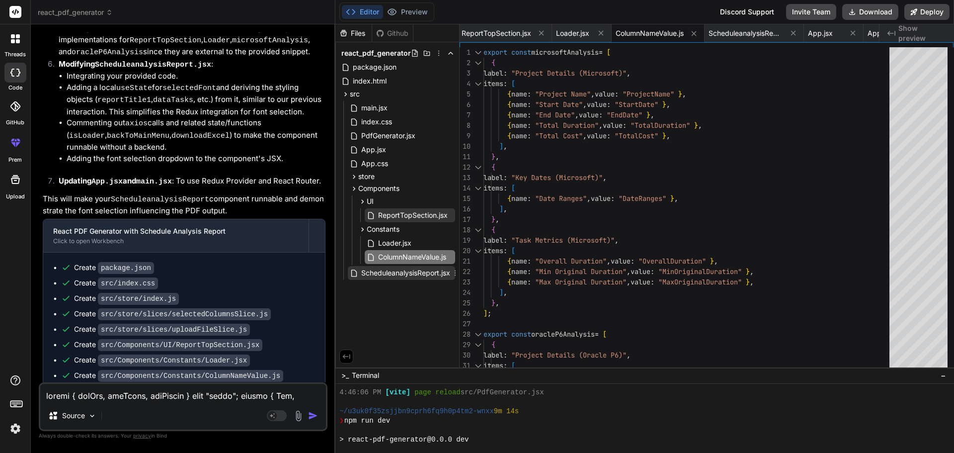
click at [430, 270] on span "ScheduleanalysisReport.jsx" at bounding box center [405, 273] width 91 height 12
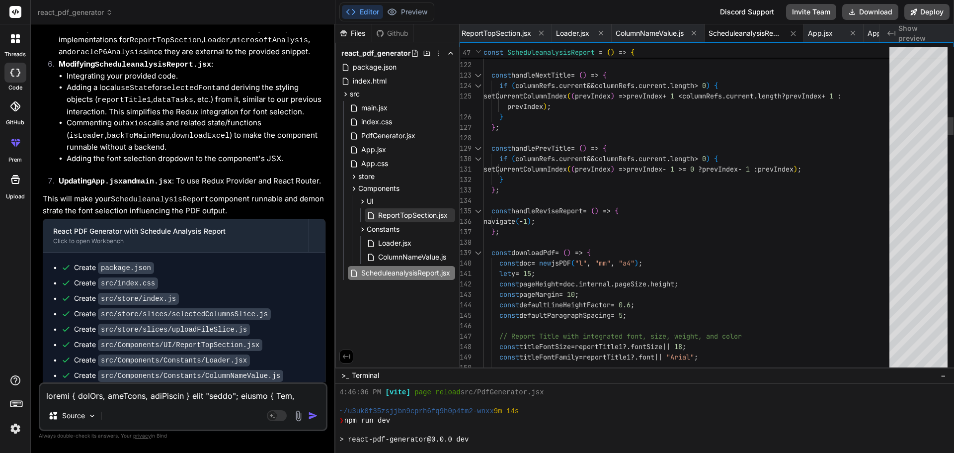
click at [479, 252] on div at bounding box center [478, 252] width 13 height 10
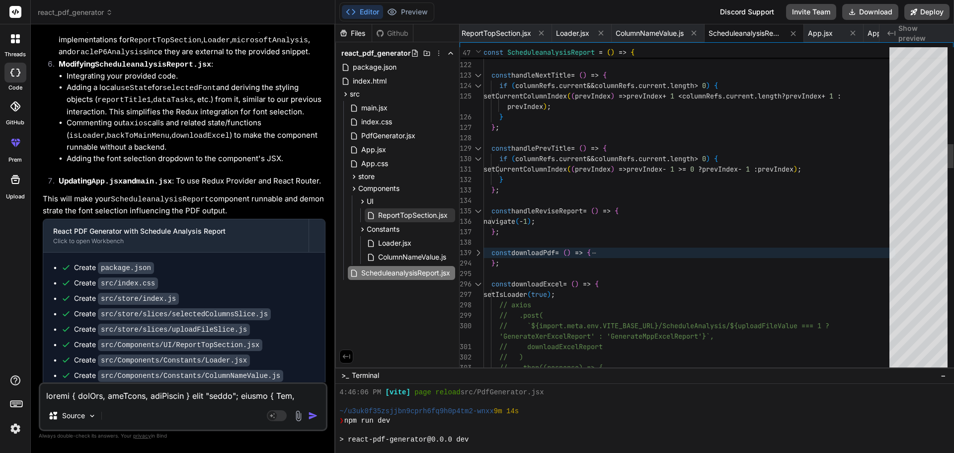
scroll to position [0, 0]
drag, startPoint x: 505, startPoint y: 263, endPoint x: 485, endPoint y: 255, distance: 22.3
drag, startPoint x: 522, startPoint y: 266, endPoint x: 483, endPoint y: 252, distance: 41.4
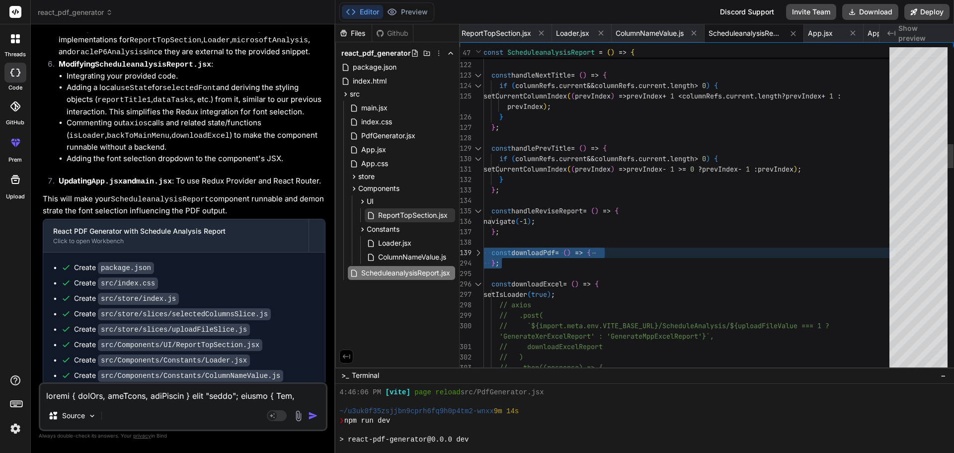
click at [477, 53] on div at bounding box center [478, 52] width 10 height 10
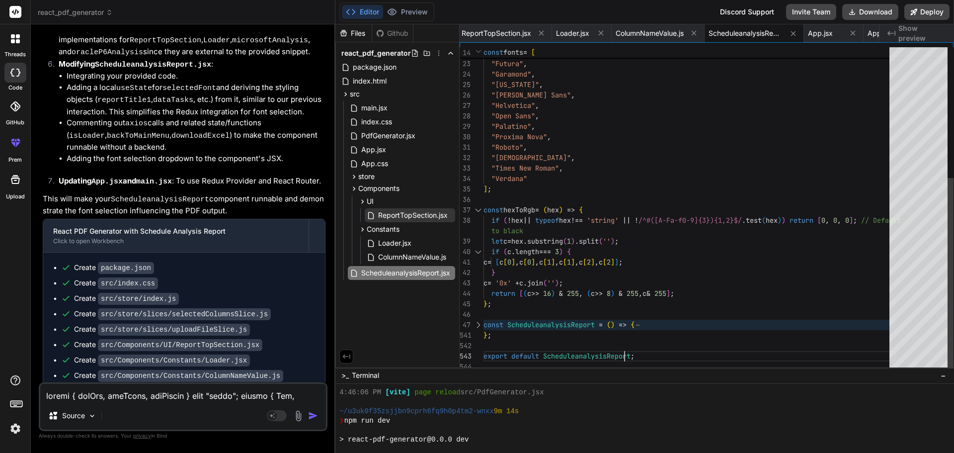
click at [669, 355] on div ""Courier New" , "Franklin Gothic" , "Futura" , "Garamond" , "[US_STATE]" , "[PE…" at bounding box center [690, 100] width 412 height 543
click at [658, 358] on div ""Courier New" , "Franklin Gothic" , "Futura" , "Garamond" , "[US_STATE]" , "[PE…" at bounding box center [690, 100] width 412 height 543
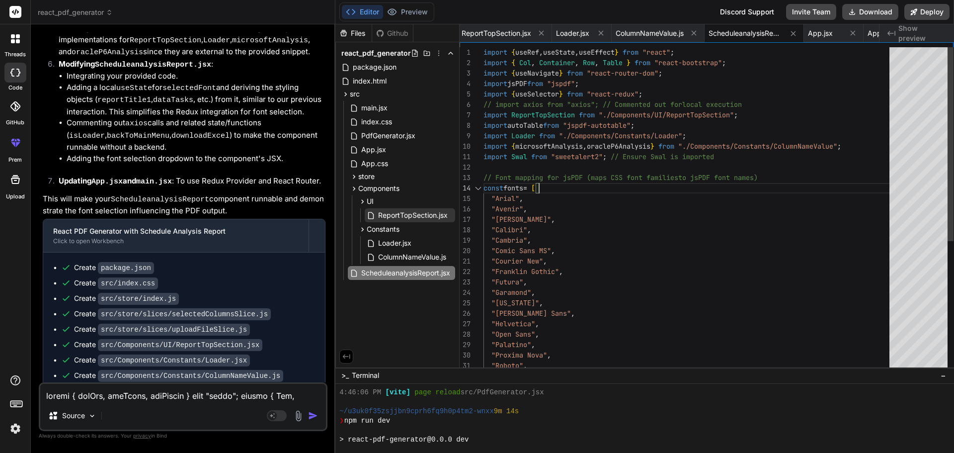
click at [799, 179] on div ""Courier New" , "Franklin Gothic" , "Futura" , "Garamond" , "[US_STATE]" , "[PE…" at bounding box center [690, 318] width 412 height 543
click at [479, 187] on div at bounding box center [478, 188] width 13 height 10
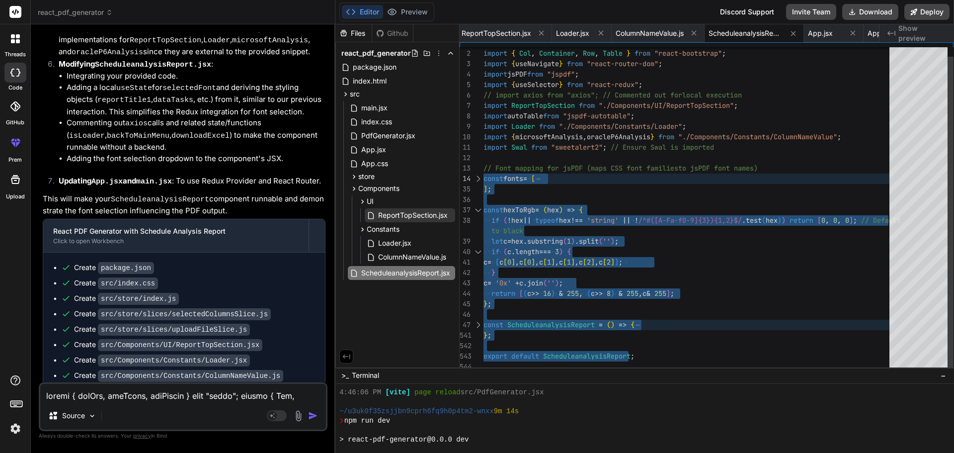
drag, startPoint x: 654, startPoint y: 357, endPoint x: 477, endPoint y: 177, distance: 252.7
click at [484, 177] on div "import { useRef , useState , useEffect } from "react" ; import { Col , Containe…" at bounding box center [690, 205] width 412 height 334
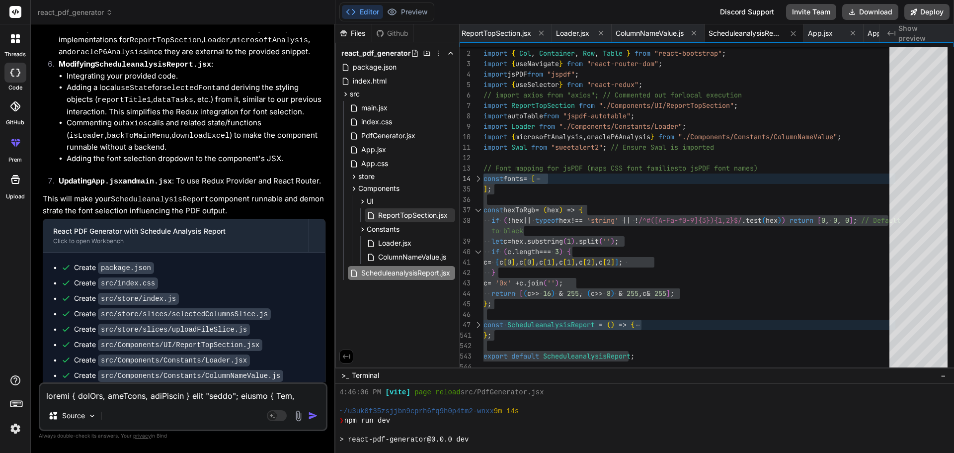
click at [149, 390] on textarea at bounding box center [183, 393] width 286 height 18
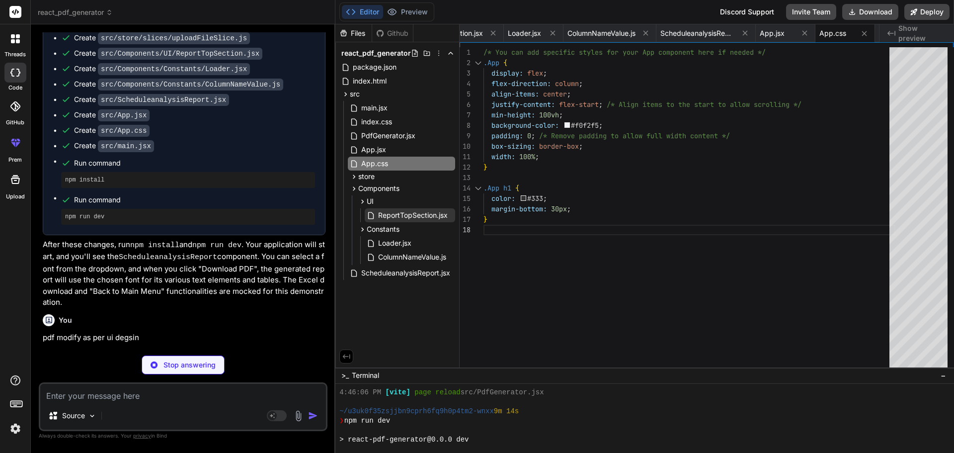
scroll to position [9180, 0]
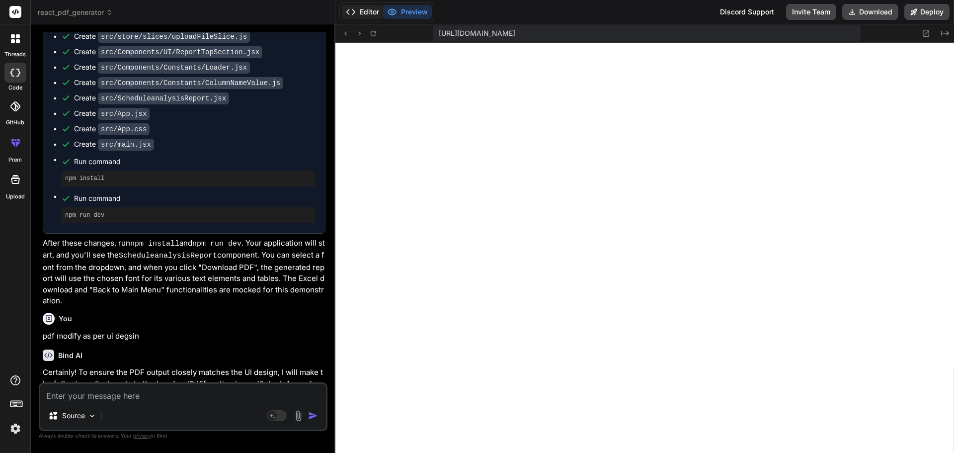
click at [362, 11] on button "Editor" at bounding box center [362, 12] width 41 height 14
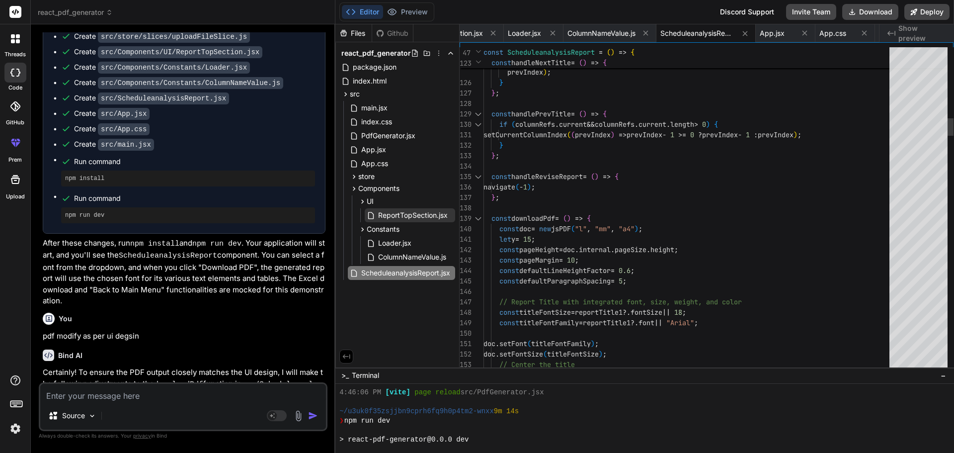
click at [477, 218] on div at bounding box center [478, 218] width 13 height 10
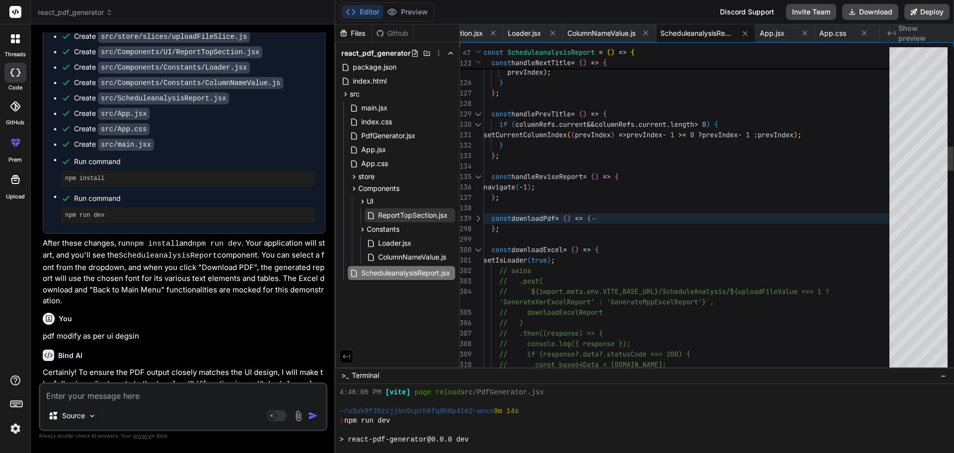
scroll to position [0, 0]
drag, startPoint x: 527, startPoint y: 232, endPoint x: 485, endPoint y: 212, distance: 46.2
click at [481, 218] on div at bounding box center [478, 218] width 13 height 10
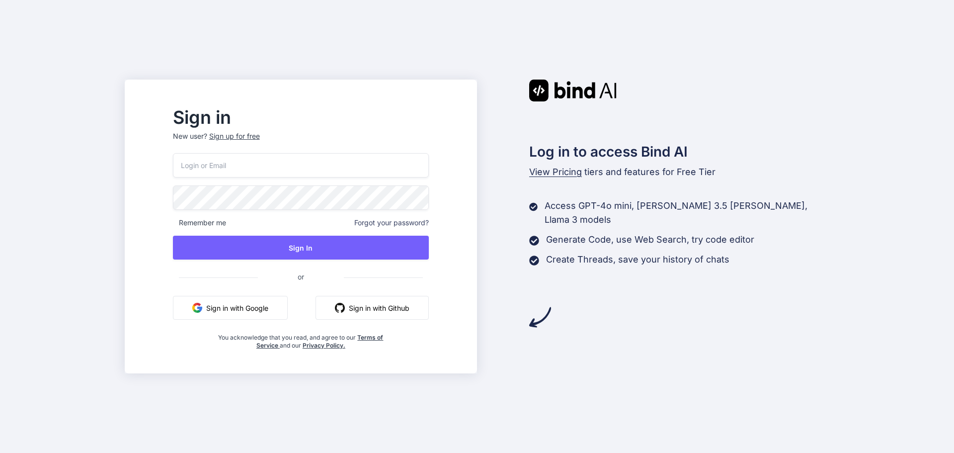
click at [356, 167] on input "email" at bounding box center [301, 165] width 256 height 24
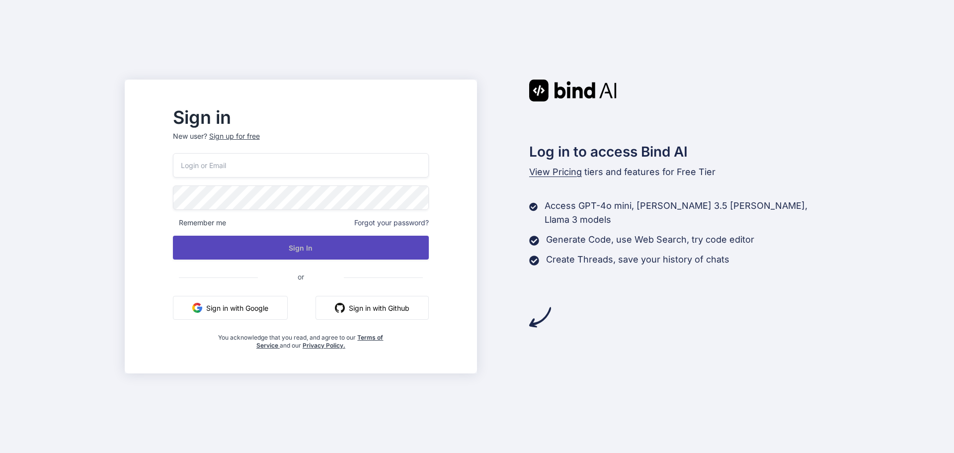
type input "[EMAIL_ADDRESS][DOMAIN_NAME]"
click at [329, 248] on button "Sign In" at bounding box center [301, 248] width 256 height 24
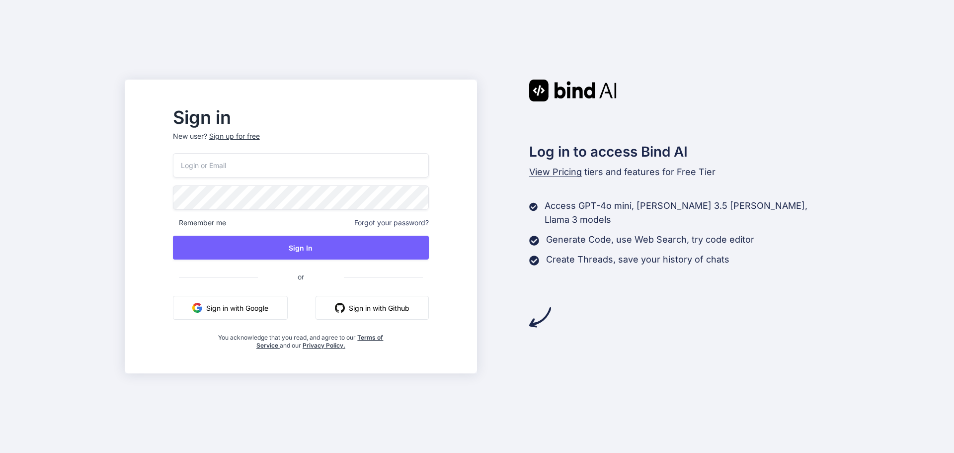
click at [348, 163] on input "email" at bounding box center [301, 165] width 256 height 24
type input "[EMAIL_ADDRESS][DOMAIN_NAME]"
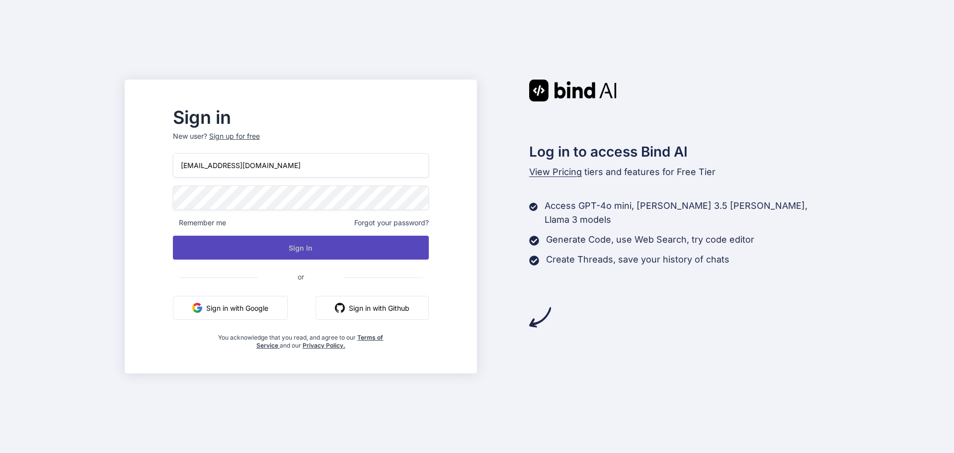
click at [318, 246] on button "Sign In" at bounding box center [301, 248] width 256 height 24
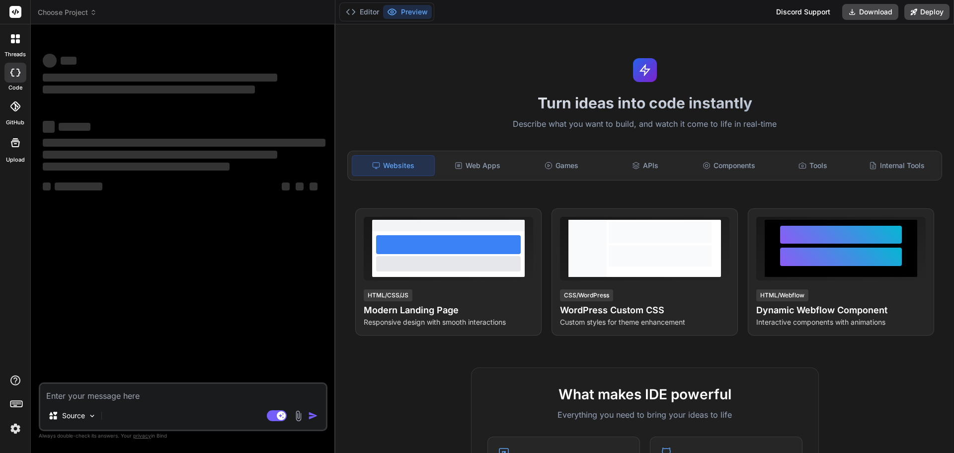
click at [15, 428] on img at bounding box center [15, 428] width 17 height 17
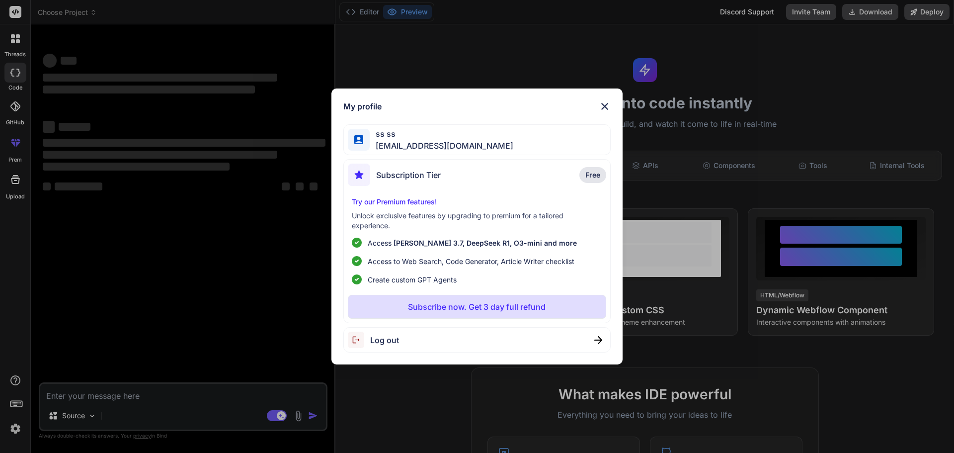
click at [15, 428] on div "My profile ss ss delit40713@jazipo.com Subscription Tier Free Try our Premium f…" at bounding box center [477, 226] width 954 height 453
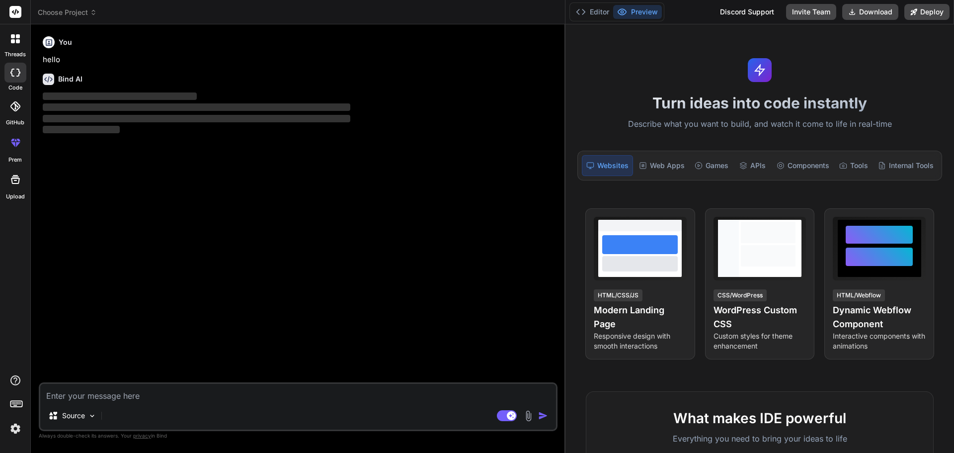
drag, startPoint x: 335, startPoint y: 205, endPoint x: 553, endPoint y: 207, distance: 217.7
click at [553, 207] on div "Bind AI Web Search Created with Pixso. Code Generator You hello Bind AI ‌ ‌ ‌ ‌…" at bounding box center [298, 238] width 535 height 428
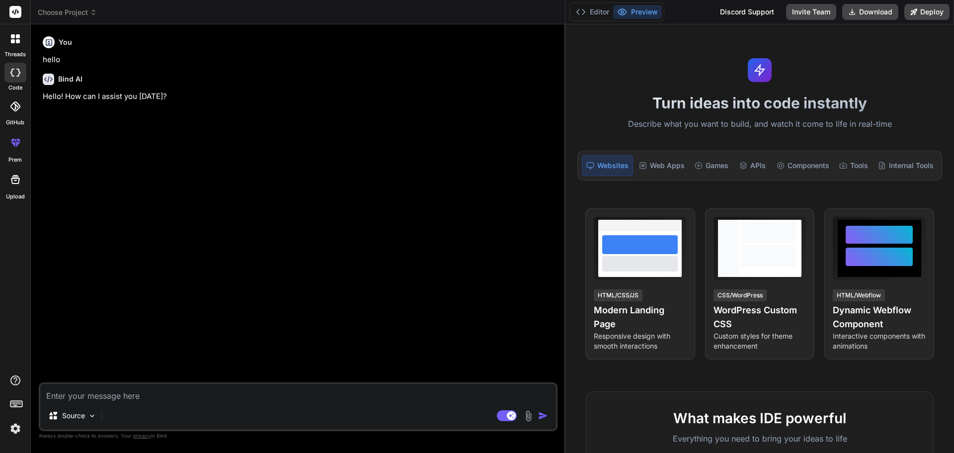
type textarea "x"
click at [113, 394] on textarea at bounding box center [298, 393] width 516 height 18
type textarea "f"
type textarea "x"
type textarea "fi"
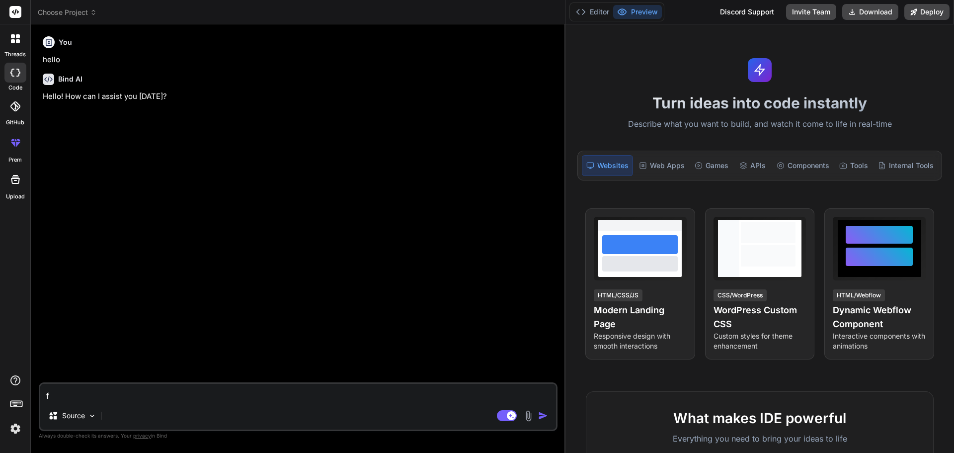
type textarea "x"
type textarea "fix"
type textarea "x"
type textarea "fixe"
type textarea "x"
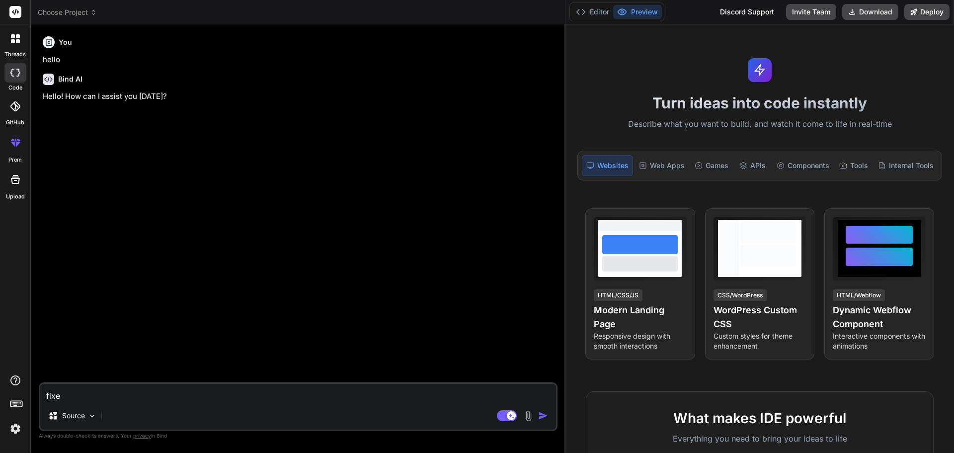
type textarea "fixed"
type textarea "x"
type textarea "fixed"
type textarea "x"
paste textarea "jspdf.js:502 Uncaught Error: Invalid argument passed to jsPDF.hpf"
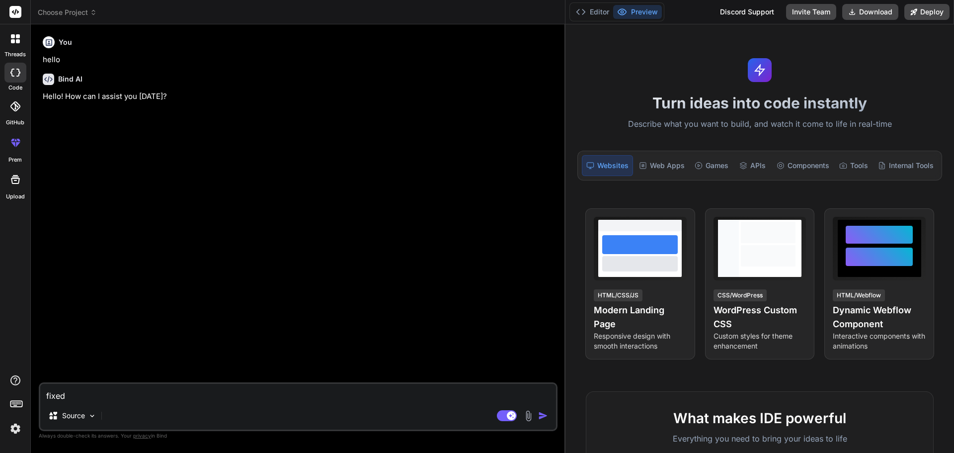
type textarea "fixed jspdf.js:502 Uncaught Error: Invalid argument passed to jsPDF.hpf"
type textarea "x"
type textarea "fixed jspdf.js:502 Uncaught Error: Invalid argument passed to jsPDF.hpf"
type textarea "x"
type textarea "fixed jspdf.js:502 Uncaught Error: Invalid argument passed to jsPDF.hpf b"
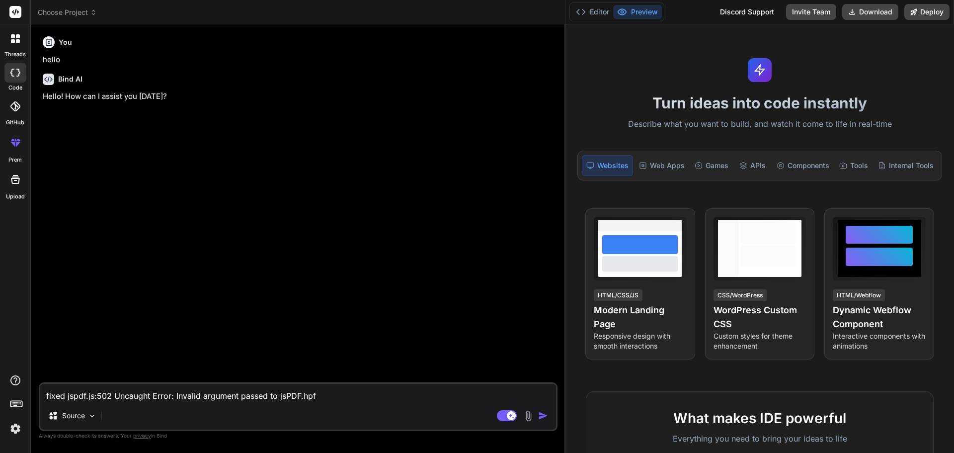
type textarea "x"
type textarea "fixed jspdf.js:502 Uncaught Error: Invalid argument passed to jsPDF.hpf bu"
type textarea "x"
type textarea "fixed jspdf.js:502 Uncaught Error: Invalid argument passed to jsPDF.hpf bug"
type textarea "x"
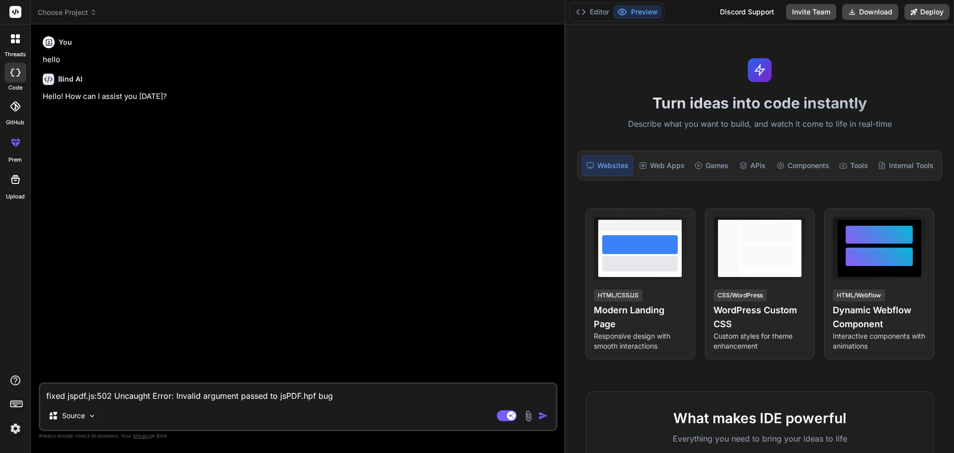
type textarea "fixed jspdf.js:502 Uncaught Error: Invalid argument passed to jsPDF.hpf bugs"
type textarea "x"
type textarea "fixed jspdf.js:502 Uncaught Error: Invalid argument passed to jsPDF.hpf bugs"
type textarea "x"
type textarea "fixed jspdf.js:502 Uncaught Error: Invalid argument passed to jsPDF.hpf bugs"
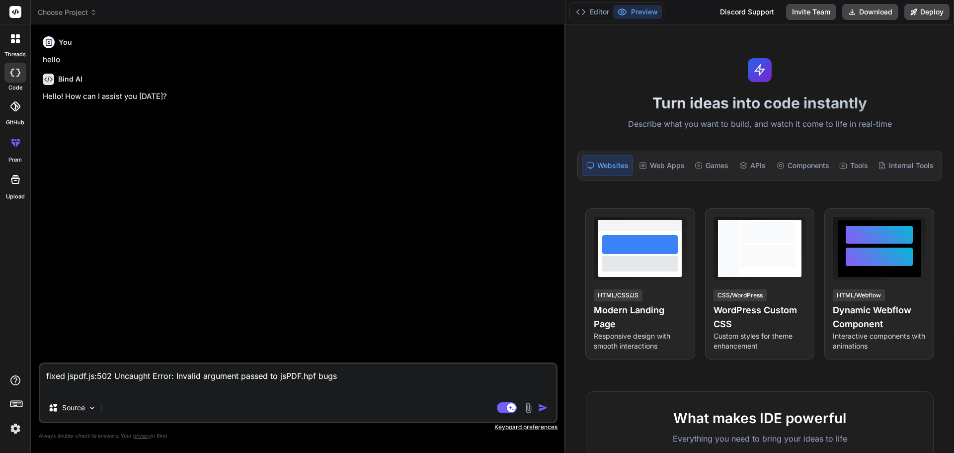
type textarea "x"
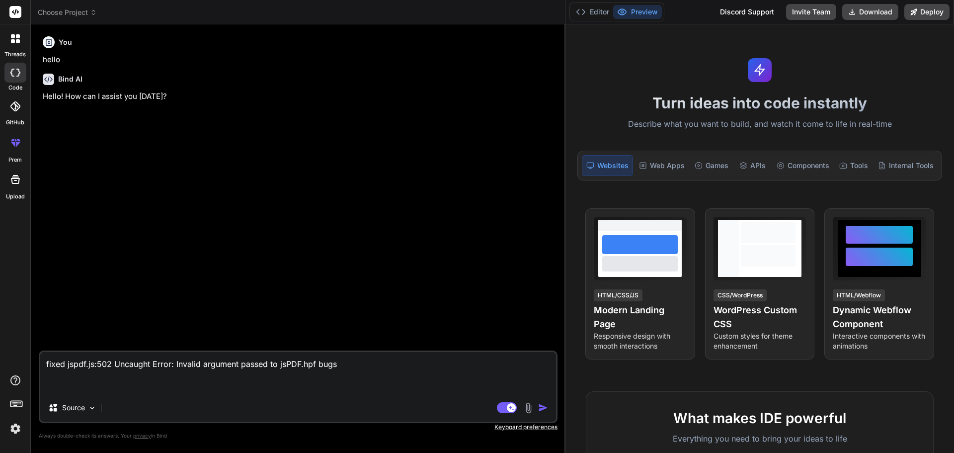
click at [346, 368] on textarea "fixed jspdf.js:502 Uncaught Error: Invalid argument passed to jsPDF.hpf bugs" at bounding box center [298, 373] width 516 height 42
click at [68, 364] on textarea "fixed jspdf.js:502 Uncaught Error: Invalid argument passed to jsPDF.hpf bugs" at bounding box center [298, 373] width 516 height 42
click at [65, 366] on textarea "fixed jspdf.js:502 Uncaught Error: Invalid argument passed to jsPDF.hpf bugs" at bounding box center [298, 373] width 516 height 42
type textarea "fixed jspdf.js:502 Uncaught Error: Invalid argument passed to jsPDF.hpf bugs"
type textarea "x"
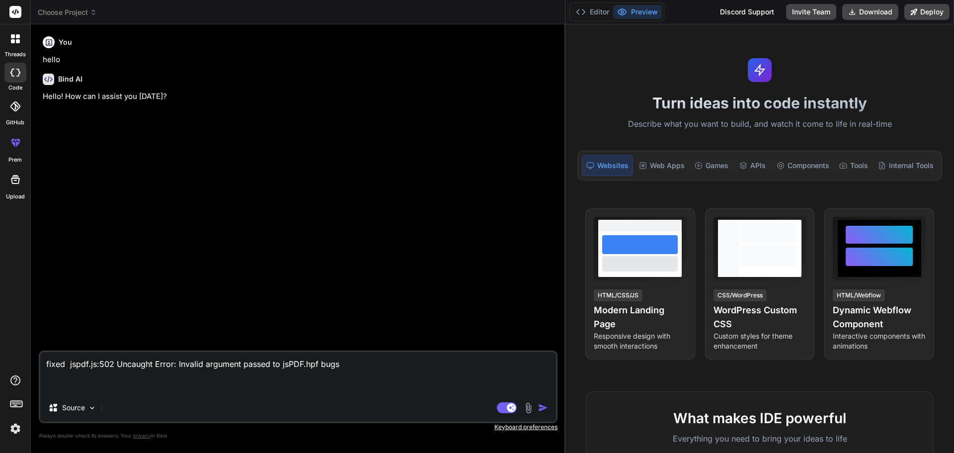
type textarea "fixed g jspdf.js:502 Uncaught Error: Invalid argument passed to jsPDF.hpf bugs"
type textarea "x"
type textarea "fixed ge jspdf.js:502 Uncaught Error: Invalid argument passed to jsPDF.hpf bugs"
type textarea "x"
type textarea "fixed gen jspdf.js:502 Uncaught Error: Invalid argument passed to jsPDF.hpf bugs"
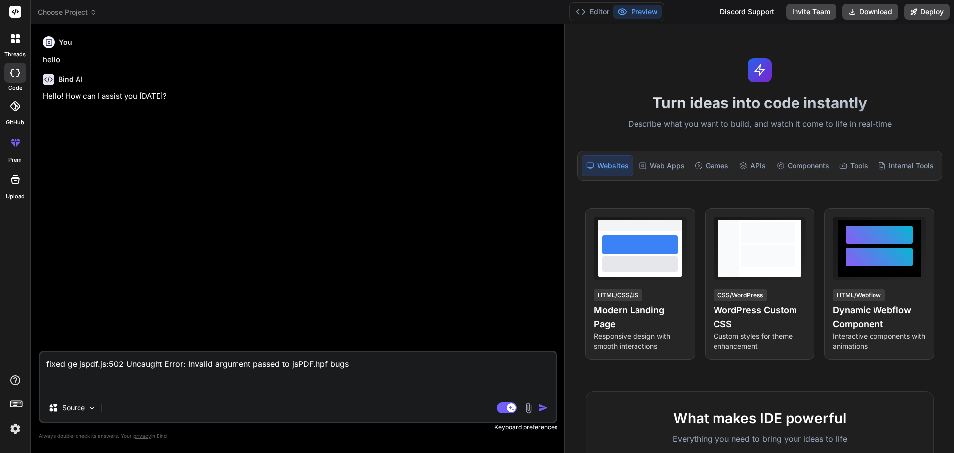
type textarea "x"
type textarea "fixed genr jspdf.js:502 Uncaught Error: Invalid argument passed to jsPDF.hpf bu…"
type textarea "x"
type textarea "fixed genra jspdf.js:502 Uncaught Error: Invalid argument passed to jsPDF.hpf b…"
type textarea "x"
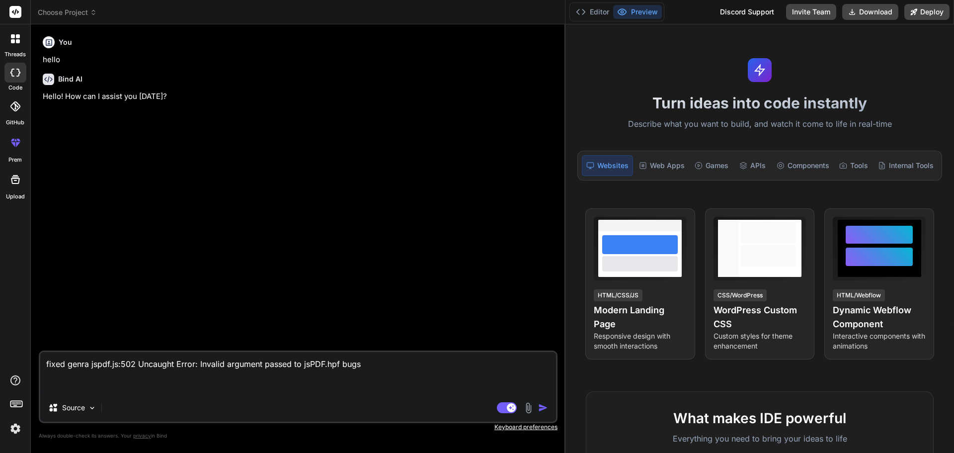
type textarea "fixed genrat jspdf.js:502 Uncaught Error: Invalid argument passed to jsPDF.hpf …"
type textarea "x"
type textarea "fixed genrate jspdf.js:502 Uncaught Error: Invalid argument passed to jsPDF.hpf…"
type textarea "x"
type textarea "fixed genratep jspdf.js:502 Uncaught Error: Invalid argument passed to jsPDF.hp…"
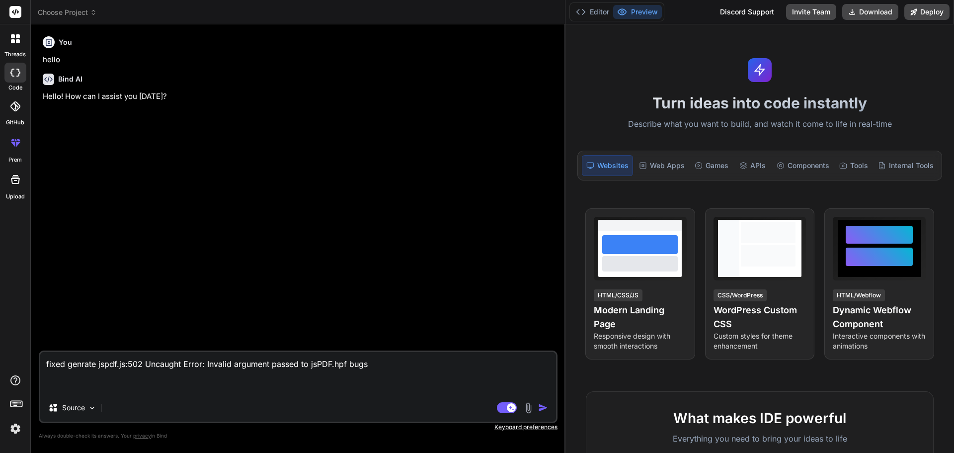
type textarea "x"
type textarea "fixed genratepd jspdf.js:502 Uncaught Error: Invalid argument passed to jsPDF.h…"
type textarea "x"
type textarea "fixed genratepdf jspdf.js:502 Uncaught Error: Invalid argument passed to jsPDF.…"
type textarea "x"
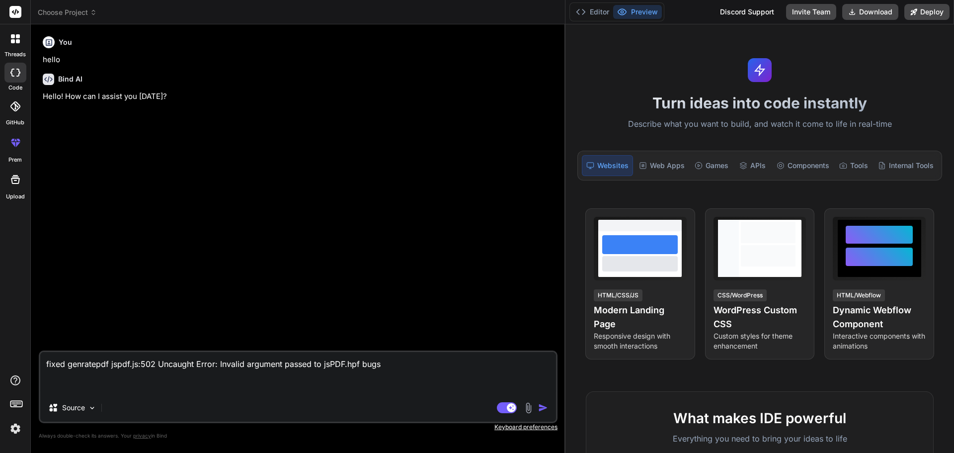
type textarea "fixed genratepdf jspdf.js:502 Uncaught Error: Invalid argument passed to jsPDF.…"
type textarea "x"
type textarea "fixed genratepdf f jspdf.js:502 Uncaught Error: Invalid argument passed to jsPD…"
type textarea "x"
type textarea "fixed genratepdf fu jspdf.js:502 Uncaught Error: Invalid argument passed to jsP…"
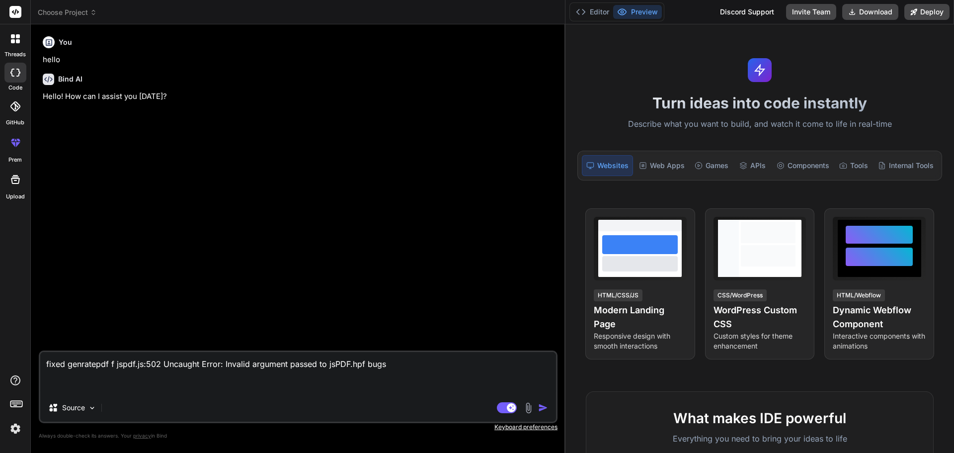
type textarea "x"
type textarea "fixed genratepdf fun jspdf.js:502 Uncaught Error: Invalid argument passed to js…"
type textarea "x"
type textarea "fixed genratepdf func jspdf.js:502 Uncaught Error: Invalid argument passed to j…"
type textarea "x"
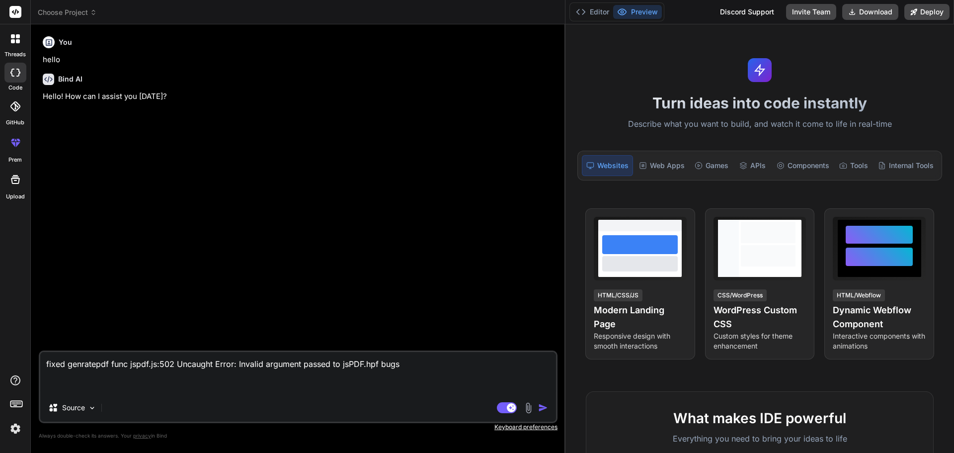
type textarea "fixed genratepdf funct jspdf.js:502 Uncaught Error: Invalid argument passed to …"
type textarea "x"
type textarea "fixed genratepdf functi jspdf.js:502 Uncaught Error: Invalid argument passed to…"
type textarea "x"
type textarea "fixed genratepdf functio jspdf.js:502 Uncaught Error: Invalid argument passed t…"
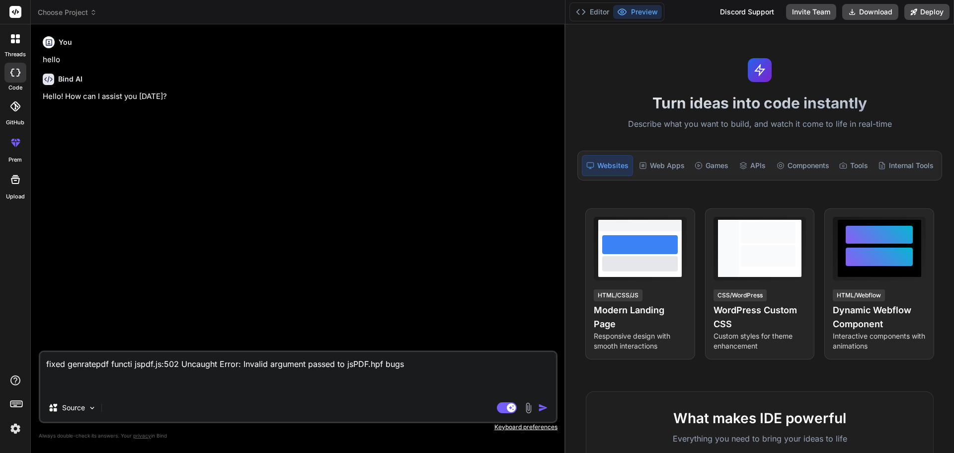
type textarea "x"
type textarea "fixed genratepdf function jspdf.js:502 Uncaught Error: Invalid argument passed …"
type textarea "x"
type textarea "fixed genratepdf function jspdf.js:502 Uncaught Error: Invalid argument passed …"
type textarea "x"
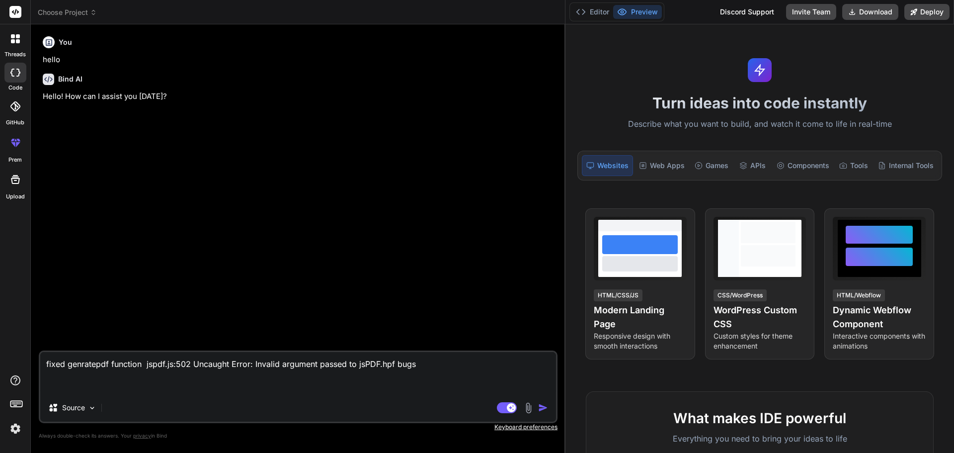
type textarea "fixed genratepdf function t jspdf.js:502 Uncaught Error: Invalid argument passe…"
type textarea "x"
type textarea "fixed genratepdf function th jspdf.js:502 Uncaught Error: Invalid argument pass…"
type textarea "x"
type textarea "fixed genratepdf function thi jspdf.js:502 Uncaught Error: Invalid argument pas…"
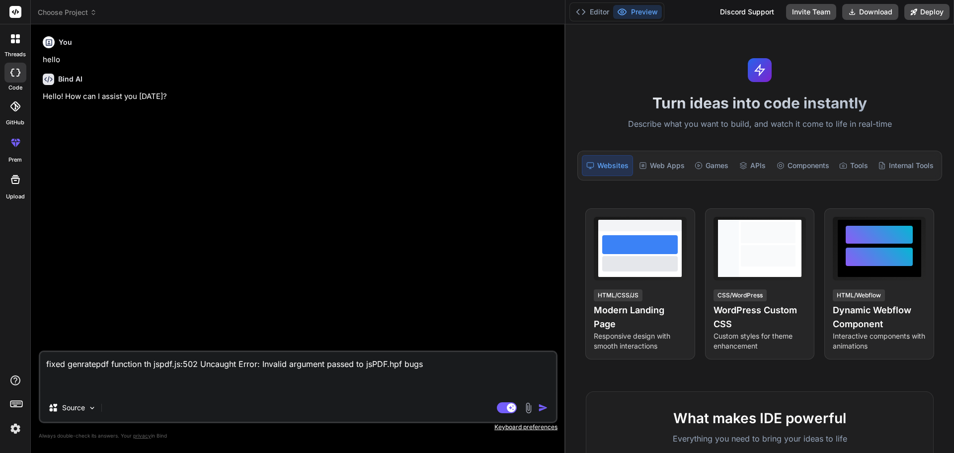
type textarea "x"
type textarea "fixed genratepdf function this jspdf.js:502 Uncaught Error: Invalid argument pa…"
type textarea "x"
type textarea "fixed genratepdf function this jspdf.js:502 Uncaught Error: Invalid argument pa…"
type textarea "x"
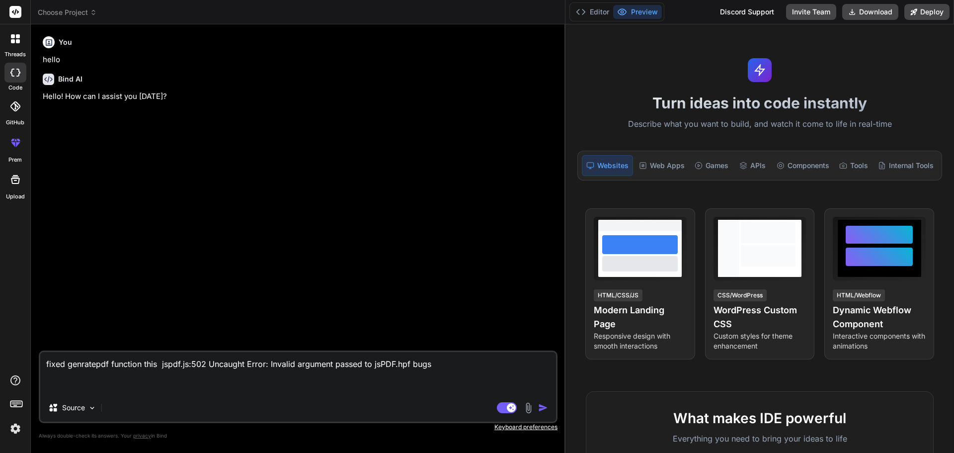
type textarea "fixed genratepdf function this e jspdf.js:502 Uncaught Error: Invalid argument …"
type textarea "x"
type textarea "fixed genratepdf function this er jspdf.js:502 Uncaught Error: Invalid argument…"
type textarea "x"
type textarea "fixed genratepdf function this err jspdf.js:502 Uncaught Error: Invalid argumen…"
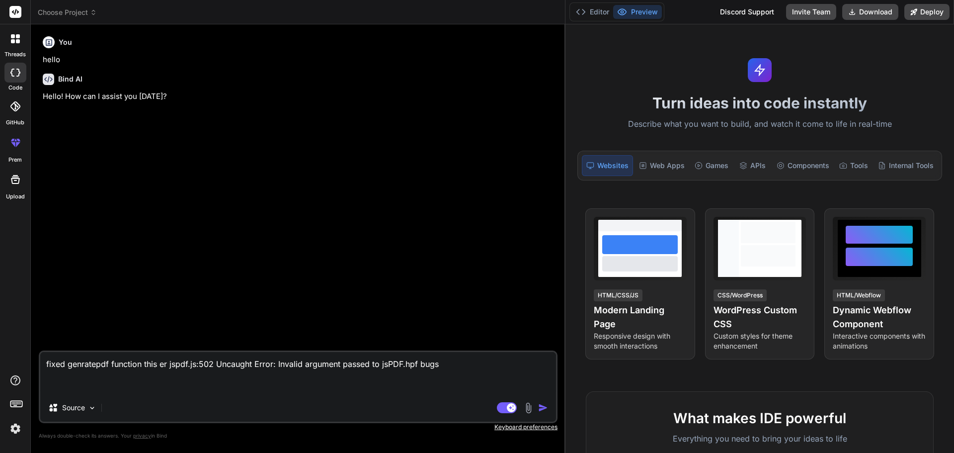
type textarea "x"
type textarea "fixed genratepdf function this erro jspdf.js:502 Uncaught Error: Invalid argume…"
type textarea "x"
type textarea "fixed genratepdf function this error jspdf.js:502 Uncaught Error: Invalid argum…"
type textarea "x"
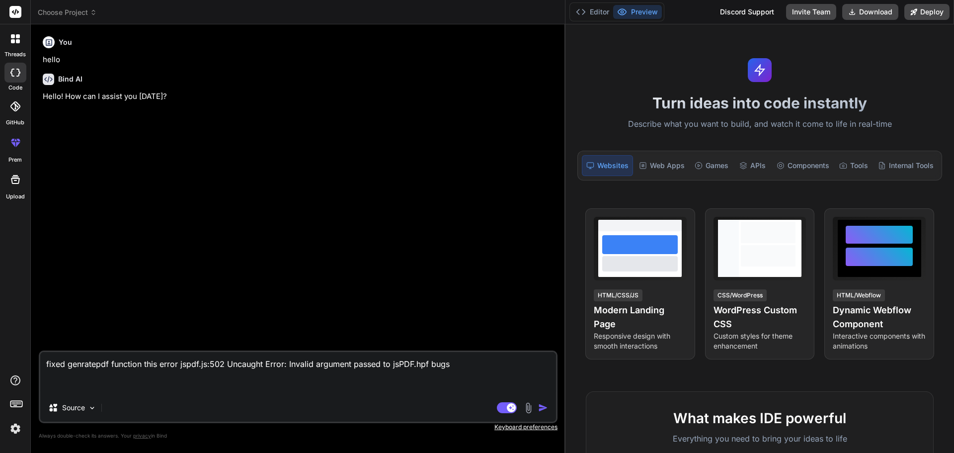
type textarea "fixed genratepdf function this error jspdf.js:502 Uncaught Error: Invalid argum…"
type textarea "x"
click at [458, 367] on textarea "fixed genratepdf function this error jspdf.js:502 Uncaught Error: Invalid argum…" at bounding box center [298, 373] width 516 height 42
type textarea "fixed genratepdf function this error jspdf.js:502 Uncaught Error: Invalid argum…"
type textarea "x"
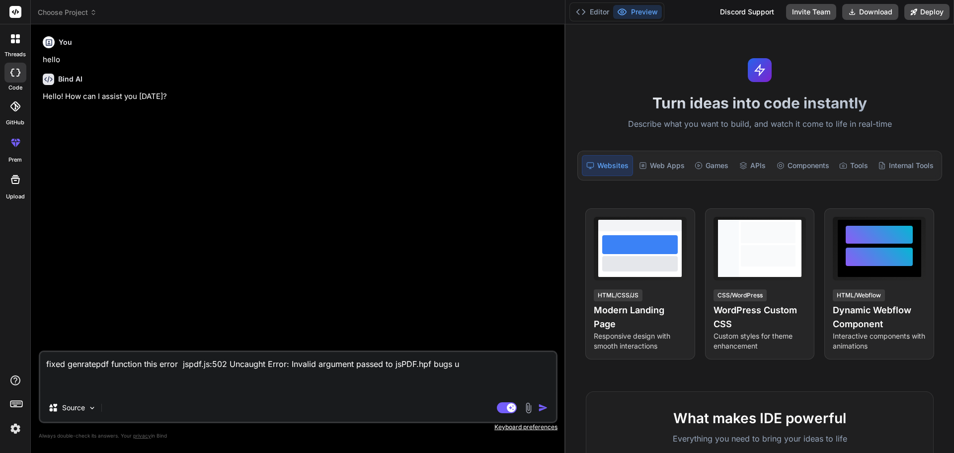
type textarea "fixed genratepdf function this error jspdf.js:502 Uncaught Error: Invalid argum…"
type textarea "x"
type textarea "fixed genratepdf function this error jspdf.js:502 Uncaught Error: Invalid argum…"
type textarea "x"
type textarea "fixed genratepdf function this error jspdf.js:502 Uncaught Error: Invalid argum…"
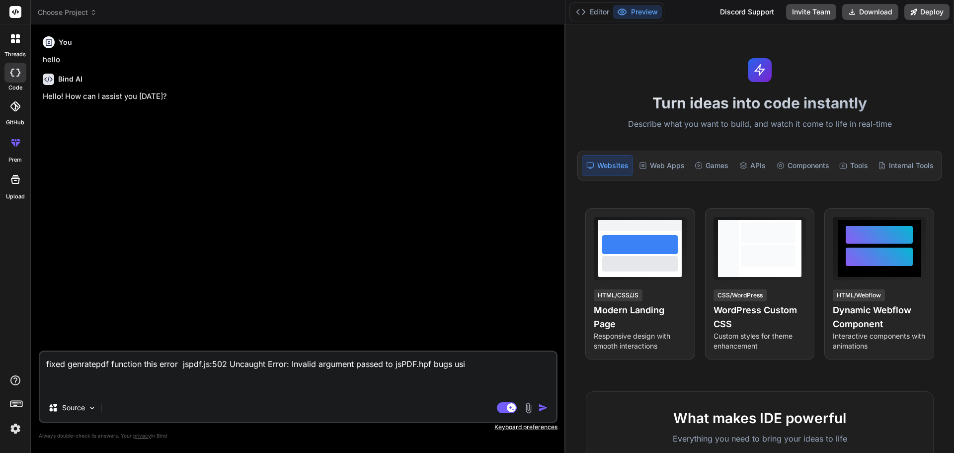
type textarea "x"
type textarea "fixed genratepdf function this error jspdf.js:502 Uncaught Error: Invalid argum…"
type textarea "x"
type textarea "fixed genratepdf function this error jspdf.js:502 Uncaught Error: Invalid argum…"
type textarea "x"
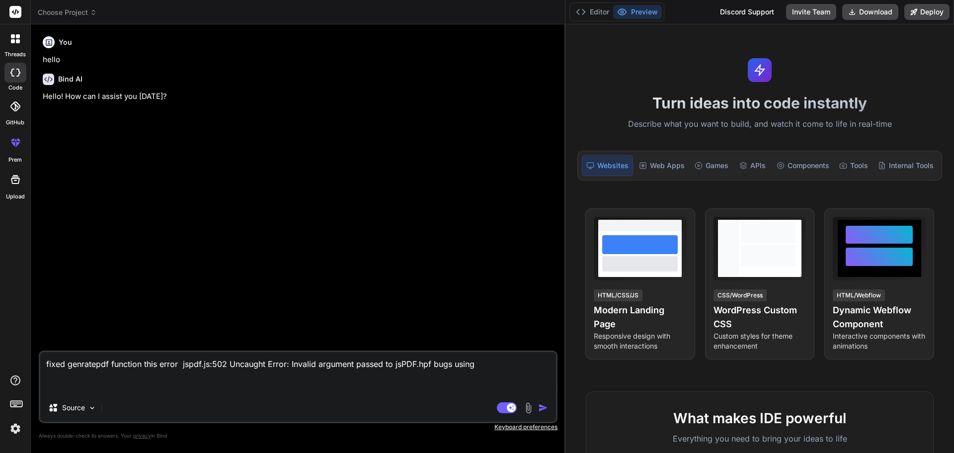
type textarea "fixed genratepdf function this error jspdf.js:502 Uncaught Error: Invalid argum…"
type textarea "x"
type textarea "fixed genratepdf function this error jspdf.js:502 Uncaught Error: Invalid argum…"
type textarea "x"
type textarea "fixed genratepdf function this error jspdf.js:502 Uncaught Error: Invalid argum…"
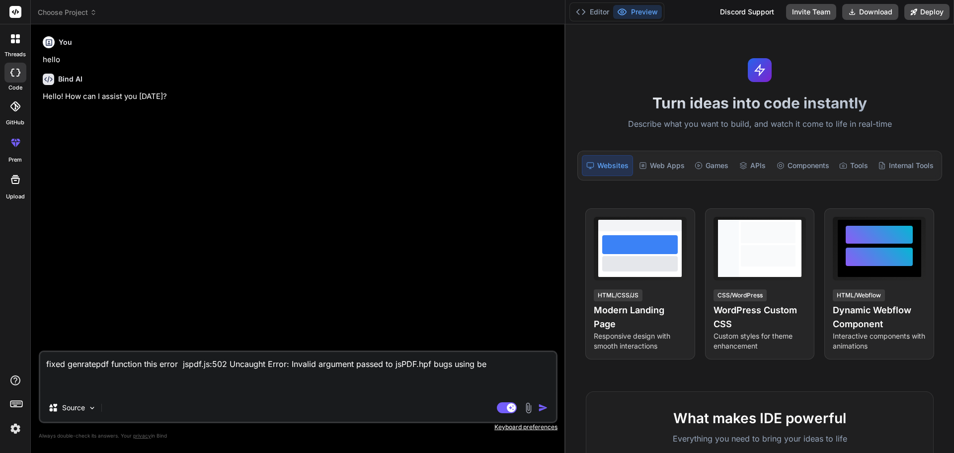
type textarea "x"
type textarea "fixed genratepdf function this error jspdf.js:502 Uncaught Error: Invalid argum…"
type textarea "x"
type textarea "fixed genratepdf function this error jspdf.js:502 Uncaught Error: Invalid argum…"
type textarea "x"
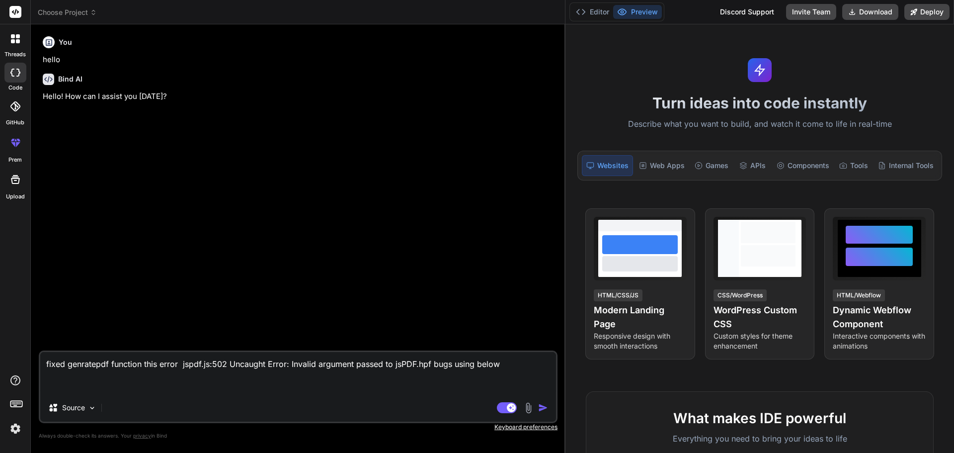
type textarea "fixed genratepdf function this error jspdf.js:502 Uncaught Error: Invalid argum…"
type textarea "x"
type textarea "fixed genratepdf function this error jspdf.js:502 Uncaught Error: Invalid argum…"
type textarea "x"
type textarea "fixed genratepdf function this error jspdf.js:502 Uncaught Error: Invalid argum…"
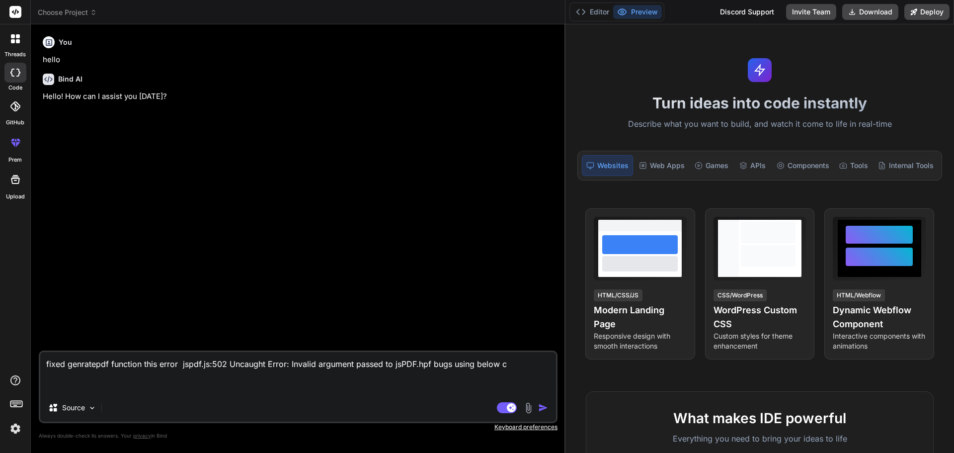
type textarea "x"
type textarea "fixed genratepdf function this error jspdf.js:502 Uncaught Error: Invalid argum…"
type textarea "x"
type textarea "fixed genratepdf function this error jspdf.js:502 Uncaught Error: Invalid argum…"
type textarea "x"
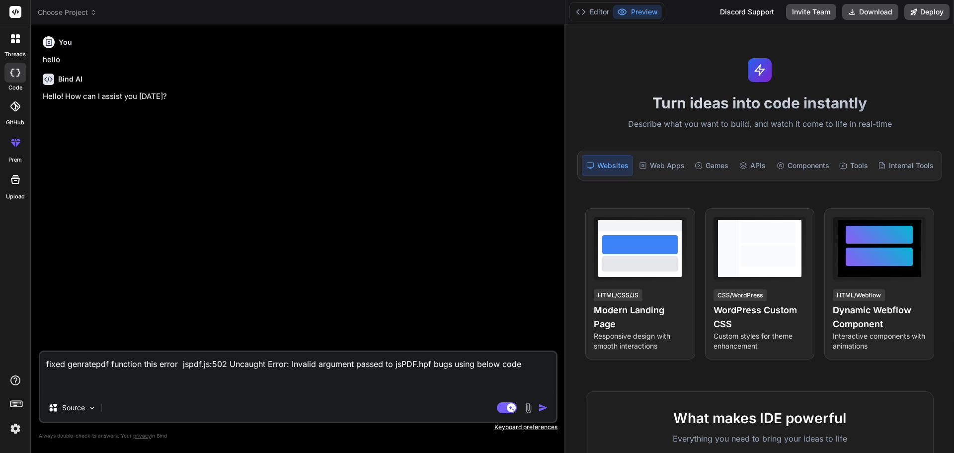
type textarea "fixed genratepdf function this error jspdf.js:502 Uncaught Error: Invalid argum…"
type textarea "x"
click at [87, 390] on textarea "fixed genratepdf function this error jspdf.js:502 Uncaught Error: Invalid argum…" at bounding box center [298, 373] width 516 height 42
paste textarea "import { useRef, useState, useEffect } from "react"; import { Col, Container, R…"
type textarea "fixed genratepdf function this error jspdf.js:502 Uncaught Error: Invalid argum…"
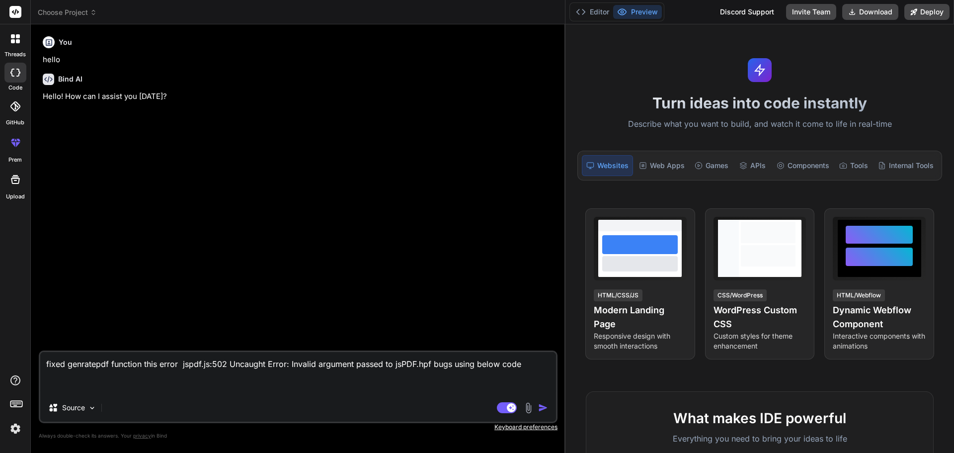
type textarea "x"
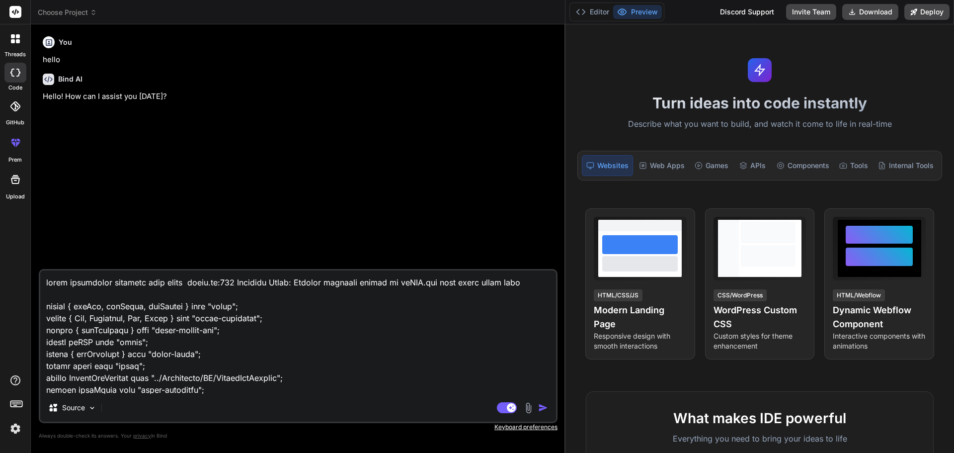
scroll to position [7455, 0]
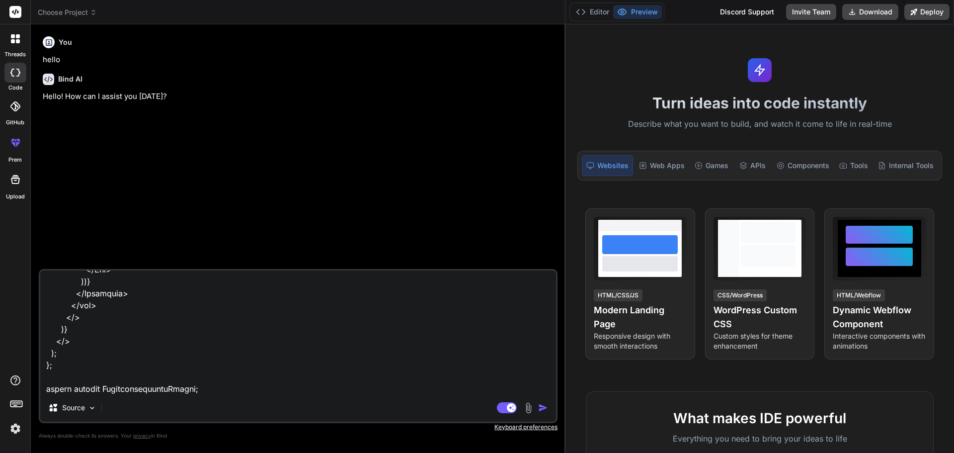
type textarea "fixed genratepdf function this error jspdf.js:502 Uncaught Error: Invalid argum…"
click at [543, 406] on img "button" at bounding box center [543, 408] width 10 height 10
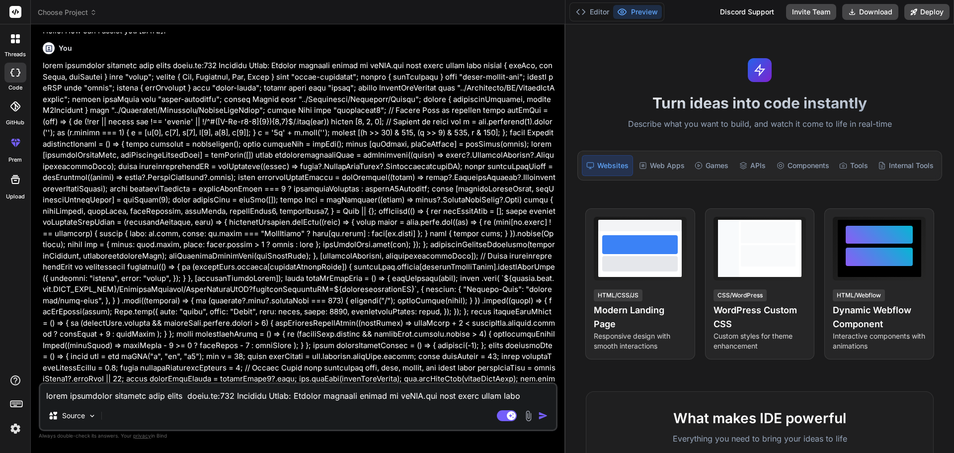
scroll to position [72, 0]
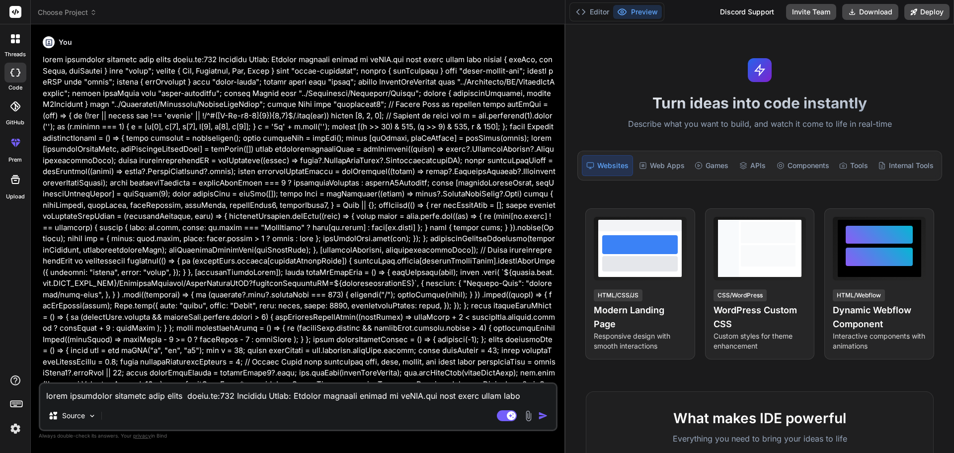
type textarea "x"
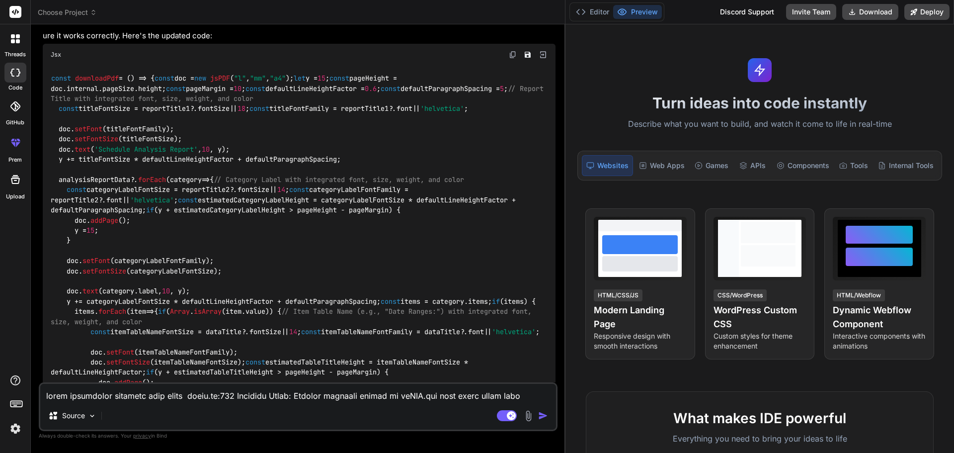
scroll to position [1173, 0]
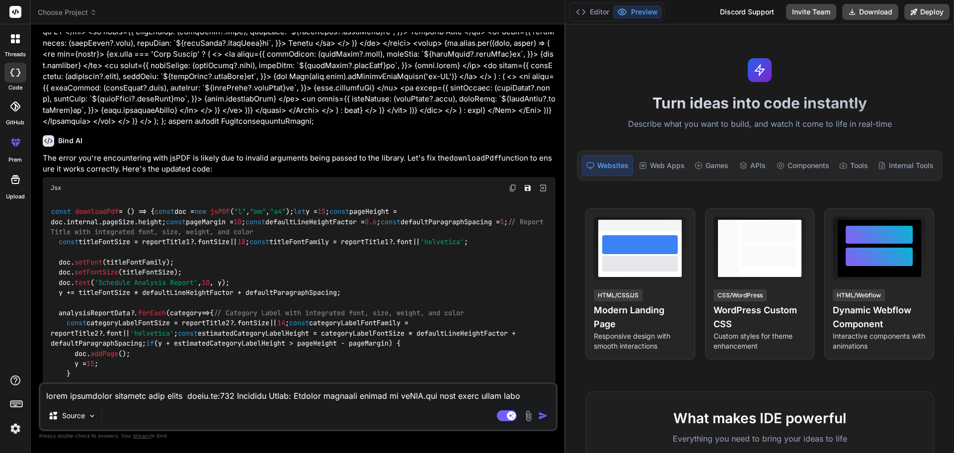
click at [512, 184] on img at bounding box center [513, 188] width 8 height 8
click at [92, 390] on textarea at bounding box center [298, 393] width 516 height 18
click at [111, 394] on textarea at bounding box center [298, 393] width 516 height 18
click at [153, 396] on textarea at bounding box center [298, 393] width 516 height 18
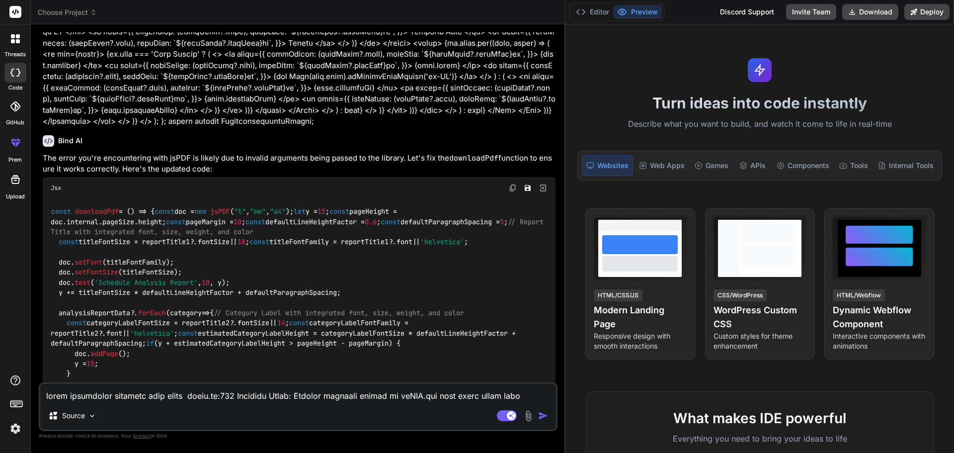
click at [153, 396] on textarea at bounding box center [298, 393] width 516 height 18
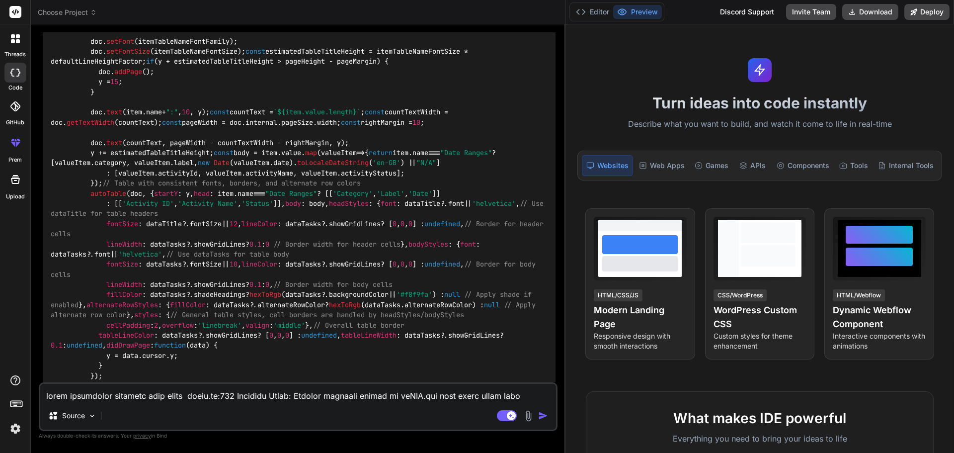
scroll to position [1869, 0]
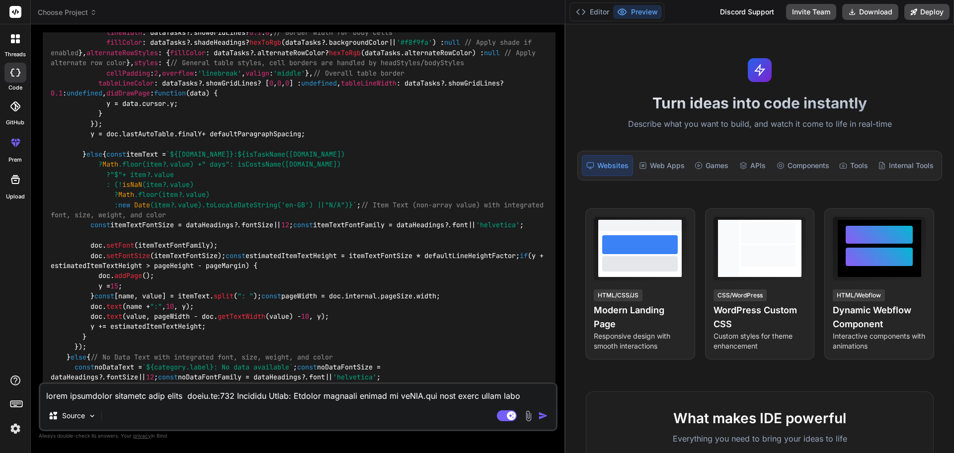
click at [608, 106] on h1 "Turn ideas into code instantly" at bounding box center [759, 103] width 377 height 18
click at [116, 400] on textarea at bounding box center [298, 393] width 516 height 18
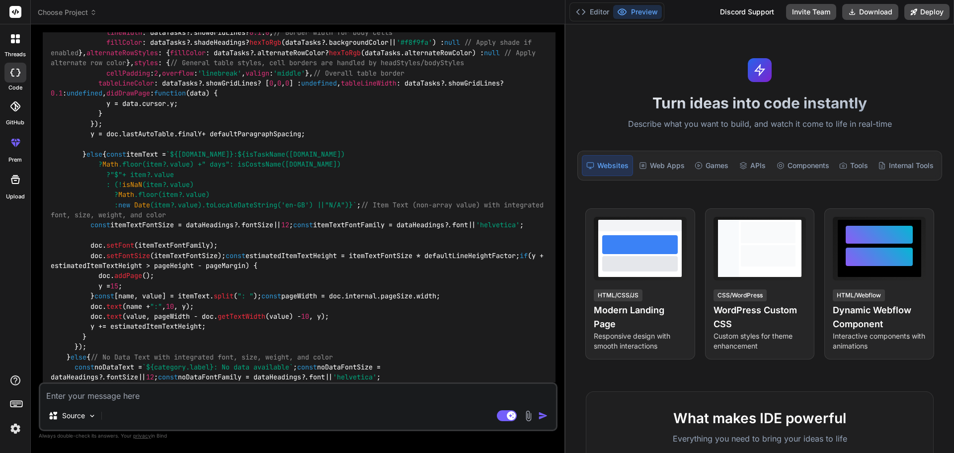
type textarea "r"
type textarea "x"
type textarea "ro"
type textarea "x"
type textarea "row"
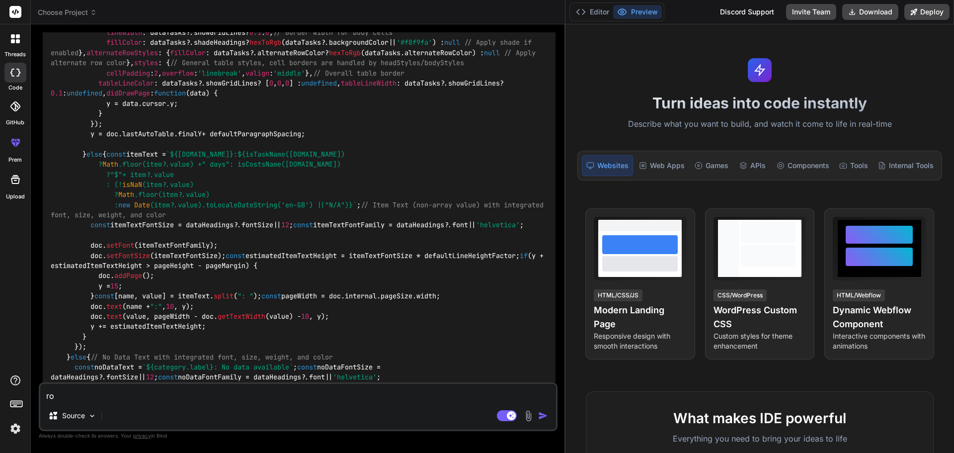
type textarea "x"
type textarea "row"
type textarea "x"
type textarea "row"
type textarea "x"
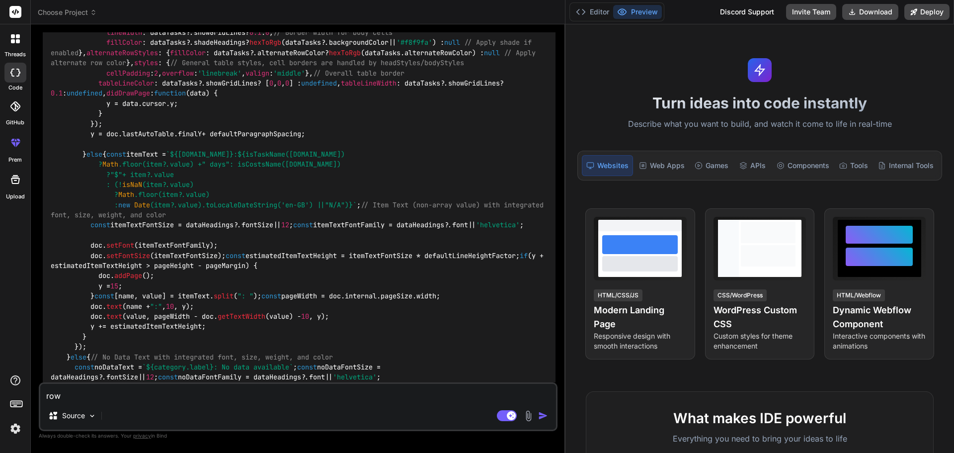
type textarea "ro"
type textarea "x"
type textarea "r"
type textarea "x"
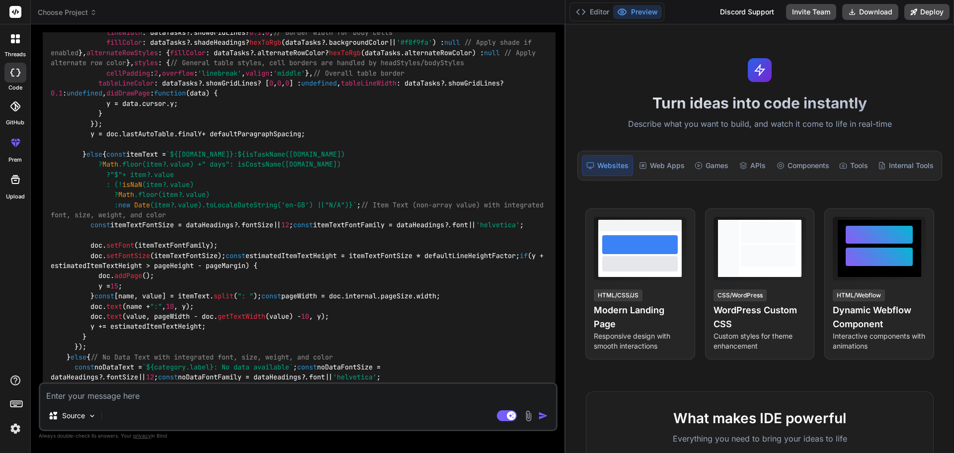
type textarea "s"
type textarea "x"
type textarea "sh"
type textarea "x"
type textarea "shd"
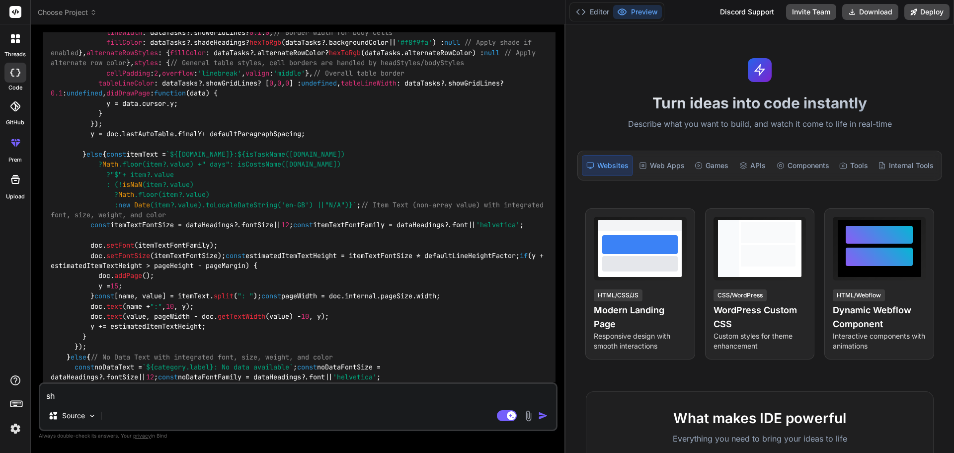
type textarea "x"
type textarea "shdo"
type textarea "x"
type textarea "shdow"
type textarea "x"
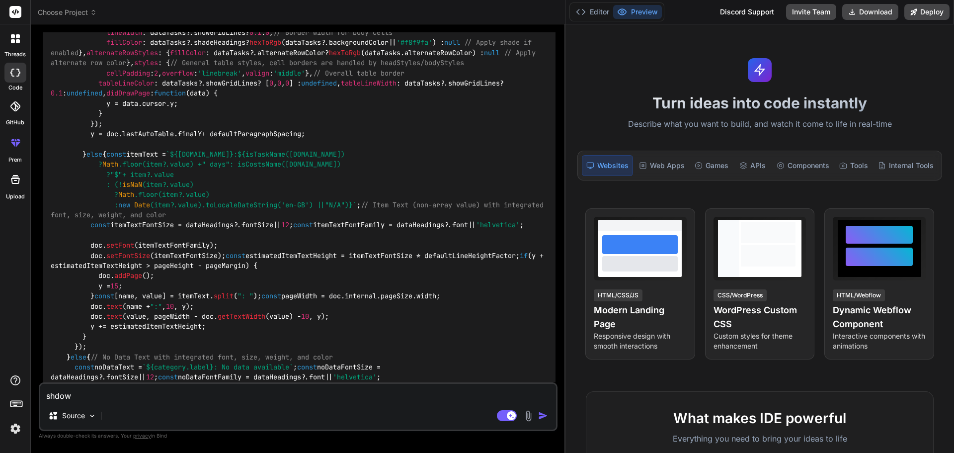
type textarea "shdow"
type textarea "x"
type textarea "shdow a"
type textarea "x"
type textarea "shdow ad"
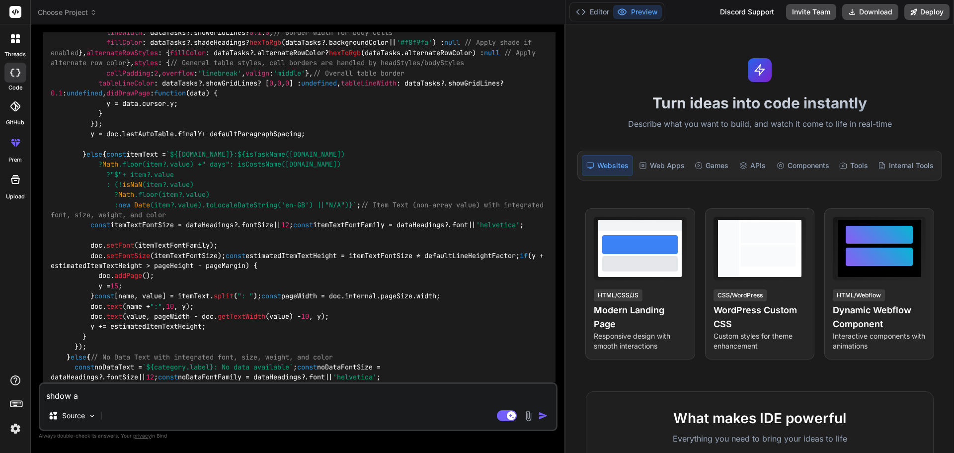
type textarea "x"
type textarea "shdow add"
type textarea "x"
type textarea "shdow add"
type textarea "x"
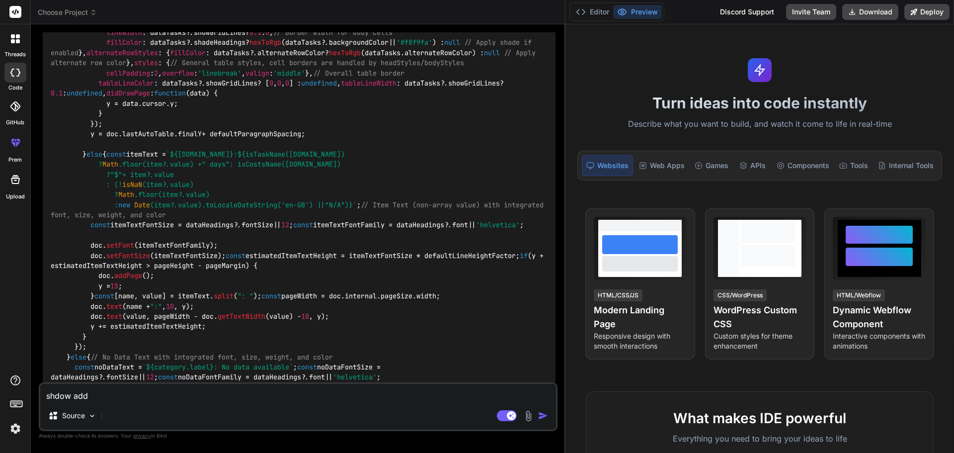
type textarea "shdow add e"
type textarea "x"
type textarea "shdow add ev"
type textarea "x"
type textarea "shdow add eve"
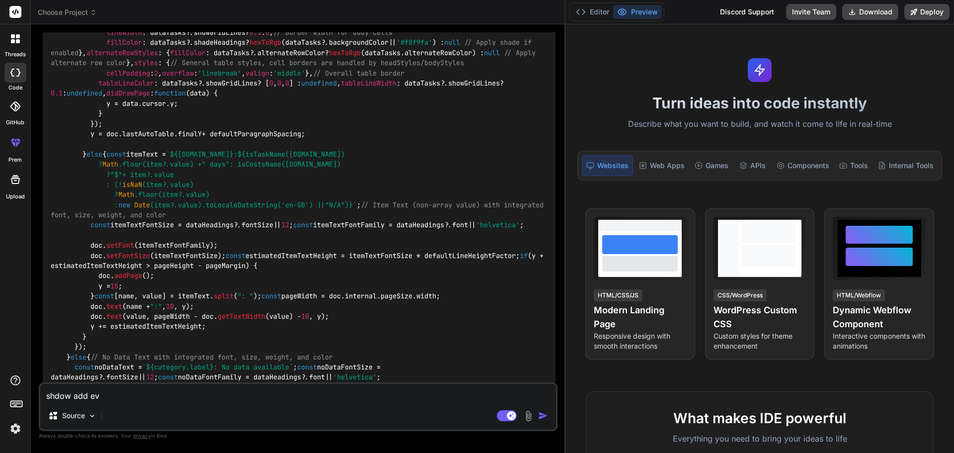
type textarea "x"
type textarea "shdow add ever"
type textarea "x"
type textarea "shdow add every"
type textarea "x"
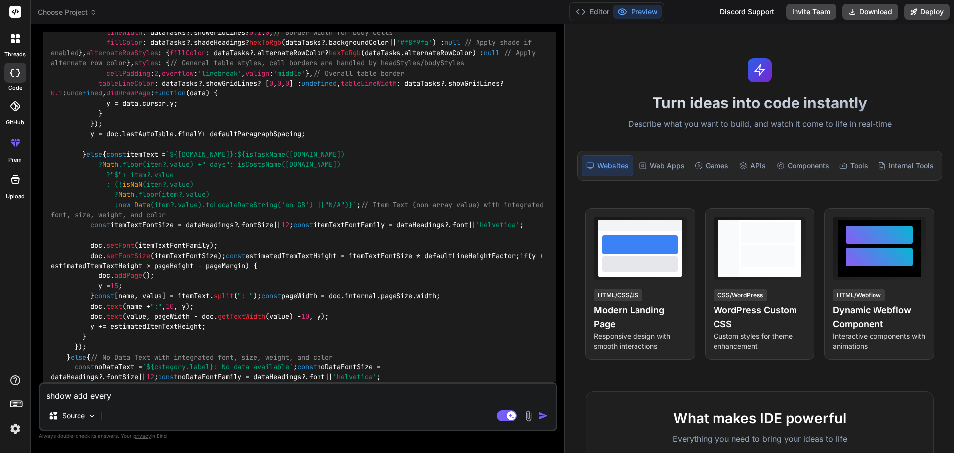
type textarea "shdow add every"
type textarea "x"
type textarea "shdow add every r"
type textarea "x"
type textarea "shdow add every rw"
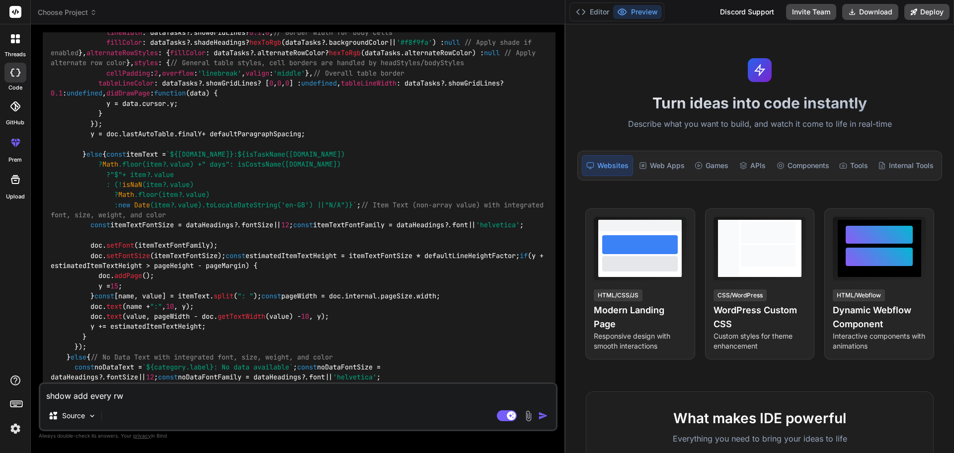
type textarea "x"
type textarea "shdow add every rw"
type textarea "x"
type textarea "shdow add every rw"
type textarea "x"
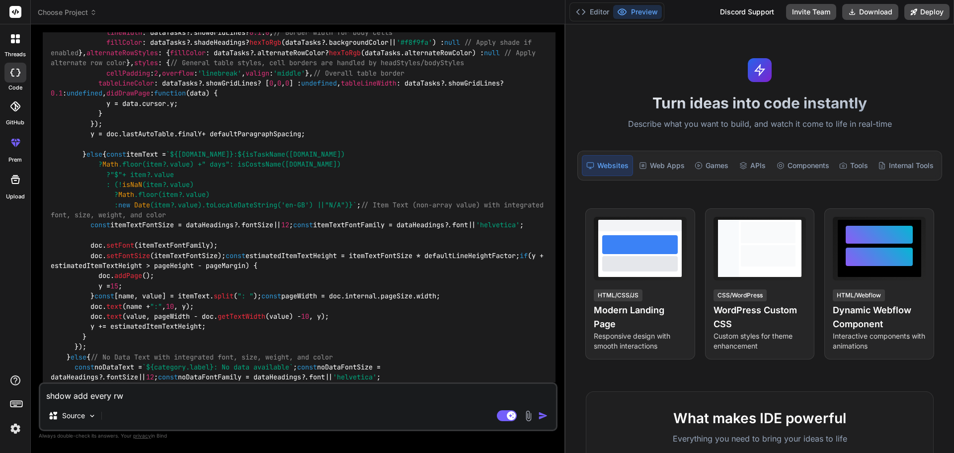
type textarea "shdow add every r"
type textarea "x"
type textarea "shdow add every ro"
type textarea "x"
type textarea "shdow add every row"
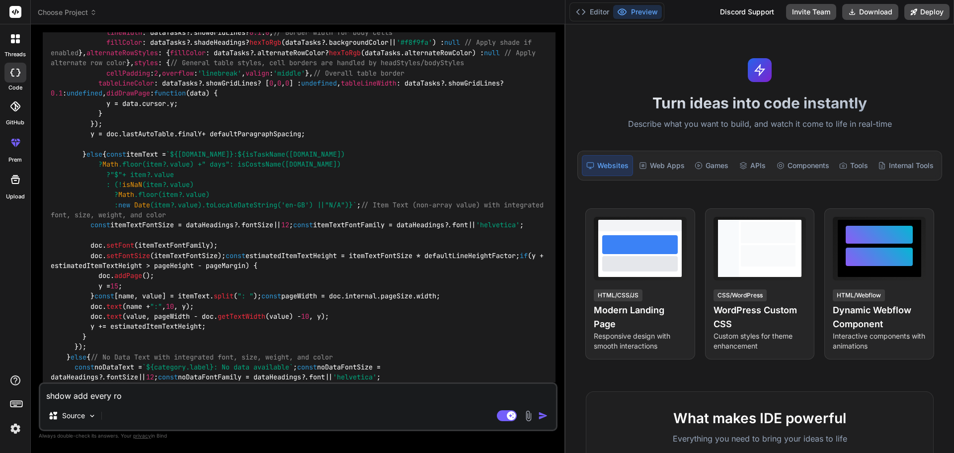
type textarea "x"
type textarea "shdow add every row"
type textarea "x"
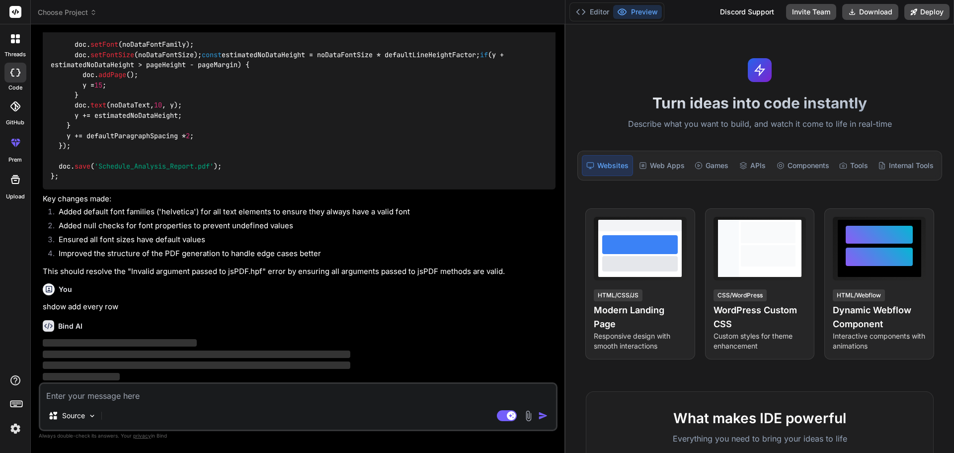
scroll to position [2767, 0]
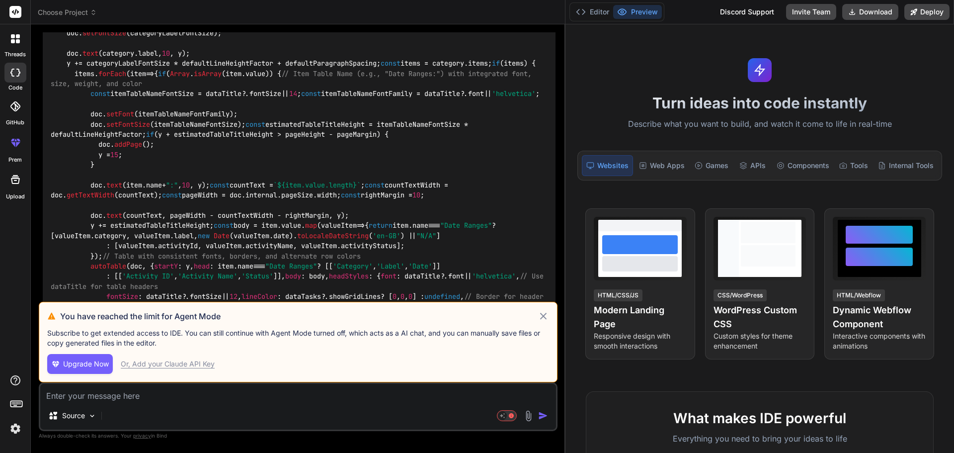
click at [200, 364] on div "Or, Add your Claude API Key" at bounding box center [168, 364] width 94 height 10
type textarea "x"
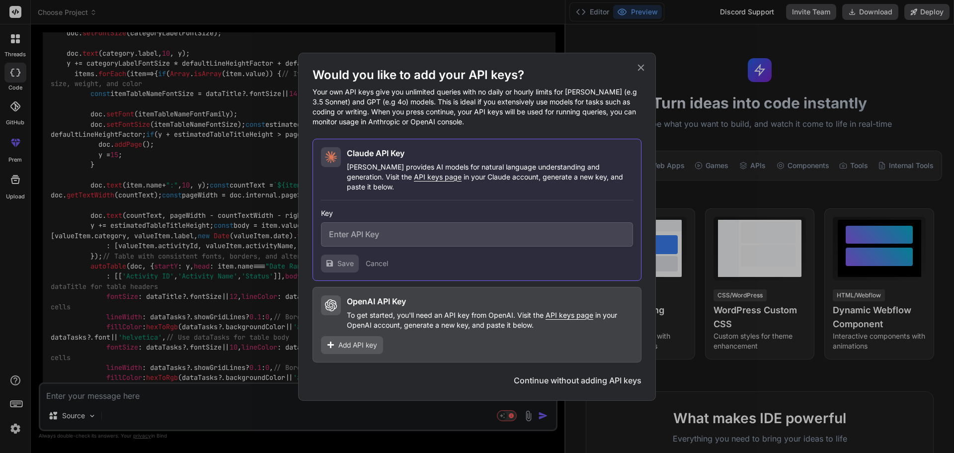
click at [645, 73] on icon at bounding box center [641, 67] width 11 height 11
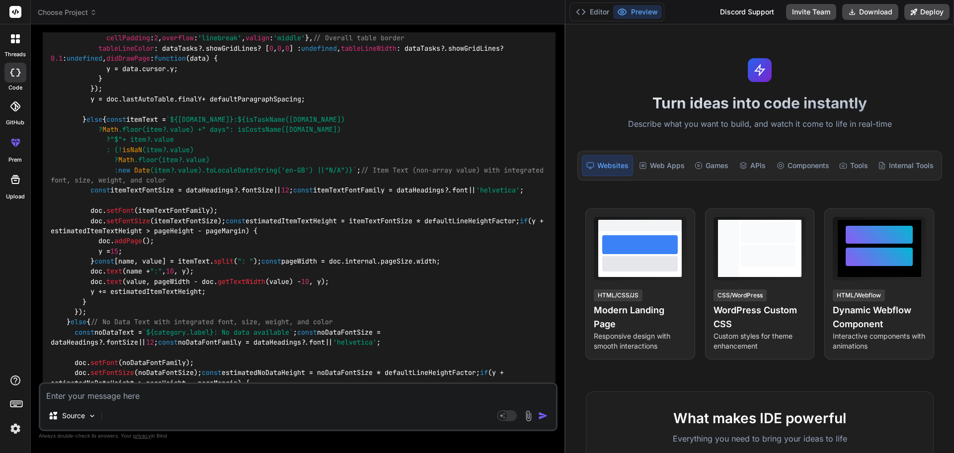
scroll to position [3003, 0]
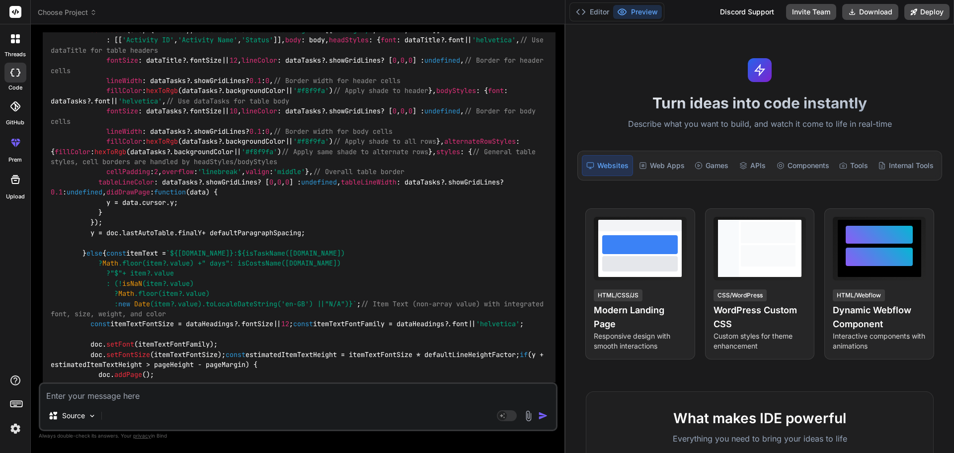
click at [233, 389] on textarea at bounding box center [298, 393] width 516 height 18
type textarea "a"
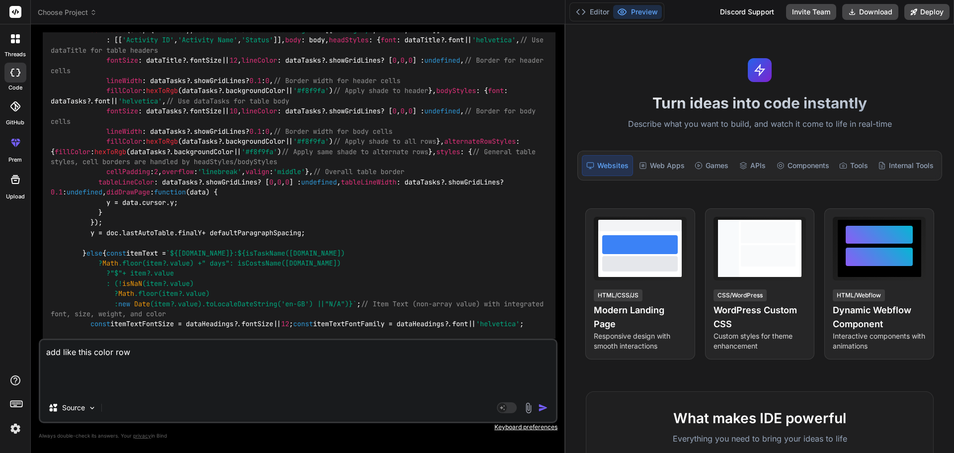
paste textarea ".table-hover>tbody>tr:hover>* { --bs-table-color-state: var(--bs-table-hover-co…"
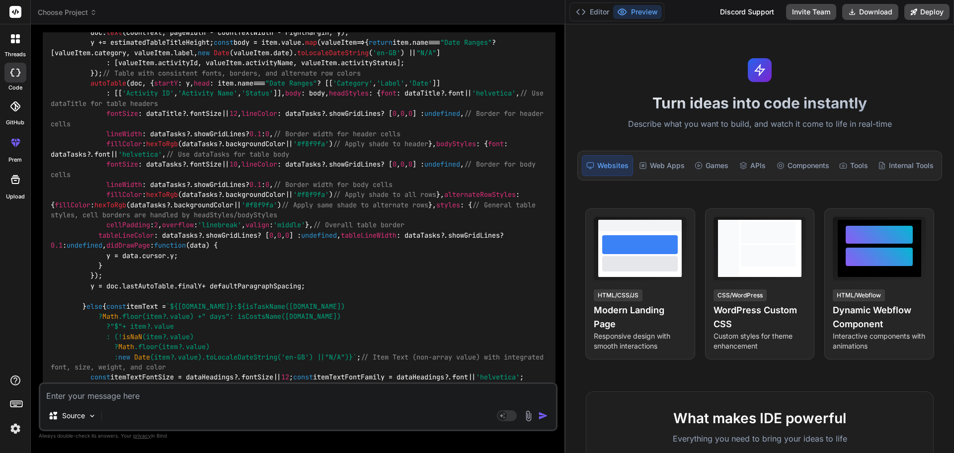
scroll to position [2850, 0]
